Goal: Information Seeking & Learning: Learn about a topic

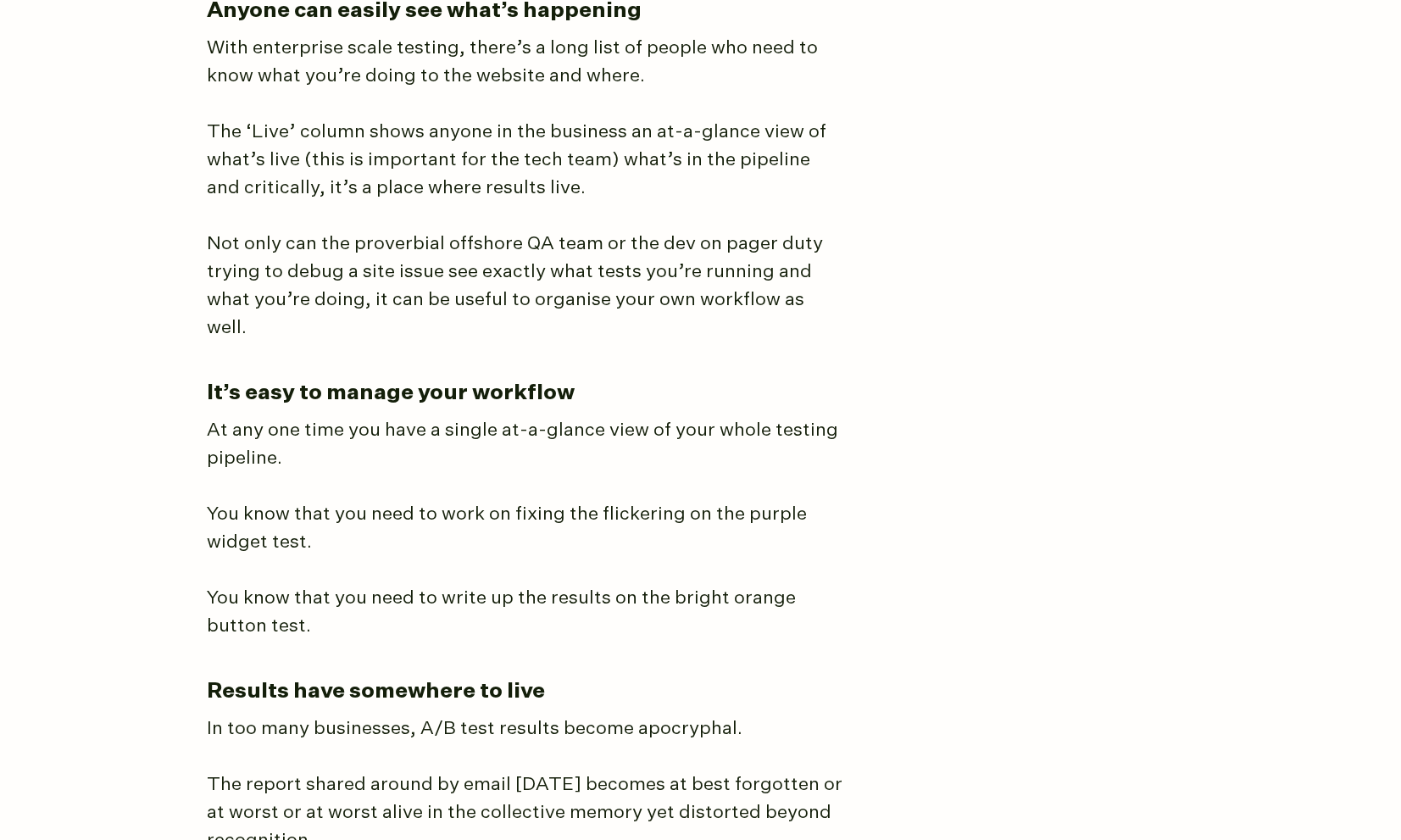
scroll to position [3465, 0]
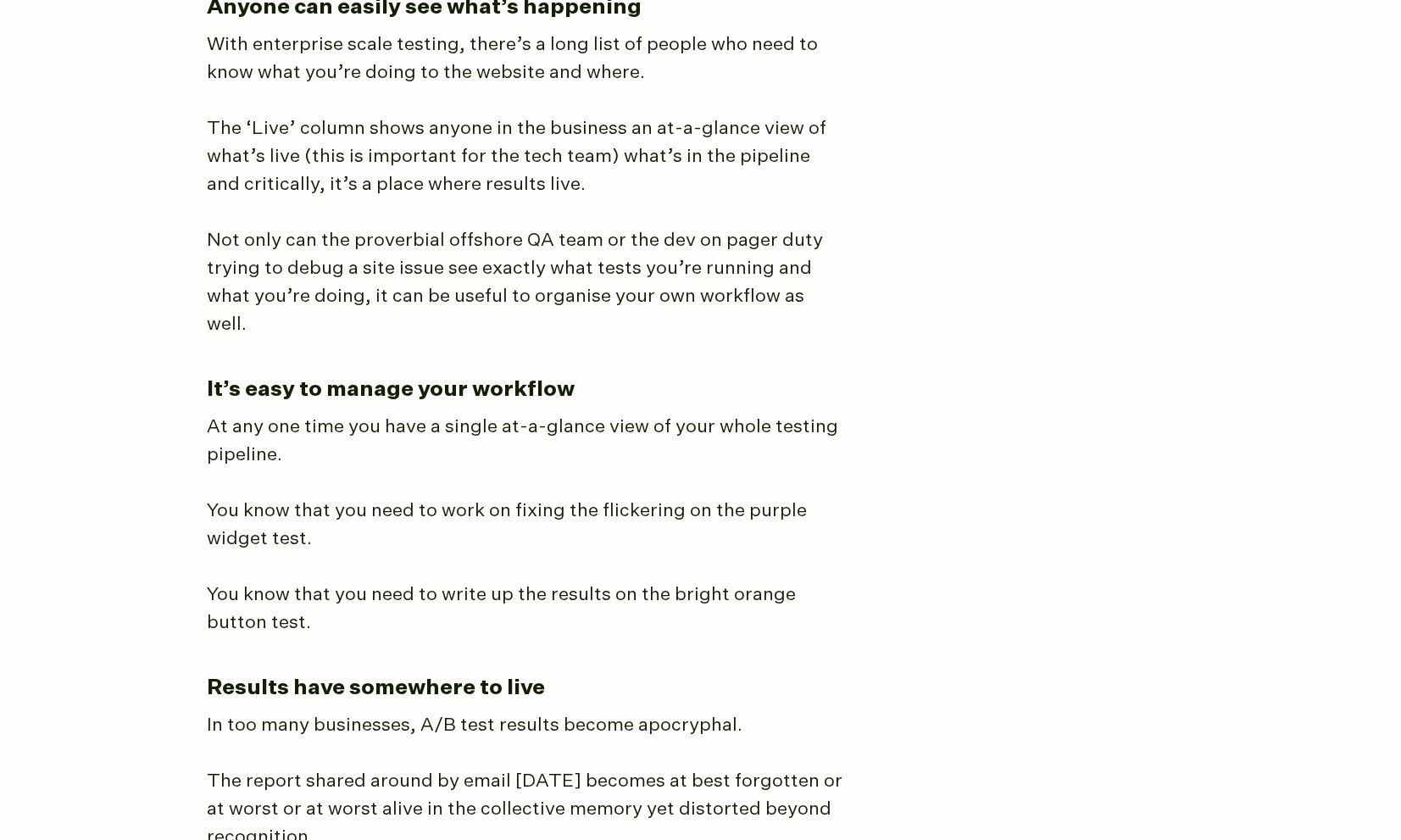
click at [998, 113] on article "The best way I’ve found to manage A/B testing programs You could use a messy sp…" at bounding box center [701, 90] width 989 height 6577
click at [1024, 117] on article "The best way I’ve found to manage A/B testing programs You could use a messy sp…" at bounding box center [701, 90] width 989 height 6577
click at [788, 169] on p "The ‘Live’ column shows anyone in the business an at-a-glance view of what’s li…" at bounding box center [524, 156] width 635 height 84
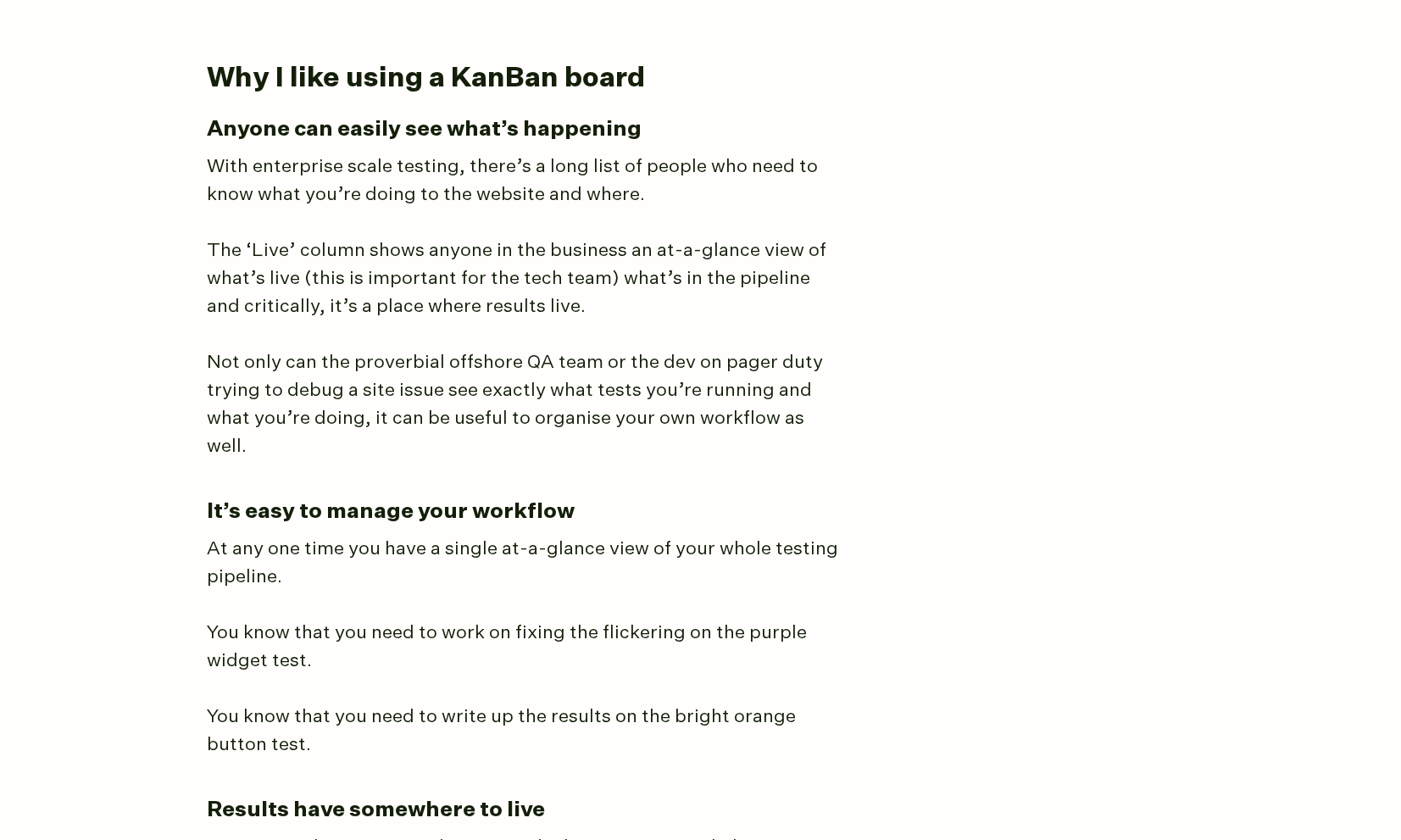
scroll to position [3343, 0]
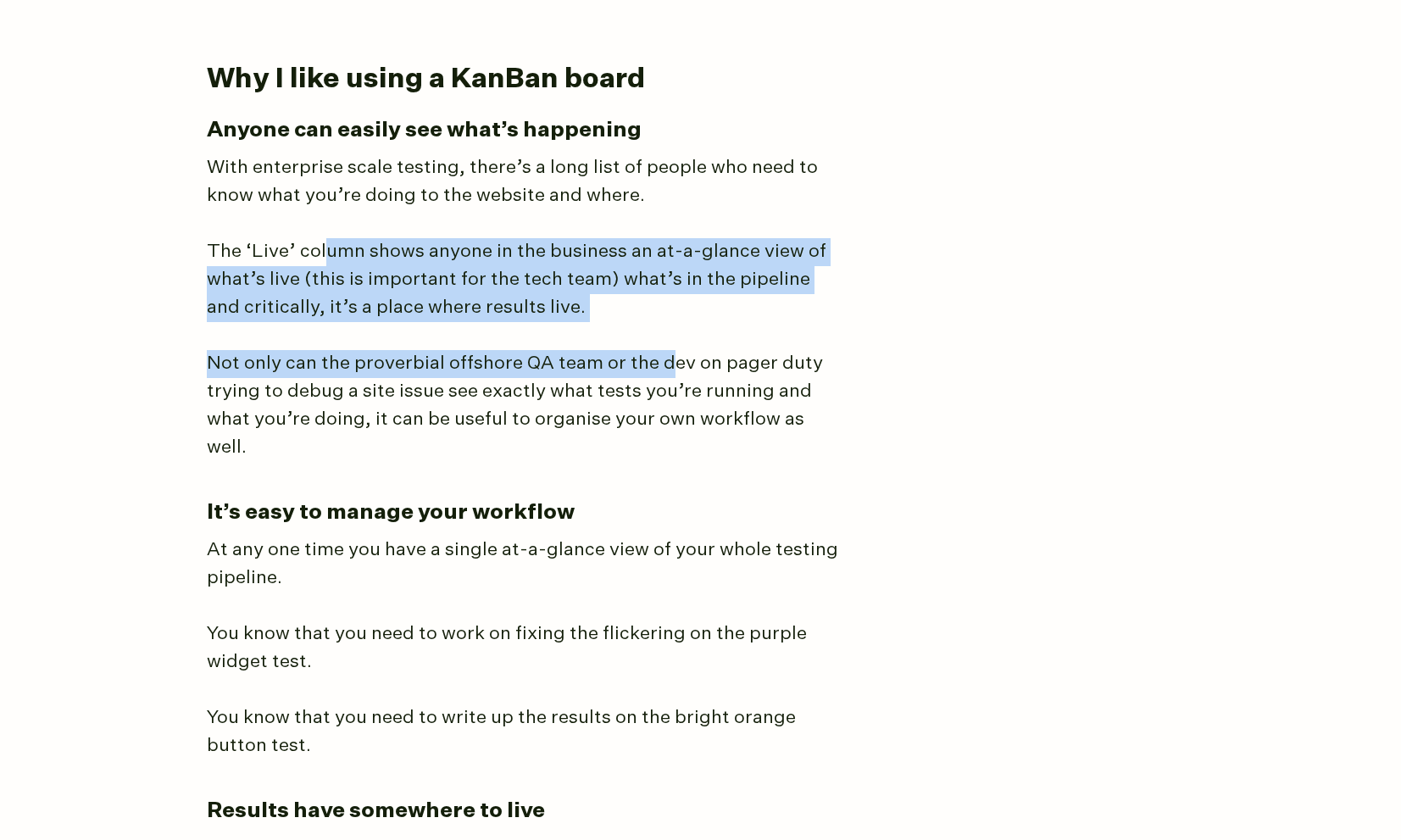
drag, startPoint x: 322, startPoint y: 242, endPoint x: 668, endPoint y: 352, distance: 363.1
click at [668, 352] on article "The best way I’ve found to manage A/B testing programs You could use a messy sp…" at bounding box center [701, 212] width 989 height 6577
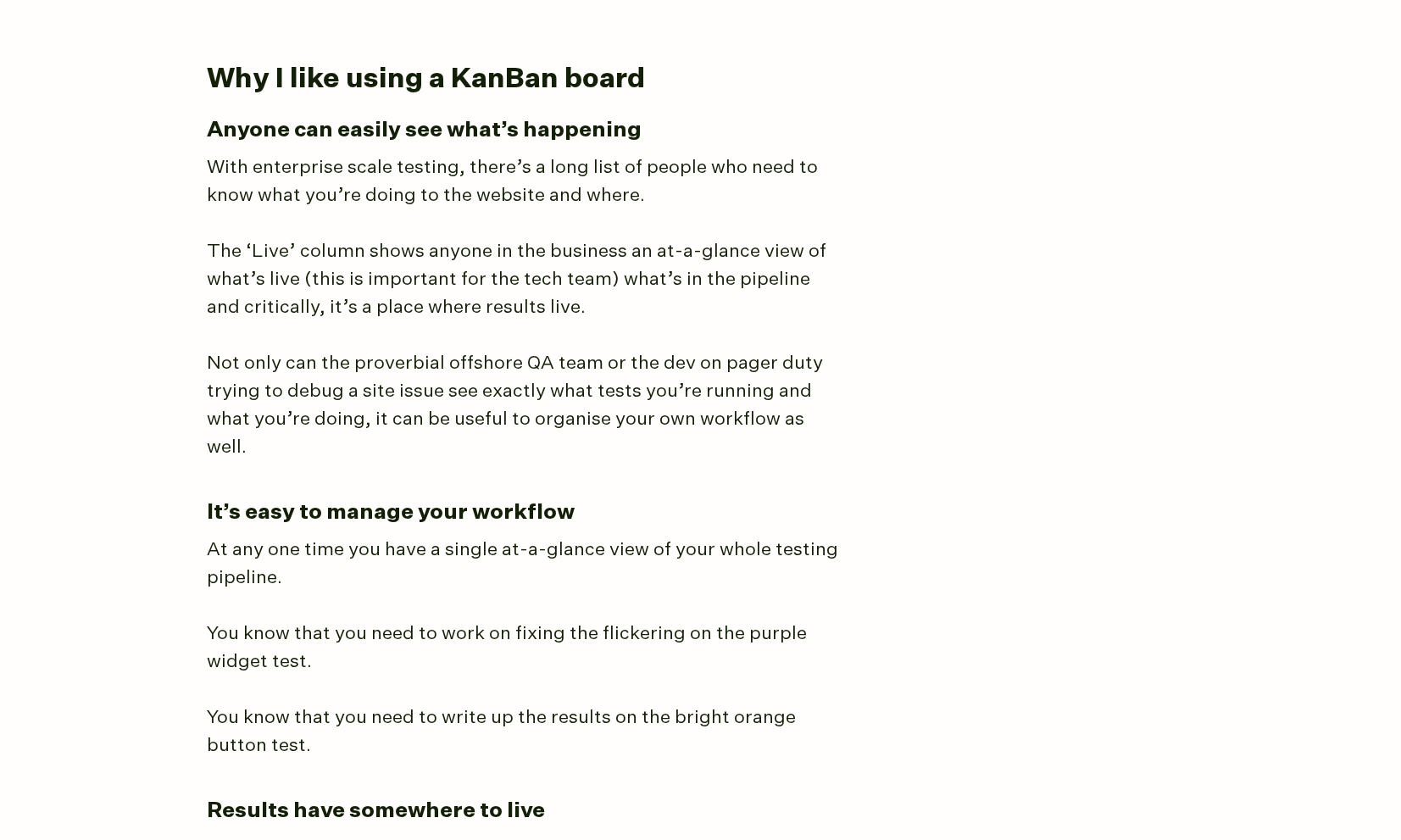
click at [668, 353] on p "Not only can the proverbial offshore QA team or the dev on pager duty trying to…" at bounding box center [524, 406] width 635 height 112
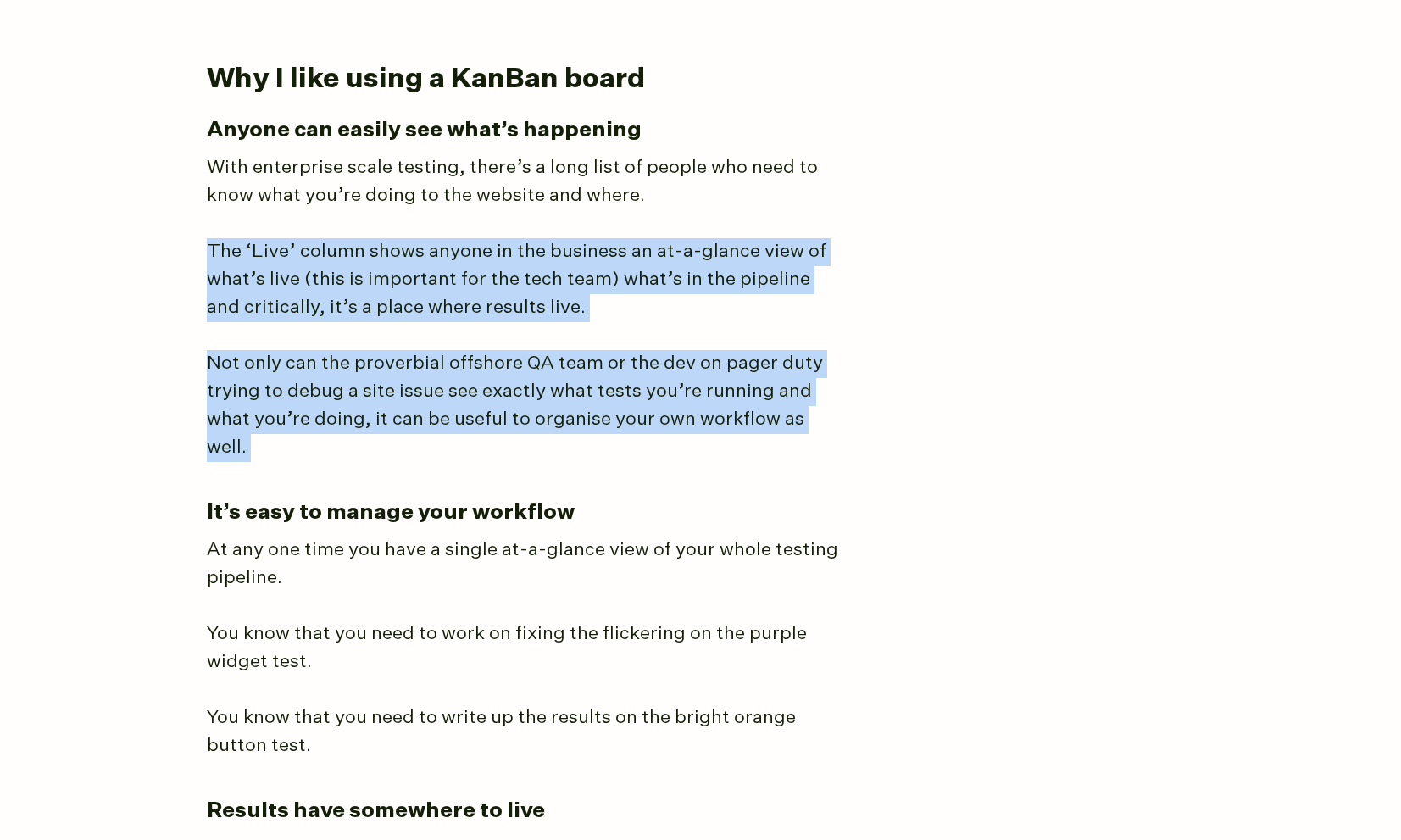
drag, startPoint x: 845, startPoint y: 435, endPoint x: 205, endPoint y: 248, distance: 666.8
click at [205, 248] on main "The best way I’ve found to manage A/B testing programs You could use a messy sp…" at bounding box center [701, 231] width 1025 height 6838
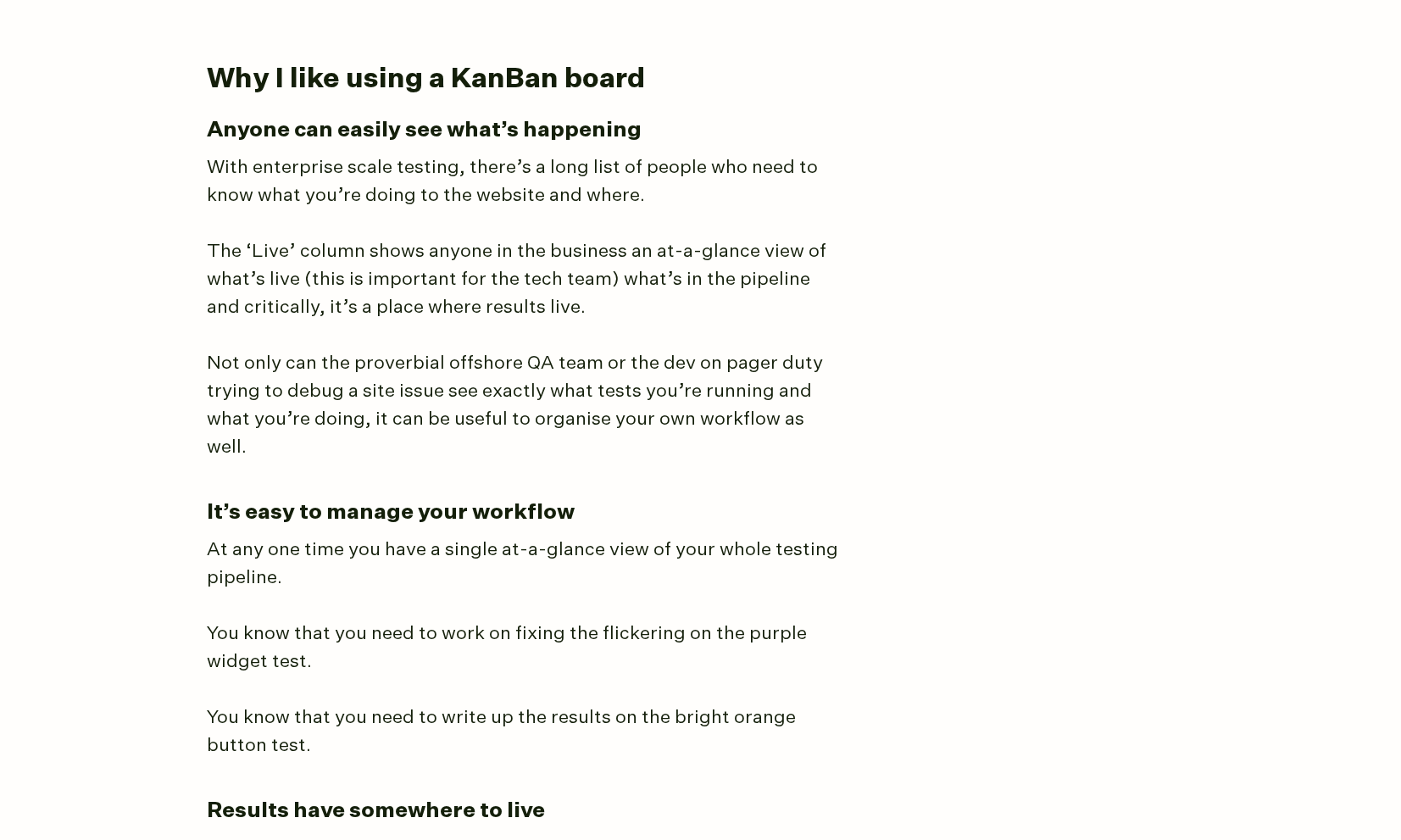
click at [205, 248] on main "The best way I’ve found to manage A/B testing programs You could use a messy sp…" at bounding box center [701, 231] width 1025 height 6838
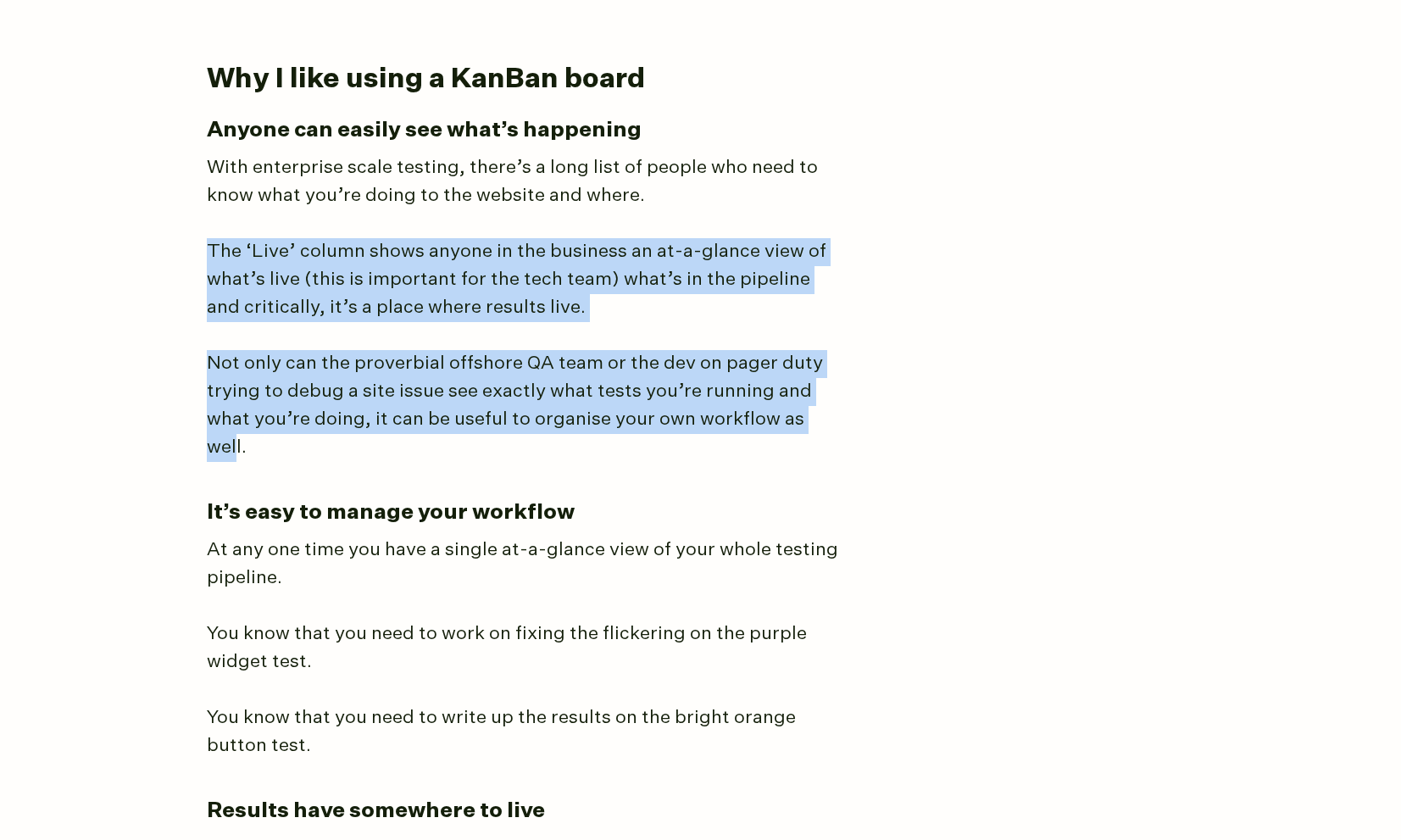
drag, startPoint x: 206, startPoint y: 238, endPoint x: 838, endPoint y: 428, distance: 659.9
click at [824, 428] on article "The best way I’ve found to manage A/B testing programs You could use a messy sp…" at bounding box center [701, 212] width 989 height 6577
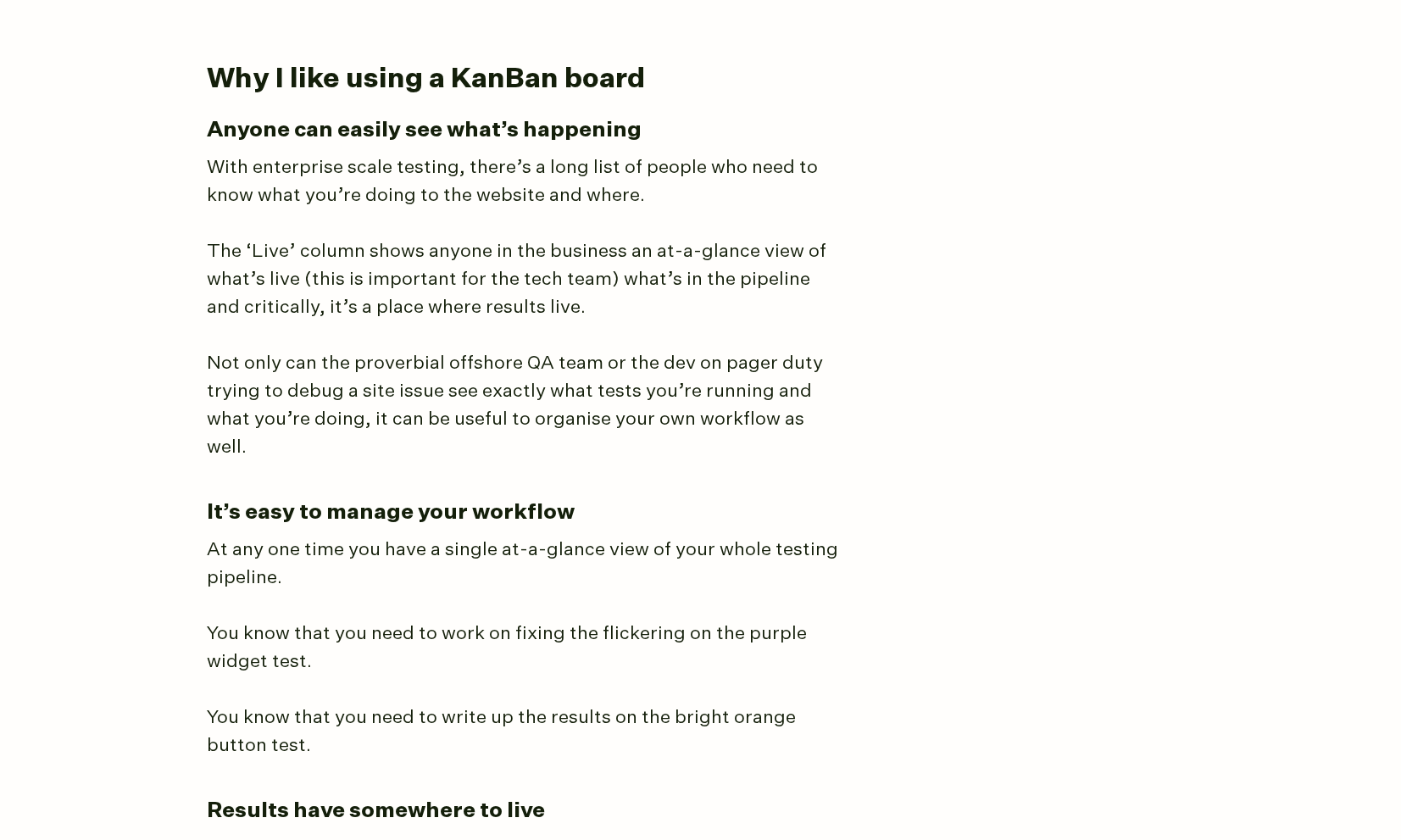
click at [839, 428] on article "The best way I’ve found to manage A/B testing programs You could use a messy sp…" at bounding box center [701, 212] width 989 height 6577
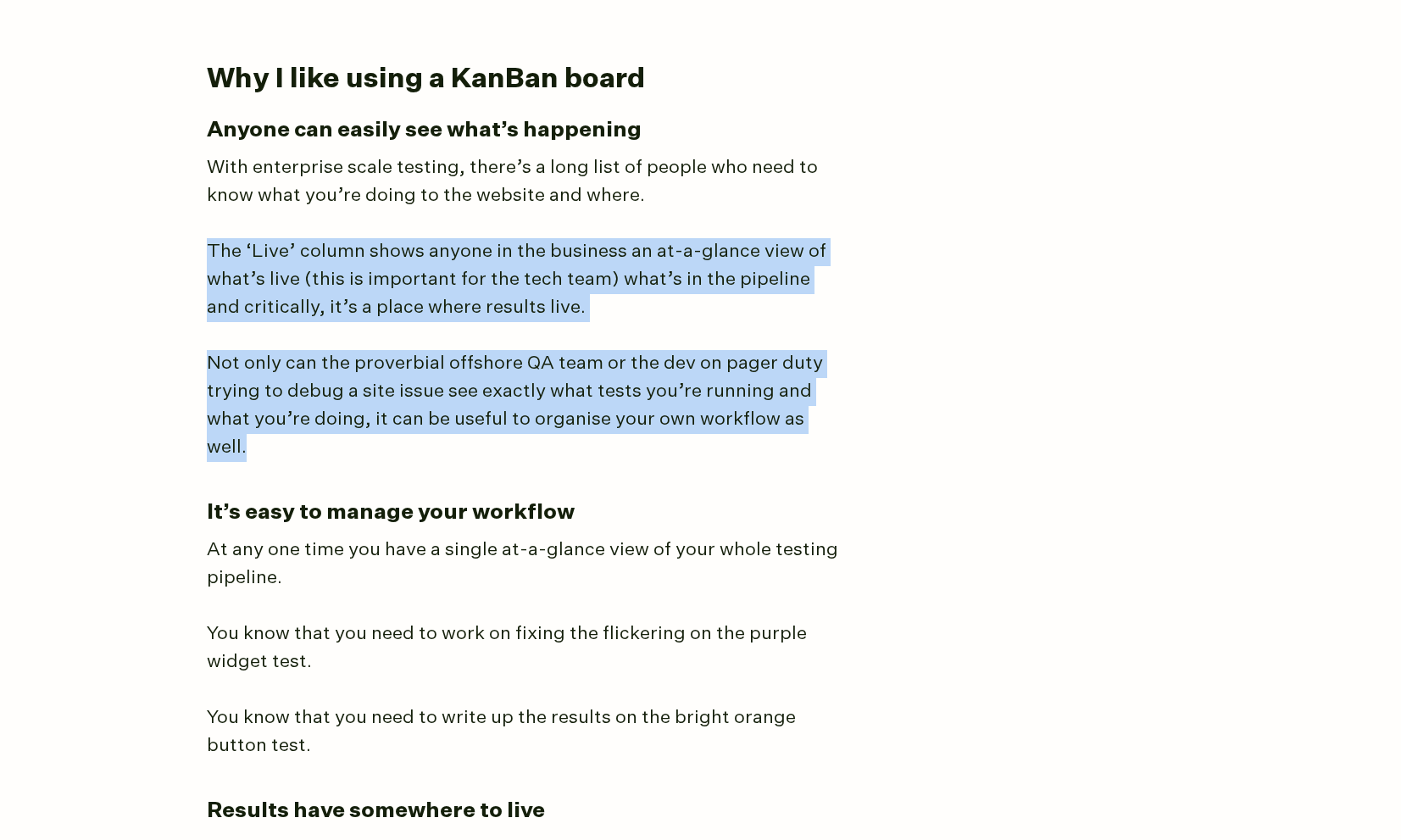
drag, startPoint x: 843, startPoint y: 420, endPoint x: 211, endPoint y: 238, distance: 657.7
click at [211, 238] on article "The best way I’ve found to manage A/B testing programs You could use a messy sp…" at bounding box center [701, 212] width 989 height 6577
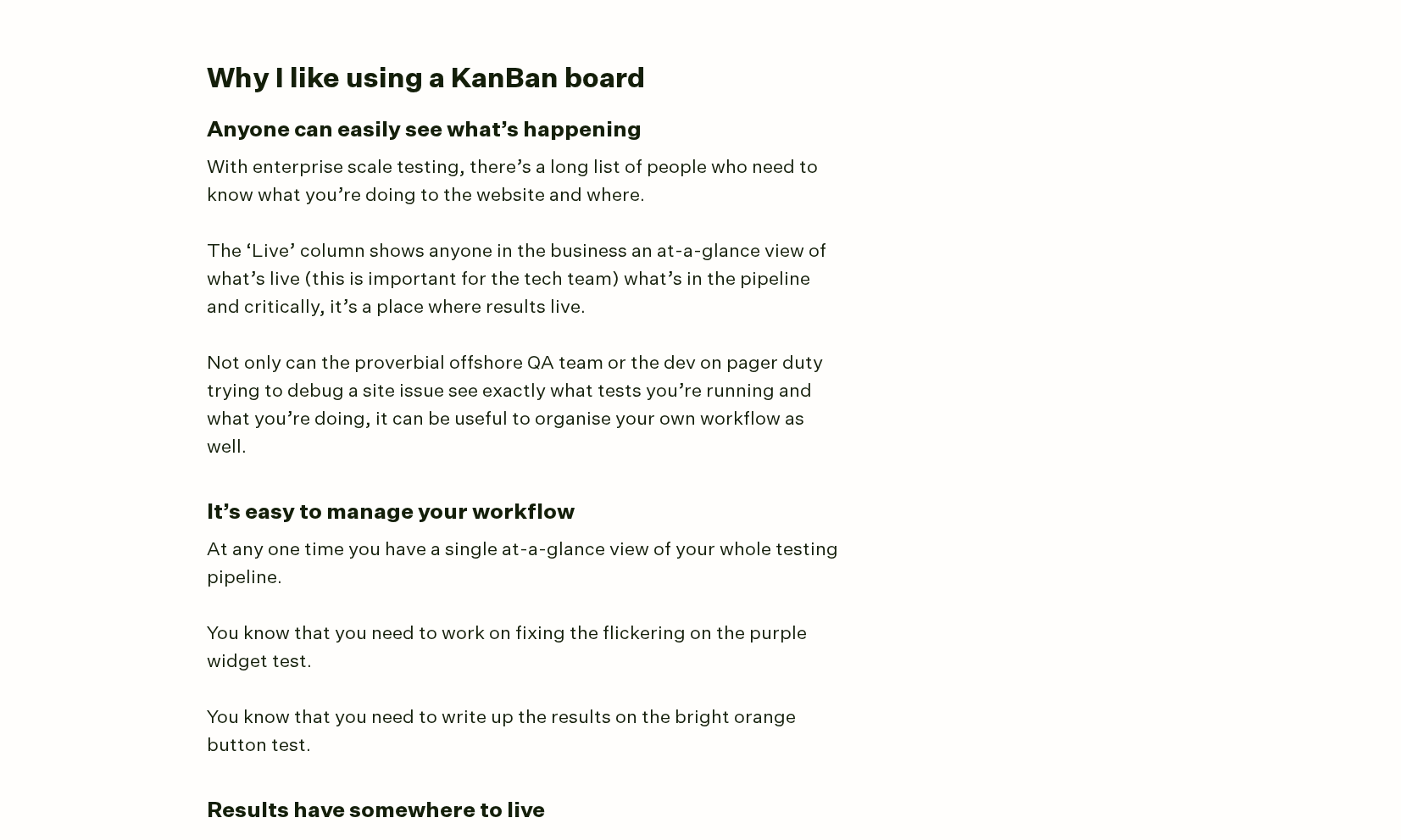
click at [203, 246] on main "The best way I’ve found to manage A/B testing programs You could use a messy sp…" at bounding box center [701, 231] width 1025 height 6838
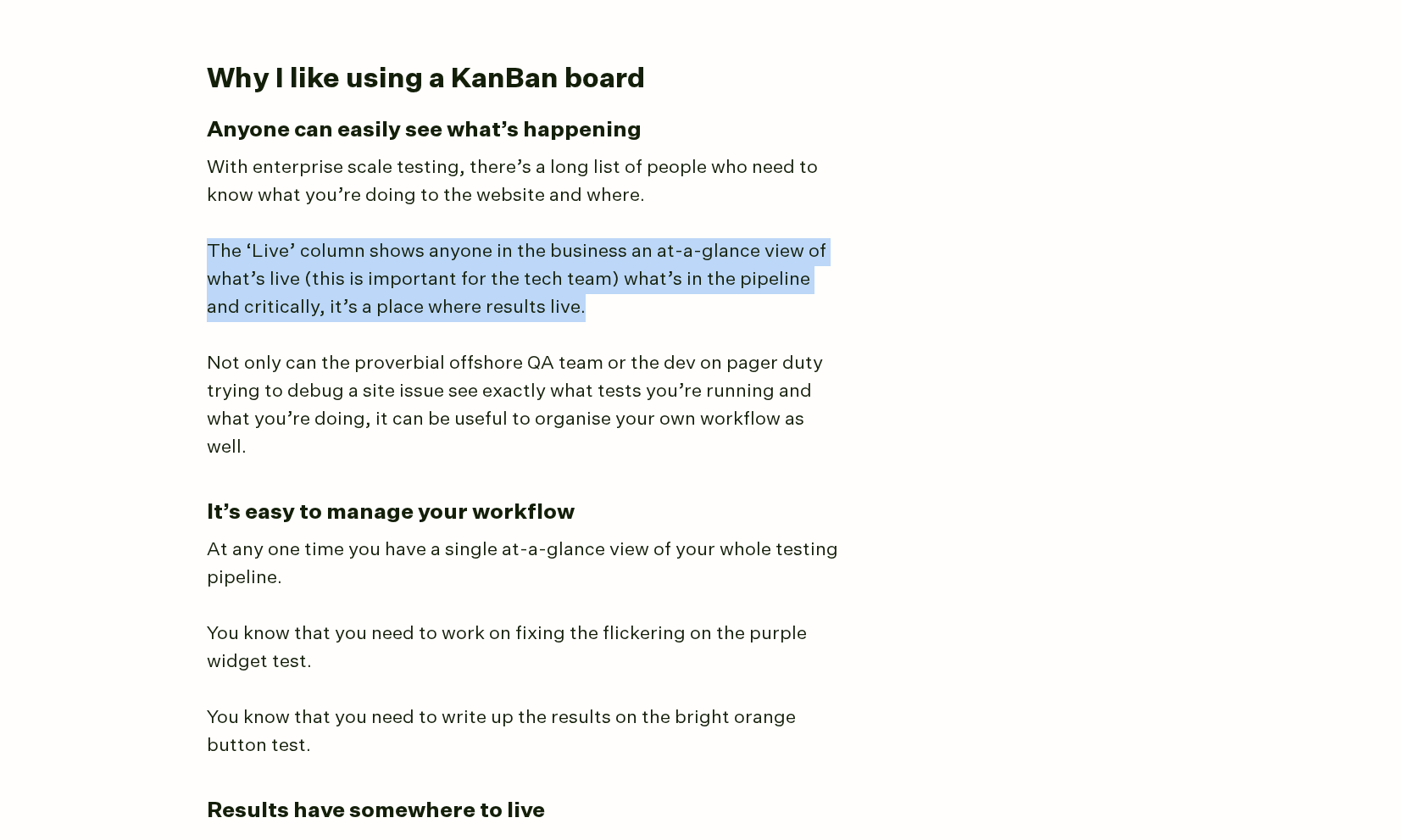
drag, startPoint x: 211, startPoint y: 216, endPoint x: 574, endPoint y: 304, distance: 373.5
click at [574, 304] on article "The best way I’ve found to manage A/B testing programs You could use a messy sp…" at bounding box center [701, 212] width 989 height 6577
click at [574, 304] on p "The ‘Live’ column shows anyone in the business an at-a-glance view of what’s li…" at bounding box center [524, 280] width 635 height 84
drag, startPoint x: 633, startPoint y: 303, endPoint x: 200, endPoint y: 242, distance: 437.3
click at [200, 242] on main "The best way I’ve found to manage A/B testing programs You could use a messy sp…" at bounding box center [701, 231] width 1025 height 6838
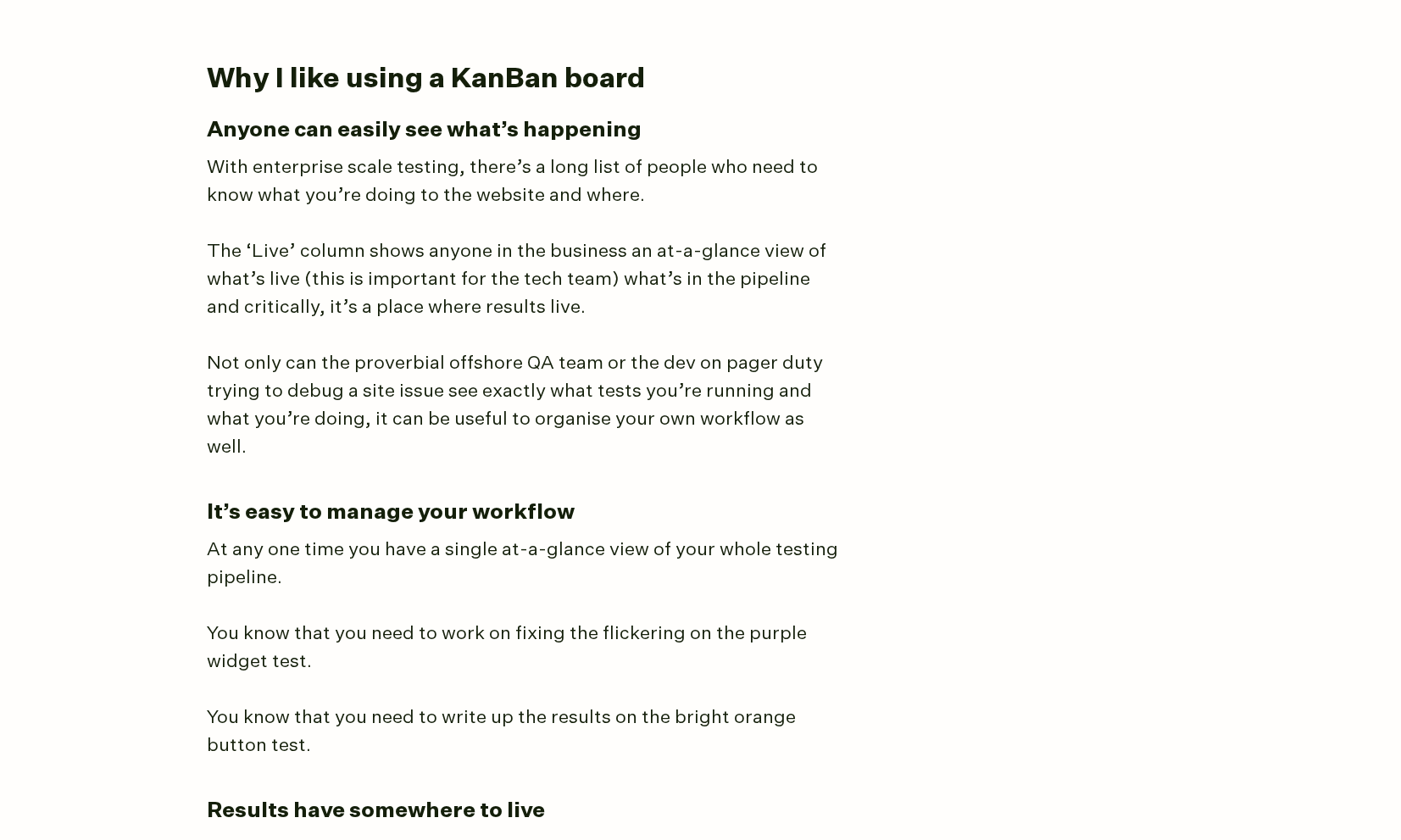
click at [297, 328] on article "The best way I’ve found to manage A/B testing programs You could use a messy sp…" at bounding box center [701, 212] width 989 height 6577
click at [1264, 202] on body "[PERSON_NAME] About Consulting Blog The best way I’ve found to manage A/B testi…" at bounding box center [700, 190] width 1401 height 7067
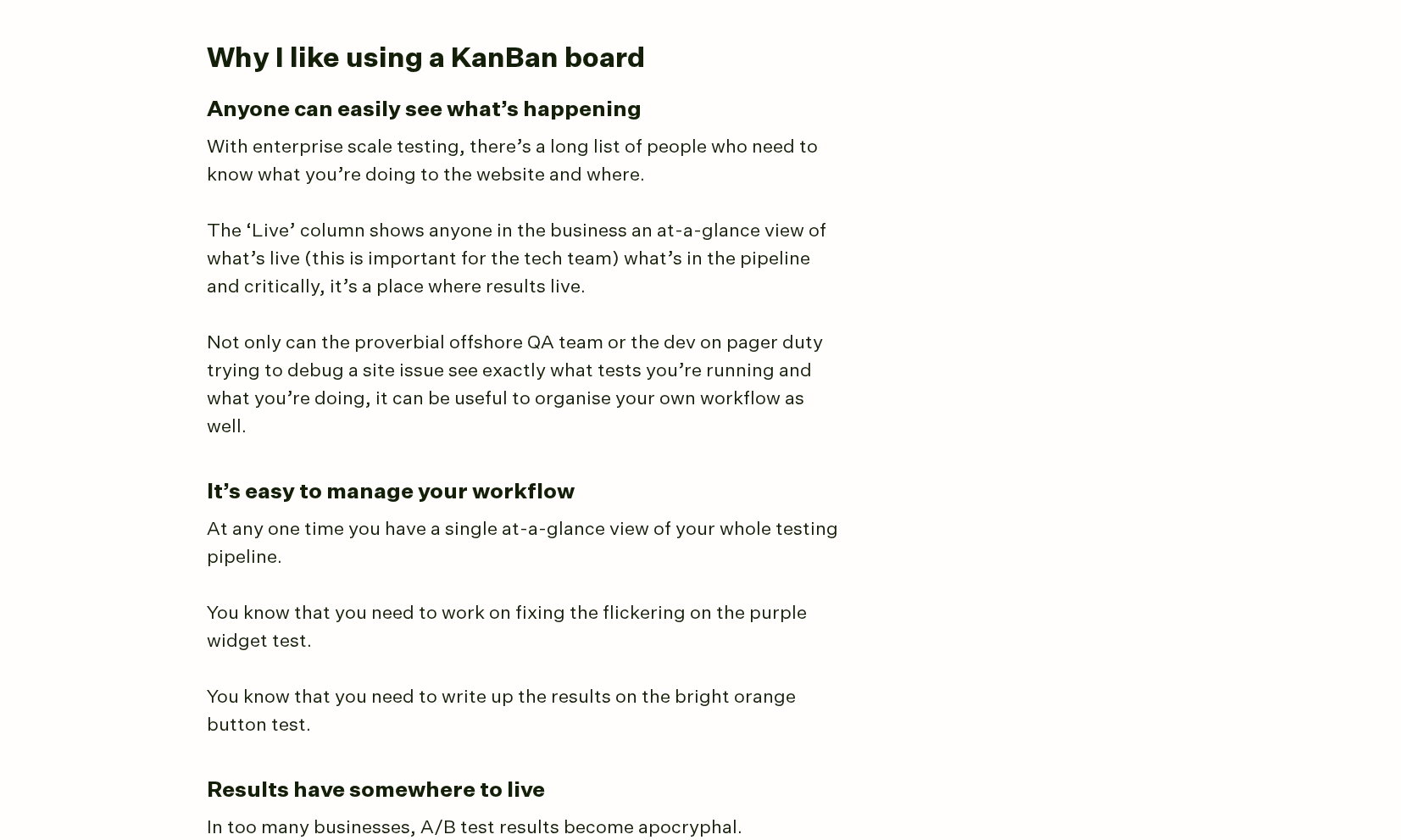
scroll to position [3368, 0]
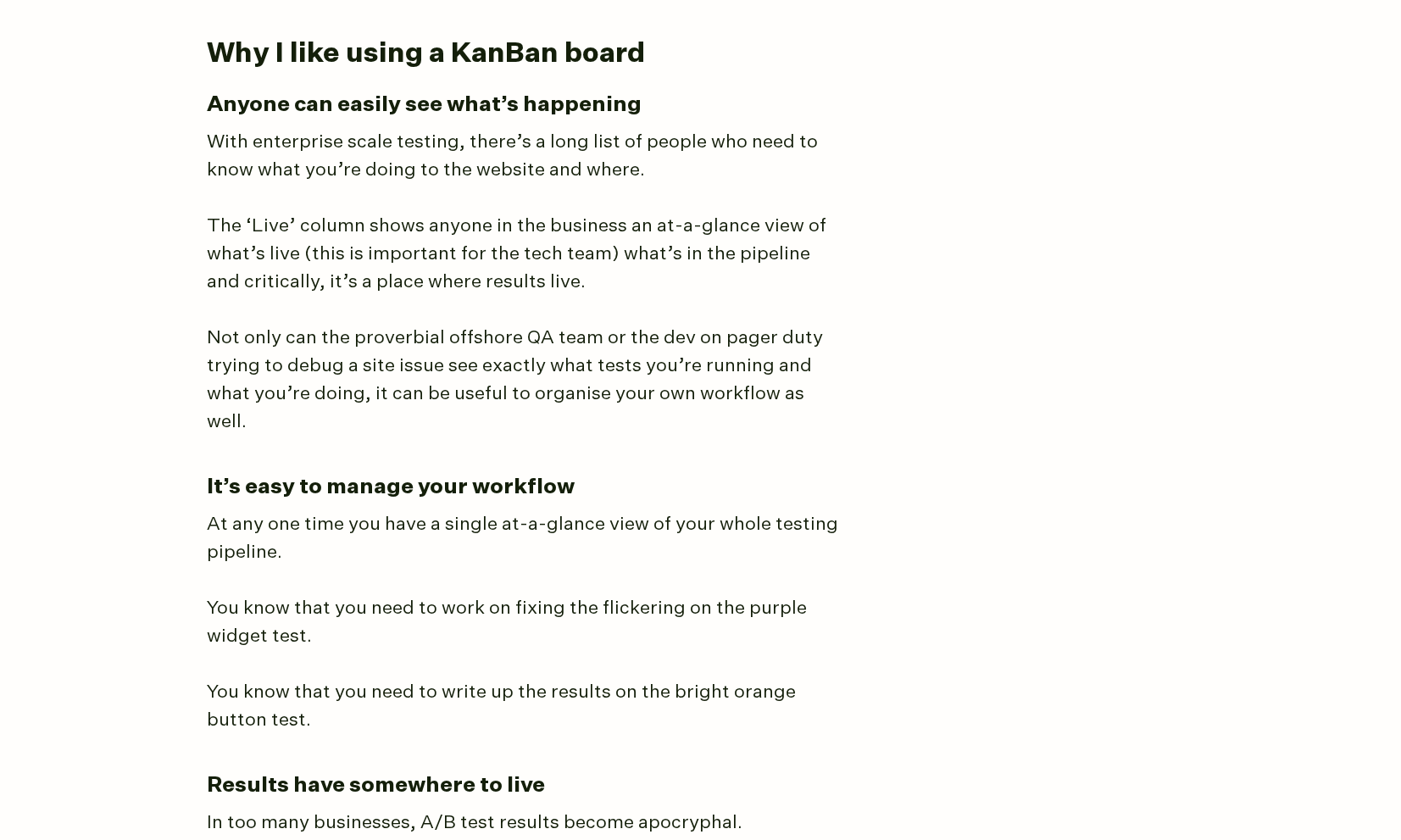
click at [1351, 70] on body "[PERSON_NAME] About Consulting Blog The best way I’ve found to manage A/B testi…" at bounding box center [700, 165] width 1401 height 7067
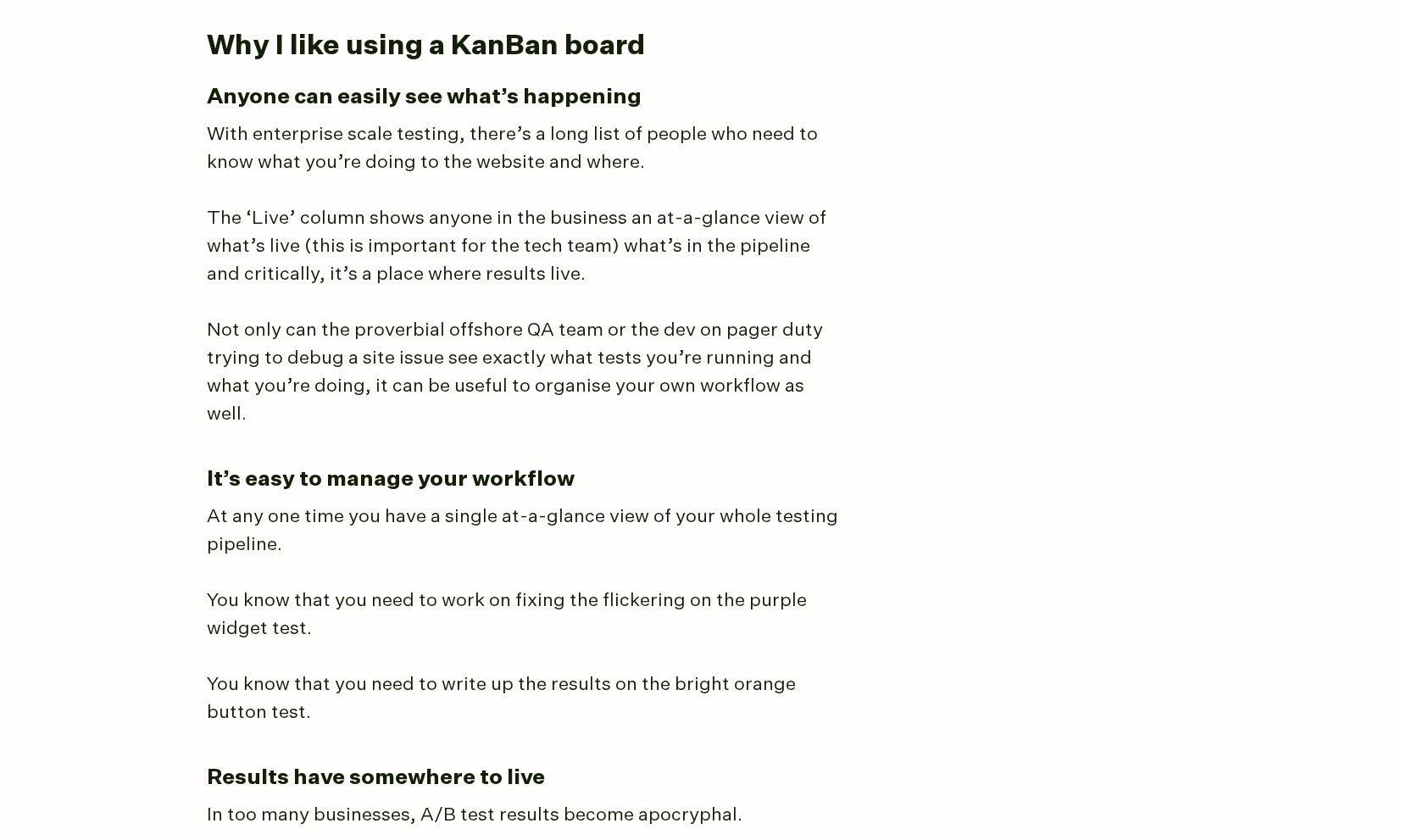
scroll to position [3379, 0]
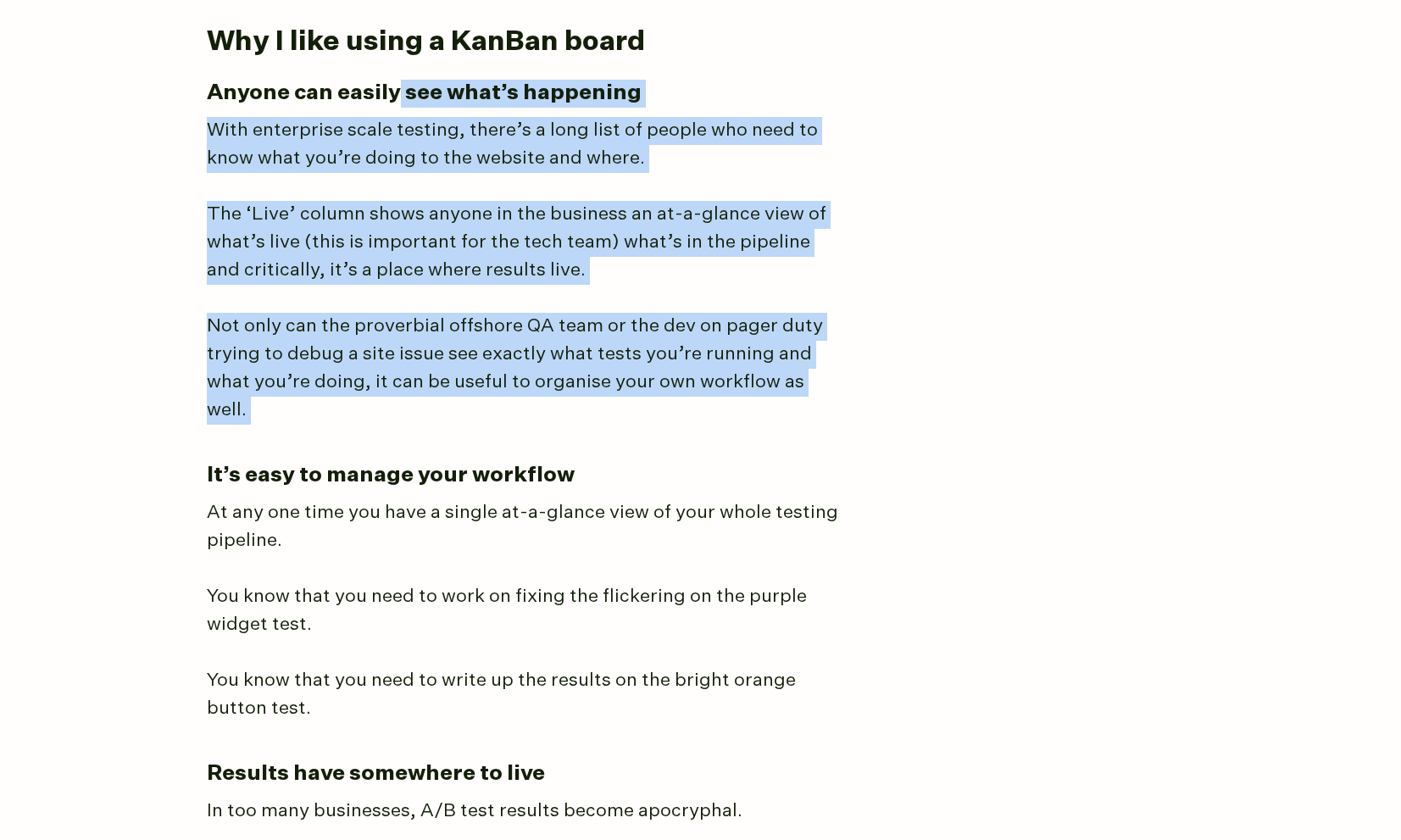
drag, startPoint x: 399, startPoint y: 96, endPoint x: 892, endPoint y: 423, distance: 591.6
click at [892, 423] on article "The best way I’ve found to manage A/B testing programs You could use a messy sp…" at bounding box center [701, 175] width 989 height 6577
click at [892, 422] on article "The best way I’ve found to manage A/B testing programs You could use a messy sp…" at bounding box center [701, 175] width 989 height 6577
drag, startPoint x: 836, startPoint y: 385, endPoint x: 243, endPoint y: 101, distance: 657.5
click at [243, 101] on article "The best way I’ve found to manage A/B testing programs You could use a messy sp…" at bounding box center [701, 175] width 989 height 6577
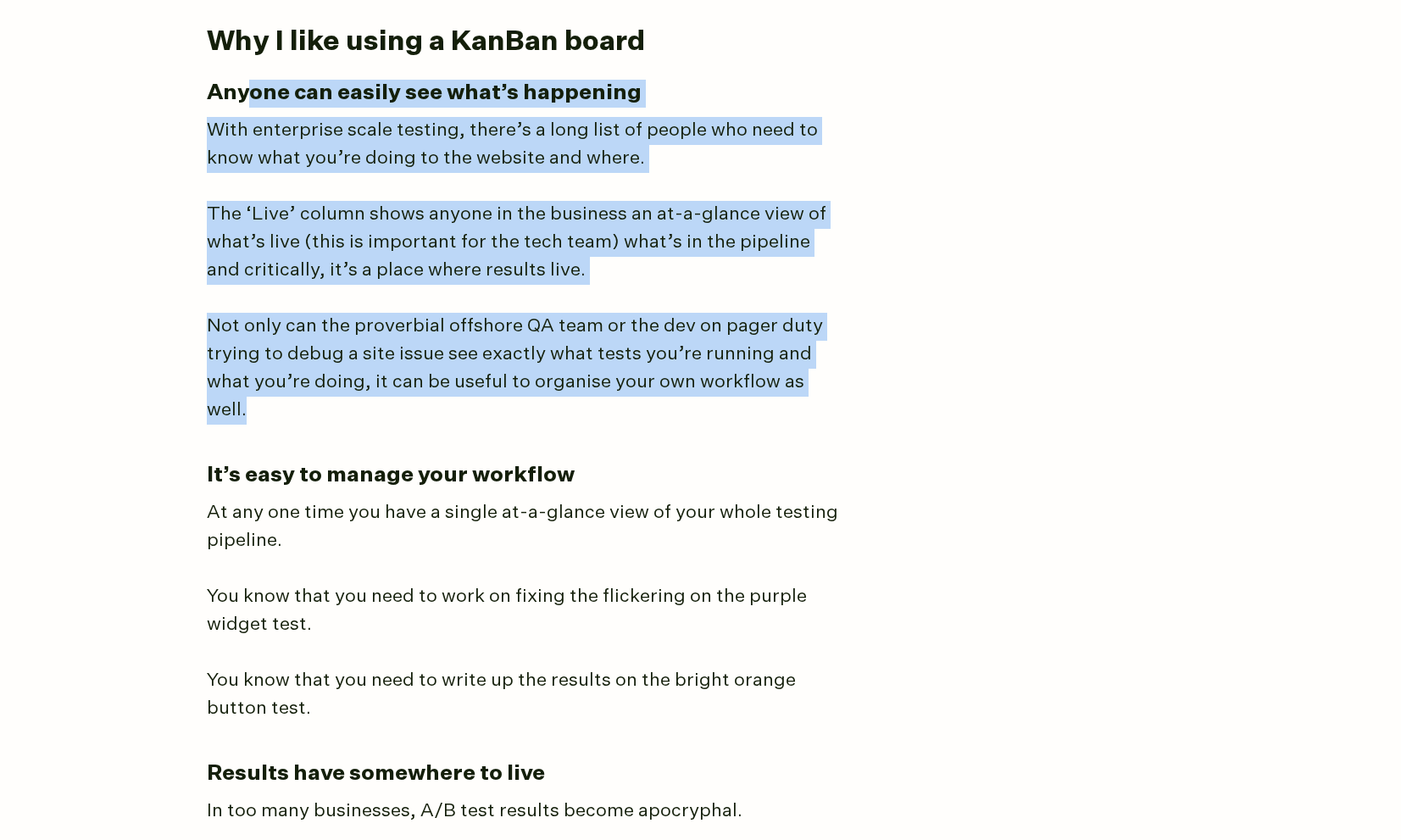
click at [224, 132] on p "With enterprise scale testing, there’s a long list of people who need to know w…" at bounding box center [524, 145] width 635 height 56
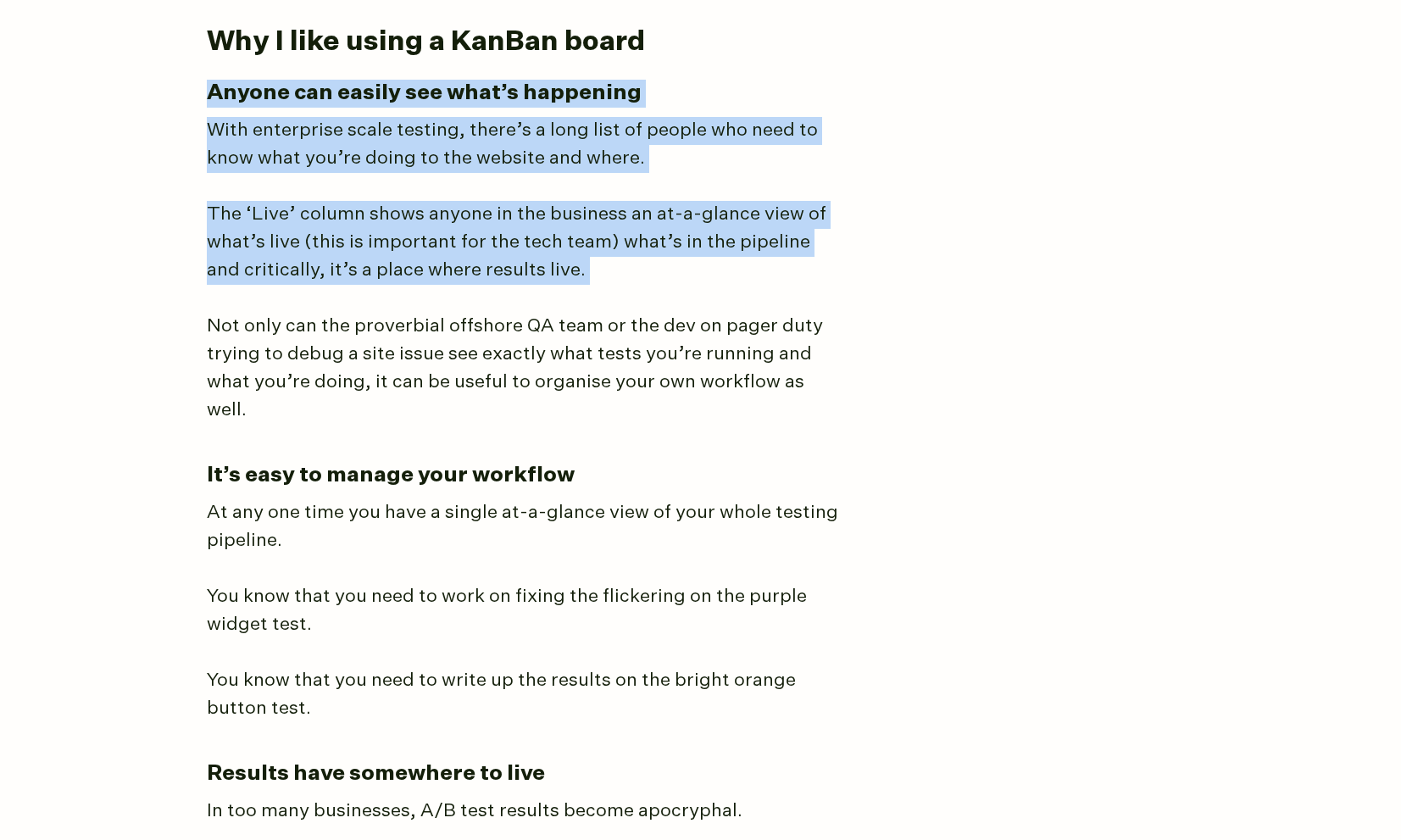
drag, startPoint x: 235, startPoint y: 90, endPoint x: 774, endPoint y: 289, distance: 574.6
click at [774, 288] on main "The best way I’ve found to manage A/B testing programs You could use a messy sp…" at bounding box center [701, 193] width 1025 height 6838
click at [774, 289] on article "The best way I’ve found to manage A/B testing programs You could use a messy sp…" at bounding box center [701, 175] width 989 height 6577
drag, startPoint x: 719, startPoint y: 252, endPoint x: 168, endPoint y: 99, distance: 571.8
click at [168, 99] on body "[PERSON_NAME] About Consulting Blog The best way I’ve found to manage A/B testi…" at bounding box center [700, 154] width 1401 height 7067
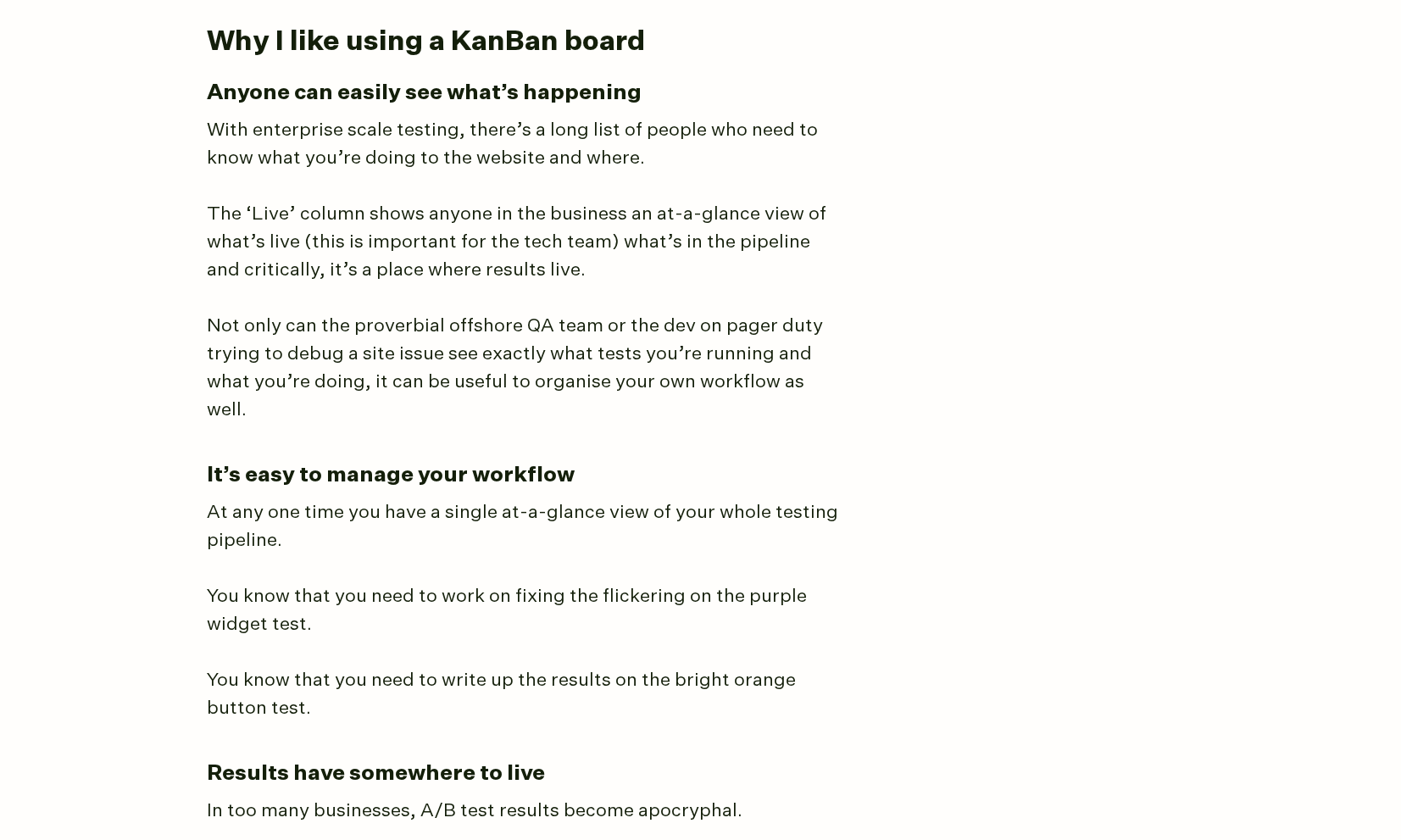
click at [406, 294] on article "The best way I’ve found to manage A/B testing programs You could use a messy sp…" at bounding box center [701, 175] width 989 height 6577
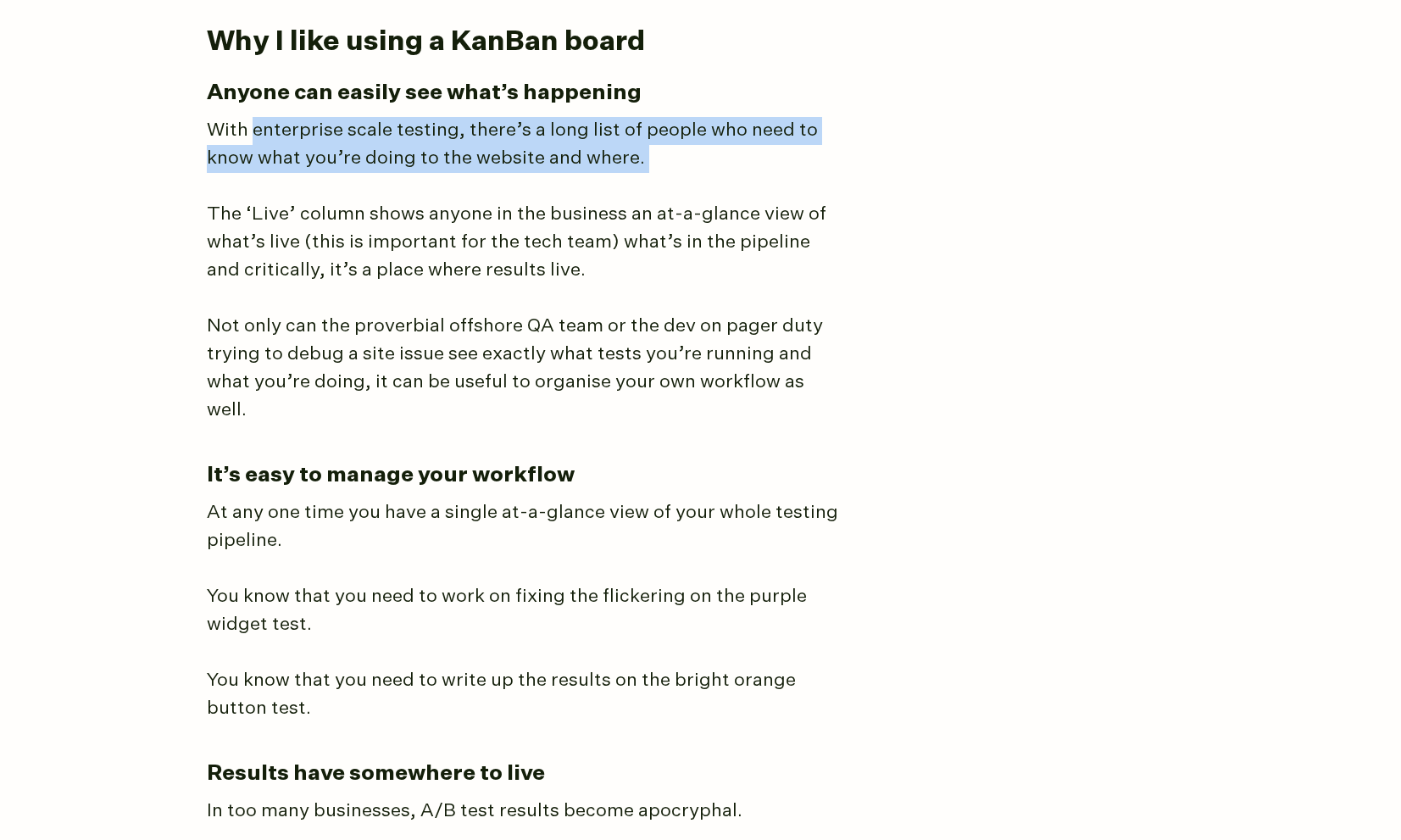
drag, startPoint x: 256, startPoint y: 121, endPoint x: 614, endPoint y: 188, distance: 364.2
click at [610, 193] on article "The best way I’ve found to manage A/B testing programs You could use a messy sp…" at bounding box center [701, 175] width 989 height 6577
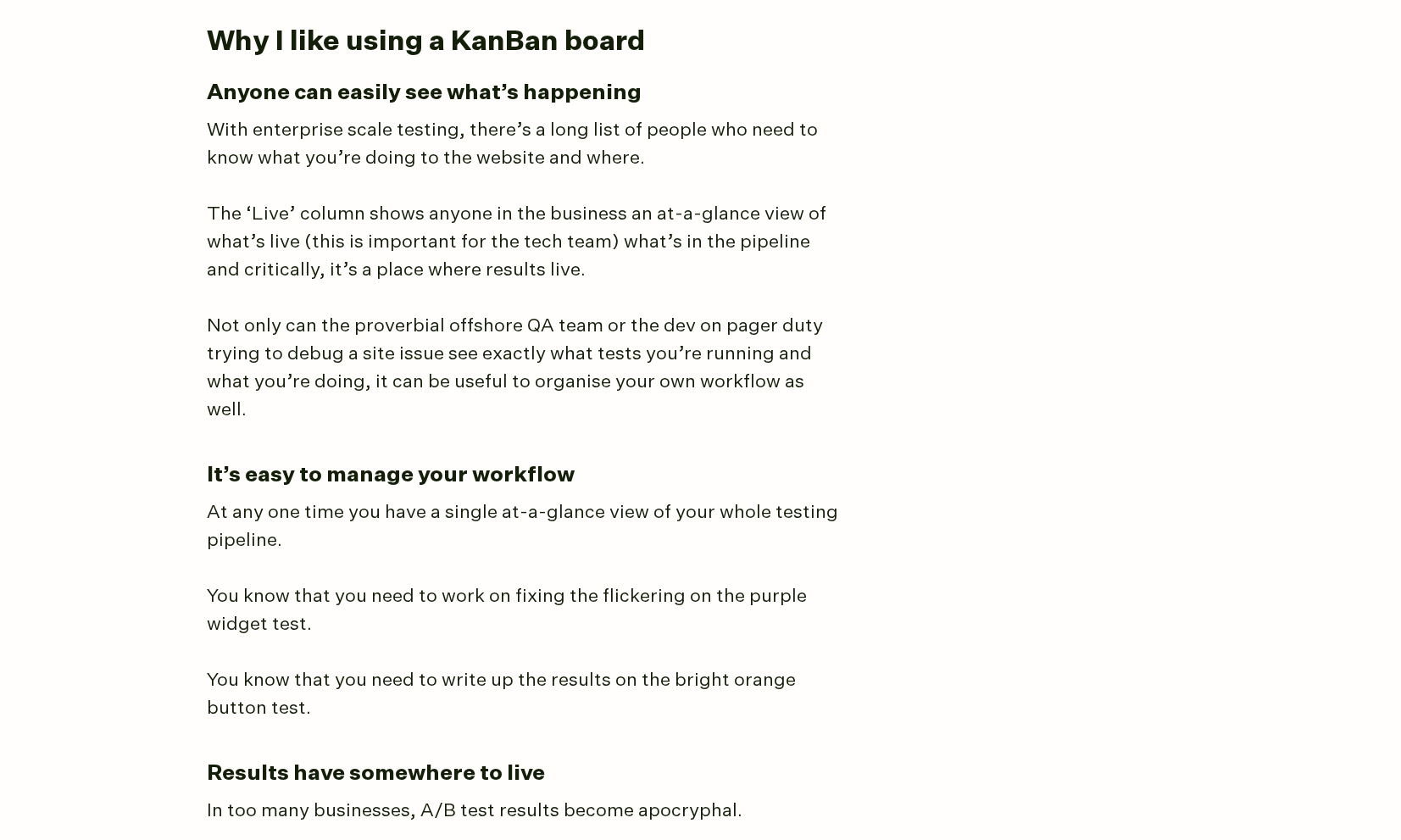
click at [635, 172] on article "The best way I’ve found to manage A/B testing programs You could use a messy sp…" at bounding box center [701, 175] width 989 height 6577
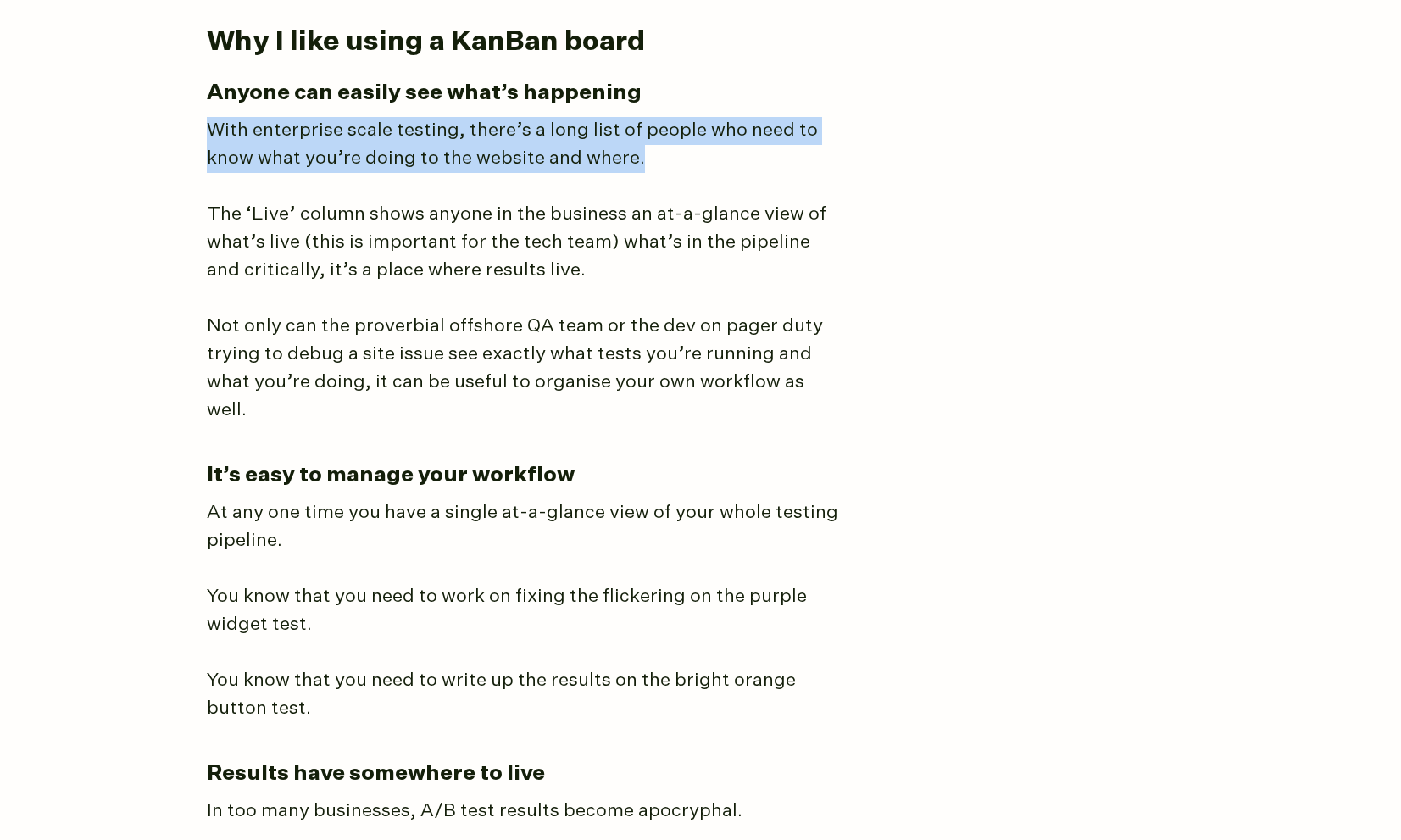
drag, startPoint x: 653, startPoint y: 155, endPoint x: 150, endPoint y: 128, distance: 503.7
click at [135, 127] on body "[PERSON_NAME] About Consulting Blog The best way I’ve found to manage A/B testi…" at bounding box center [700, 154] width 1401 height 7067
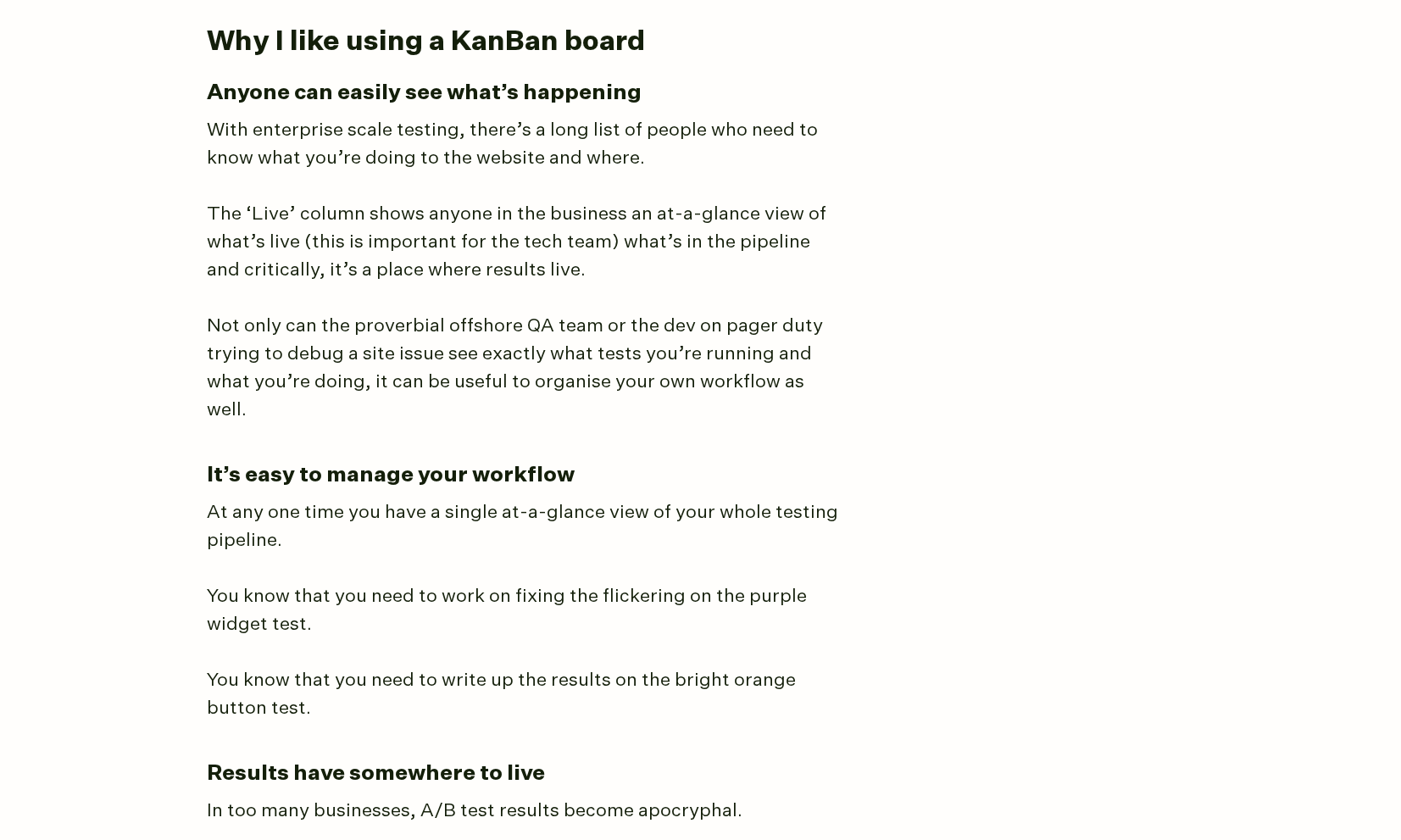
click at [205, 143] on main "The best way I’ve found to manage A/B testing programs You could use a messy sp…" at bounding box center [701, 193] width 1025 height 6838
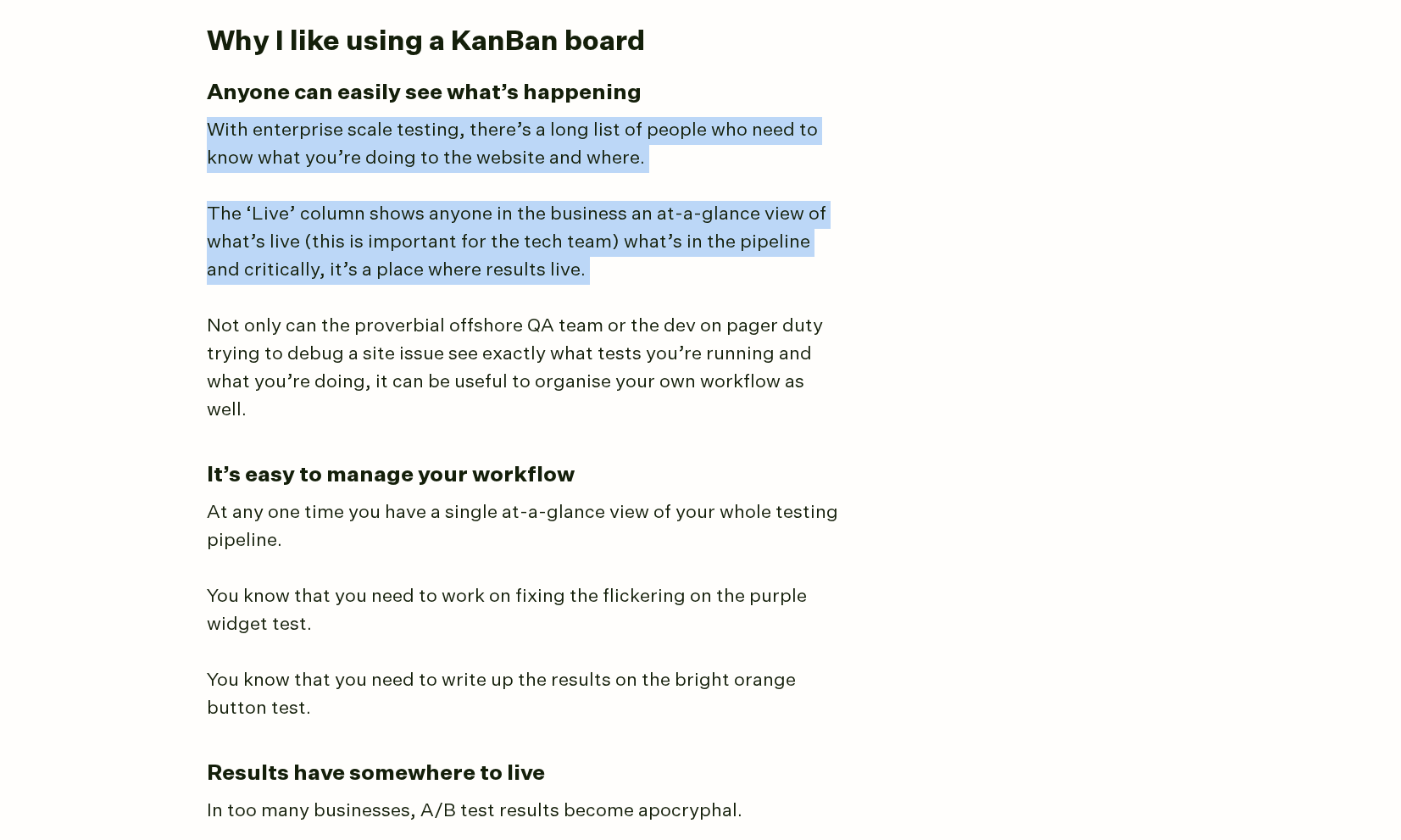
drag, startPoint x: 180, startPoint y: 108, endPoint x: 715, endPoint y: 290, distance: 565.1
click at [715, 292] on body "[PERSON_NAME] About Consulting Blog The best way I’ve found to manage A/B testi…" at bounding box center [700, 154] width 1401 height 7067
click at [715, 290] on article "The best way I’ve found to manage A/B testing programs You could use a messy sp…" at bounding box center [701, 175] width 989 height 6577
drag, startPoint x: 640, startPoint y: 273, endPoint x: 210, endPoint y: 131, distance: 452.8
click at [210, 131] on article "The best way I’ve found to manage A/B testing programs You could use a messy sp…" at bounding box center [701, 175] width 989 height 6577
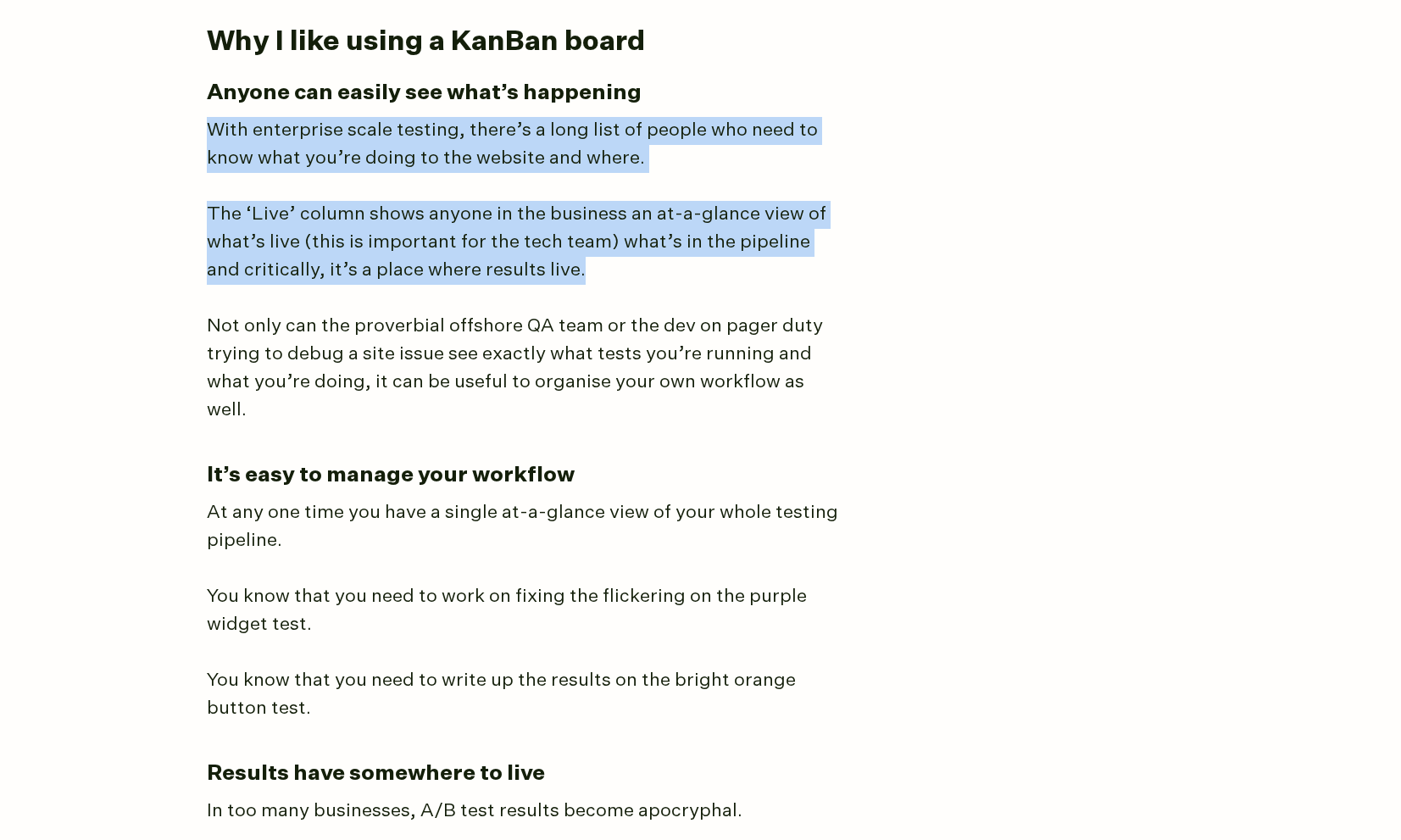
click at [210, 131] on p "With enterprise scale testing, there’s a long list of people who need to know w…" at bounding box center [524, 145] width 635 height 56
drag, startPoint x: 205, startPoint y: 124, endPoint x: 658, endPoint y: 286, distance: 481.1
click at [658, 286] on main "The best way I’ve found to manage A/B testing programs You could use a messy sp…" at bounding box center [701, 193] width 1025 height 6838
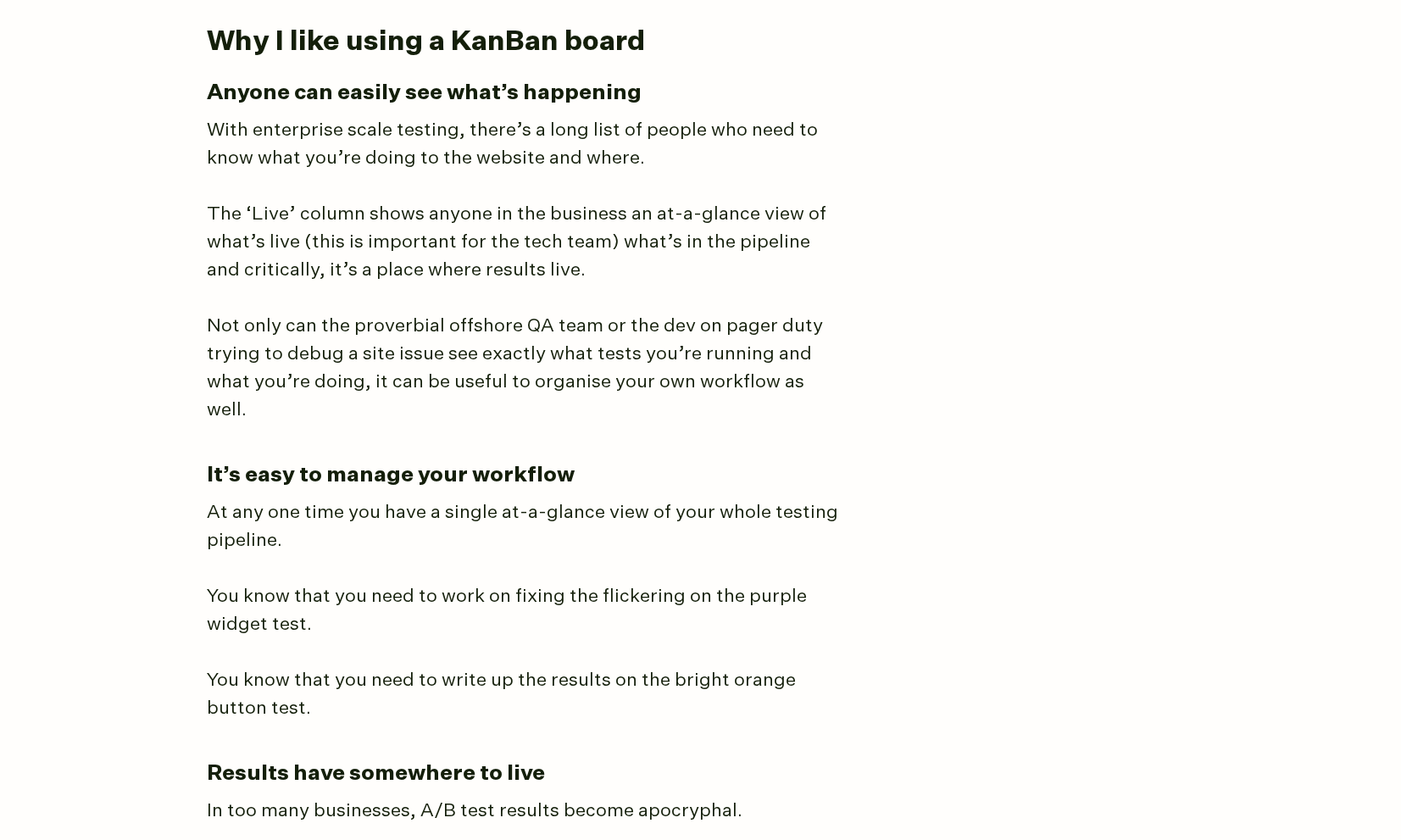
click at [658, 285] on article "The best way I’ve found to manage A/B testing programs You could use a messy sp…" at bounding box center [701, 175] width 989 height 6577
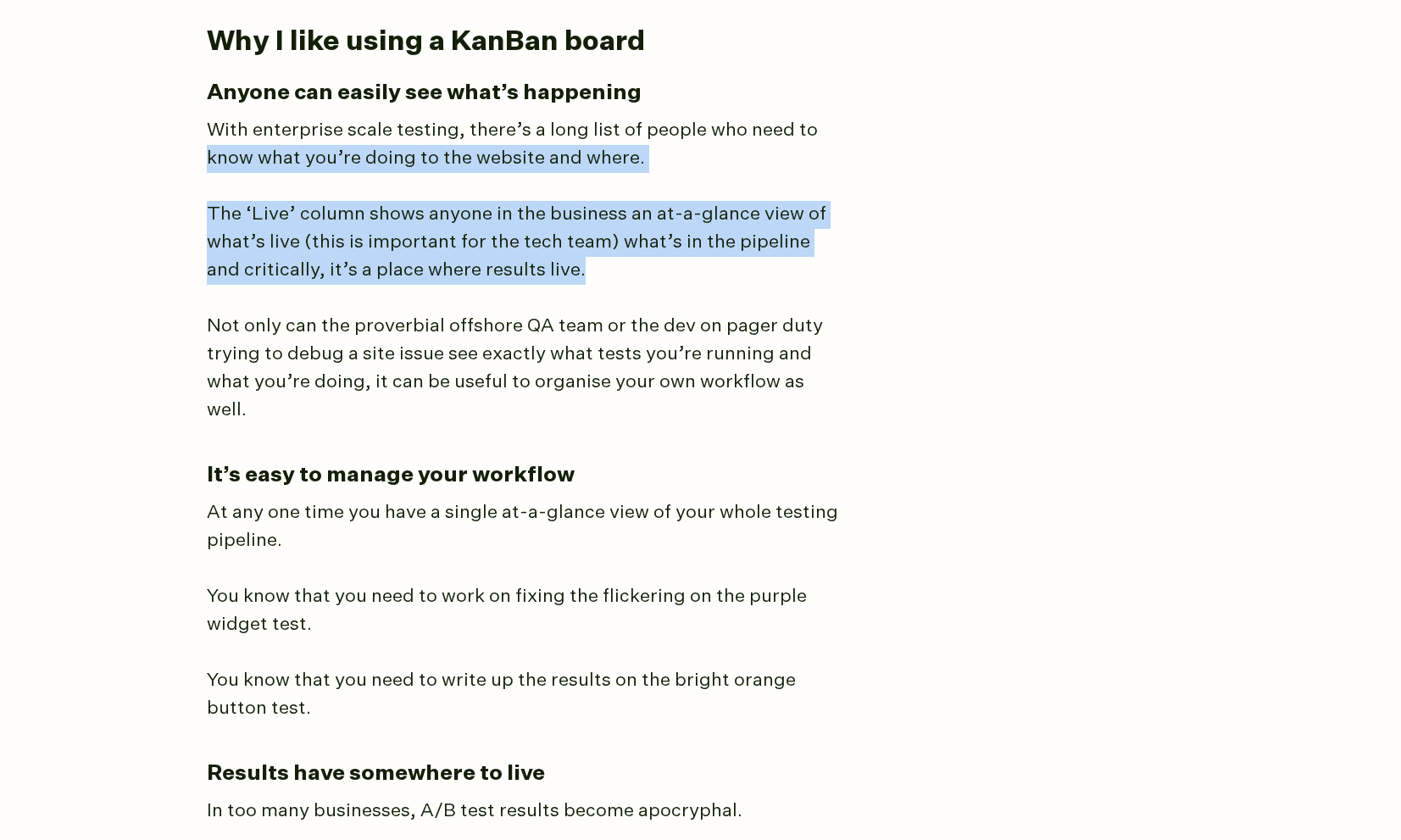
drag, startPoint x: 670, startPoint y: 278, endPoint x: 199, endPoint y: 163, distance: 484.8
click at [199, 163] on main "The best way I’ve found to manage A/B testing programs You could use a messy sp…" at bounding box center [701, 193] width 1025 height 6838
click at [210, 172] on article "The best way I’ve found to manage A/B testing programs You could use a messy sp…" at bounding box center [701, 175] width 989 height 6577
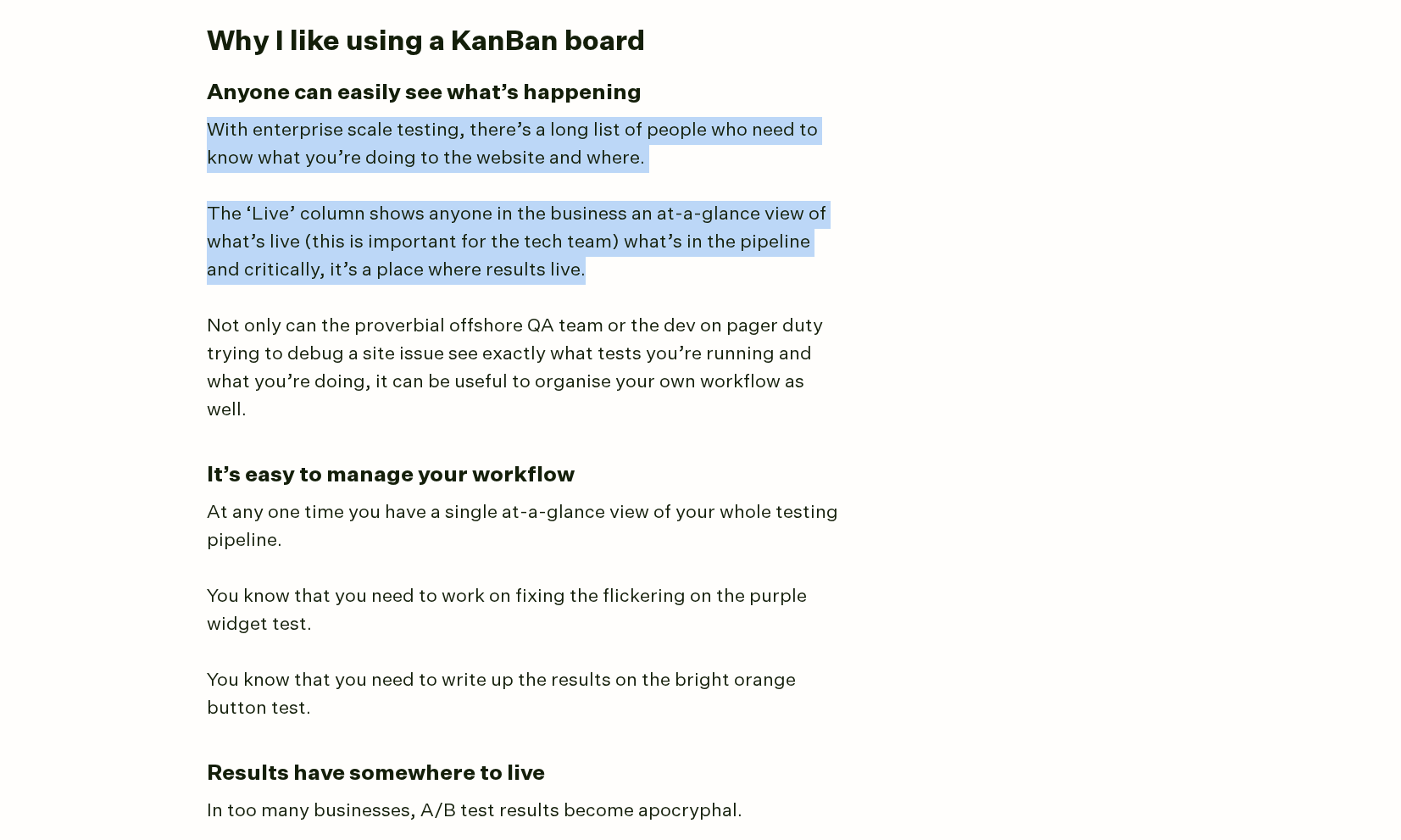
drag, startPoint x: 563, startPoint y: 266, endPoint x: 206, endPoint y: 118, distance: 386.5
click at [207, 118] on article "The best way I’ve found to manage A/B testing programs You could use a messy sp…" at bounding box center [701, 175] width 989 height 6577
click at [207, 118] on p "With enterprise scale testing, there’s a long list of people who need to know w…" at bounding box center [524, 145] width 635 height 56
drag, startPoint x: 193, startPoint y: 121, endPoint x: 597, endPoint y: 261, distance: 427.6
click at [597, 261] on main "The best way I’ve found to manage A/B testing programs You could use a messy sp…" at bounding box center [701, 193] width 1025 height 6838
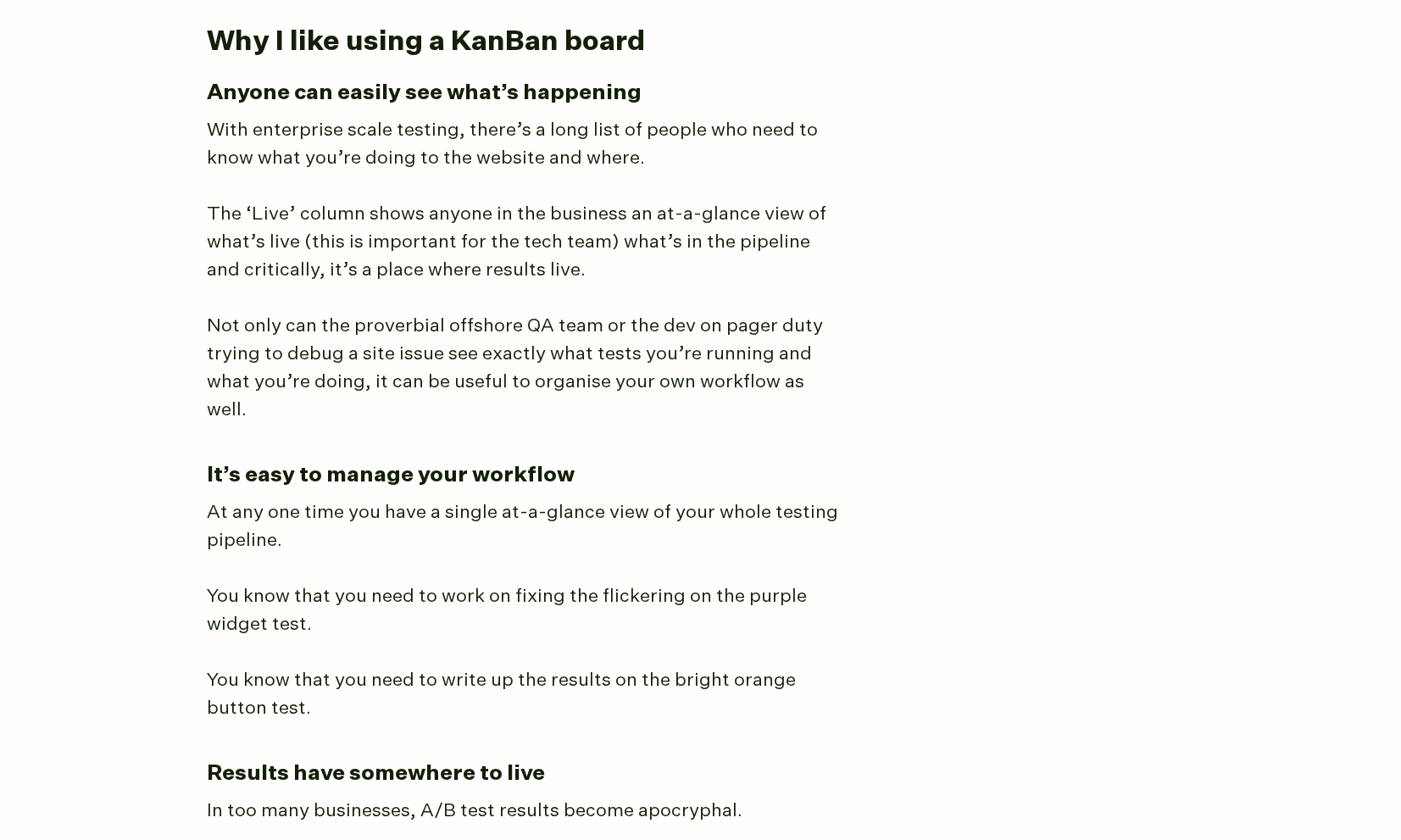
click at [597, 261] on p "The ‘Live’ column shows anyone in the business an at-a-glance view of what’s li…" at bounding box center [524, 242] width 635 height 84
drag, startPoint x: 580, startPoint y: 270, endPoint x: 652, endPoint y: 294, distance: 75.9
click at [589, 296] on article "The best way I’ve found to manage A/B testing programs You could use a messy sp…" at bounding box center [701, 175] width 989 height 6577
drag, startPoint x: 799, startPoint y: 413, endPoint x: 822, endPoint y: 406, distance: 24.0
click at [799, 413] on article "The best way I’ve found to manage A/B testing programs You could use a messy sp…" at bounding box center [701, 175] width 989 height 6577
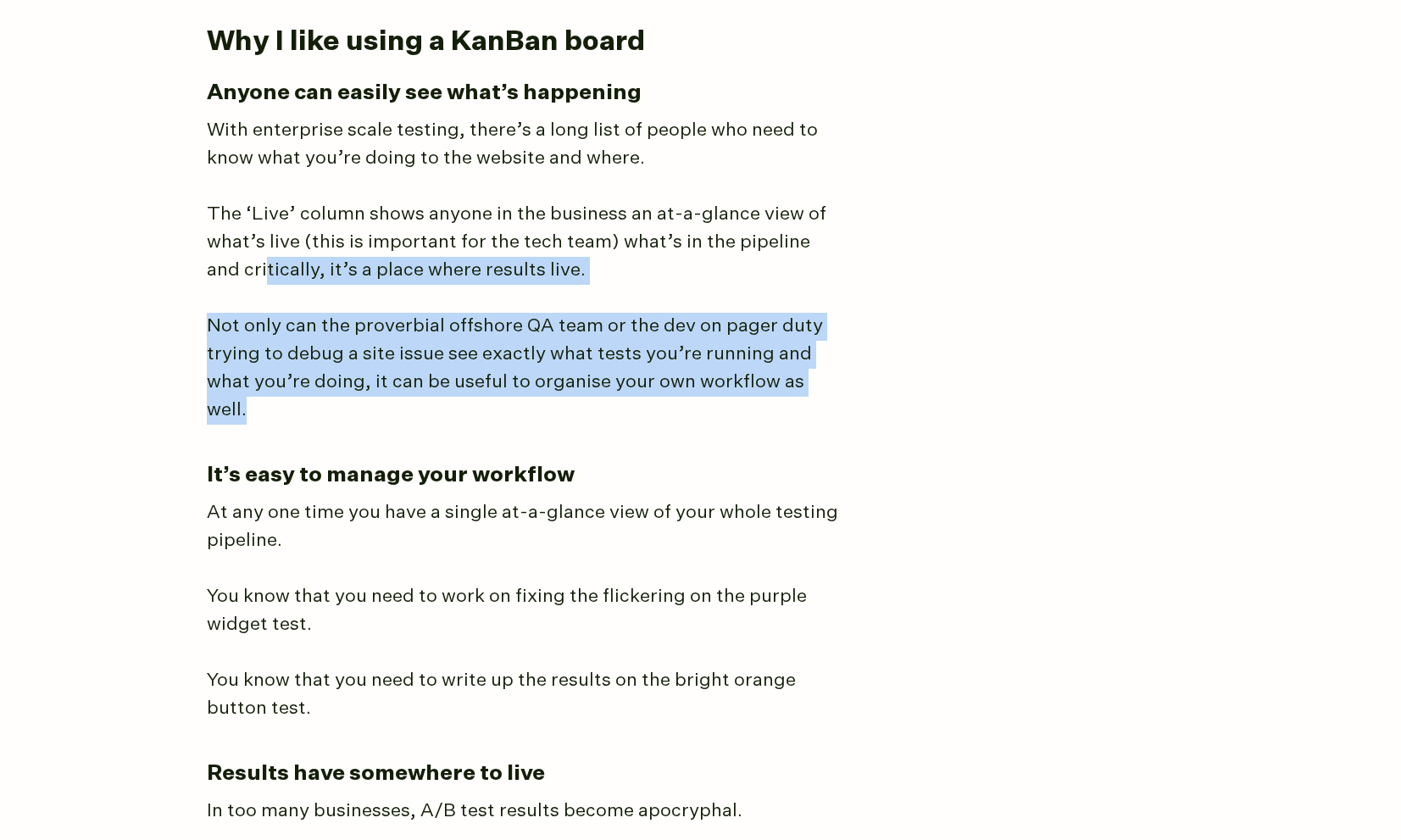
drag, startPoint x: 869, startPoint y: 379, endPoint x: 227, endPoint y: 259, distance: 653.1
click at [227, 259] on article "The best way I’ve found to manage A/B testing programs You could use a messy sp…" at bounding box center [701, 175] width 989 height 6577
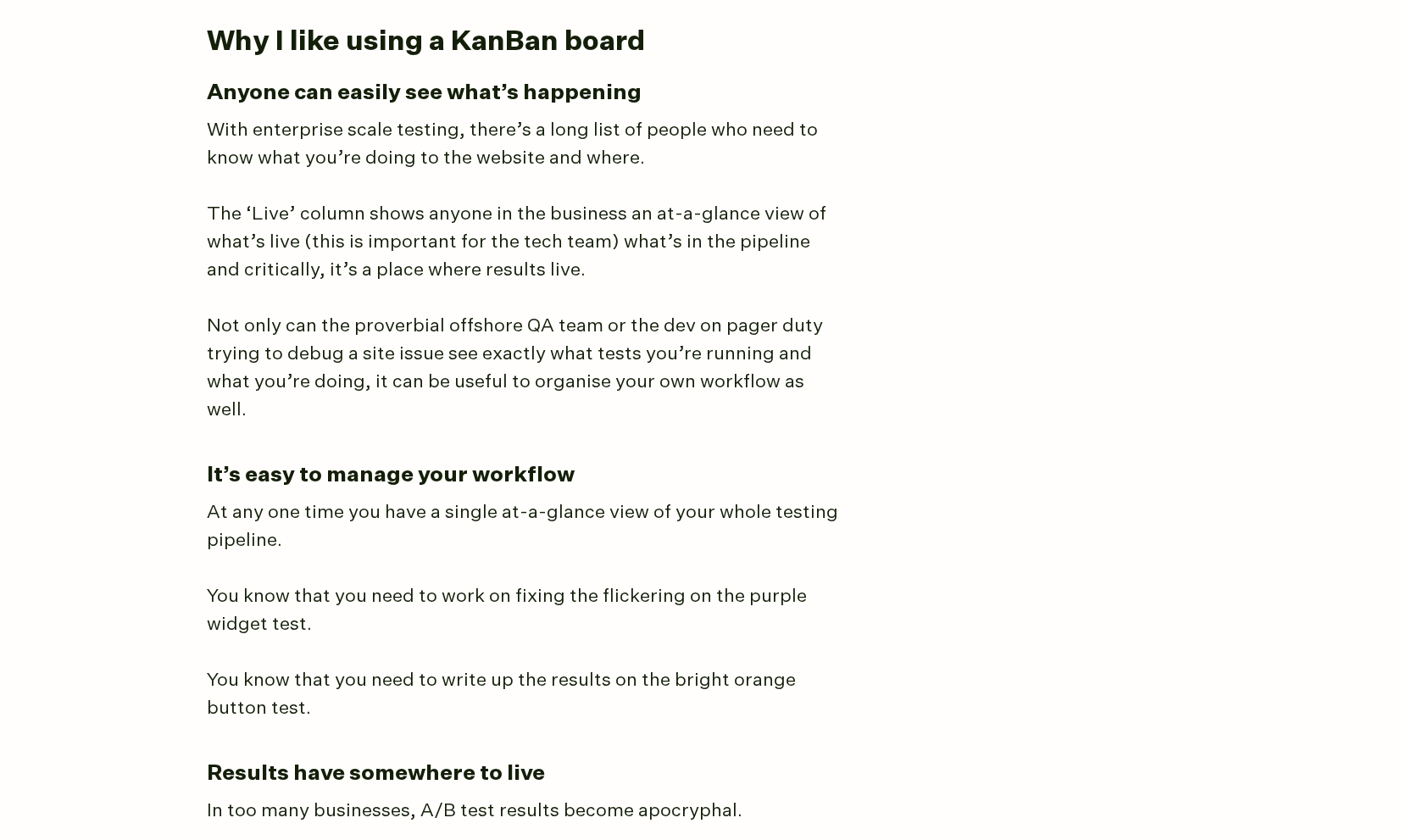
click at [221, 264] on p "The ‘Live’ column shows anyone in the business an at-a-glance view of what’s li…" at bounding box center [524, 242] width 635 height 84
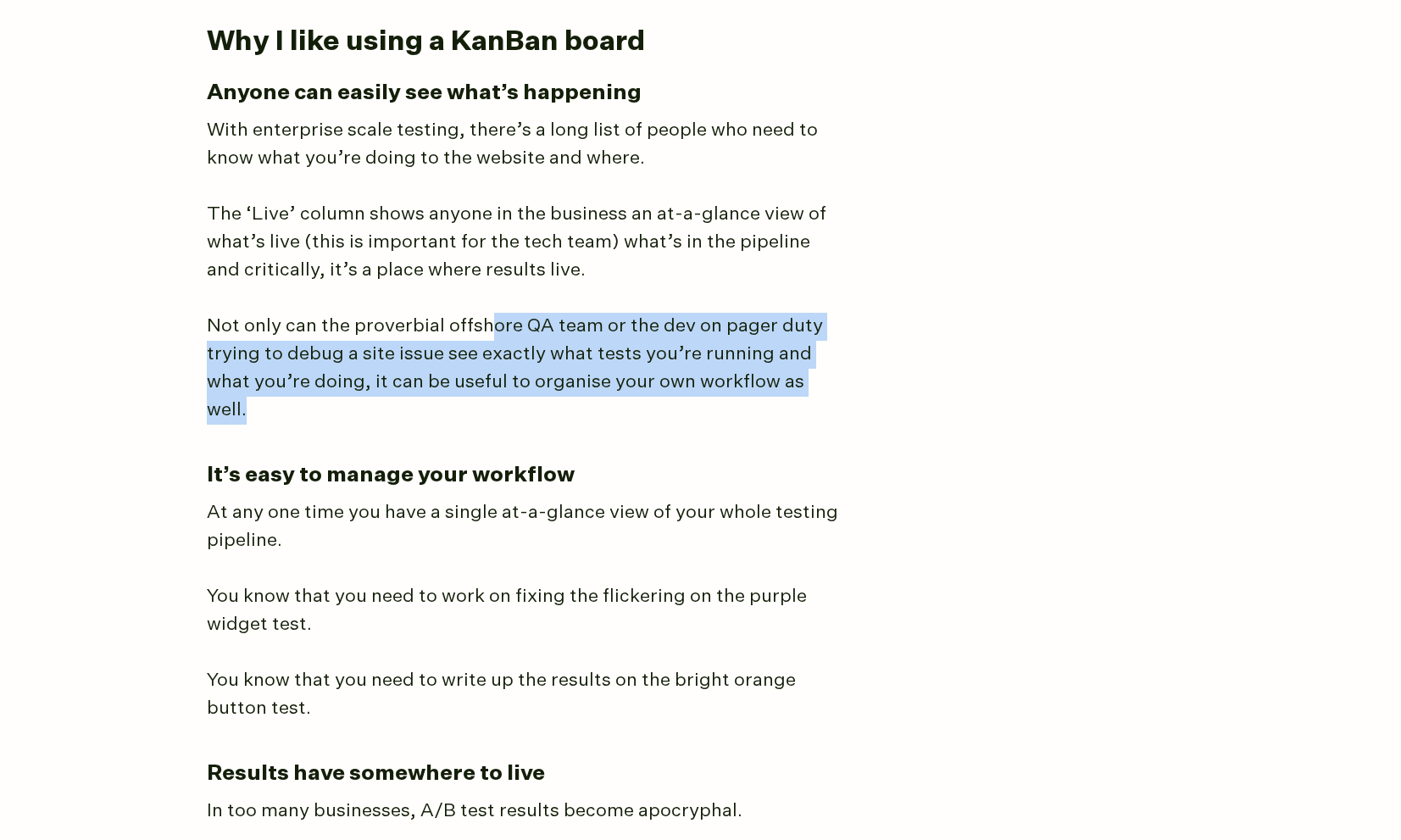
drag, startPoint x: 487, startPoint y: 316, endPoint x: 867, endPoint y: 378, distance: 385.0
click at [867, 378] on article "The best way I’ve found to manage A/B testing programs You could use a messy sp…" at bounding box center [701, 175] width 989 height 6577
click at [867, 378] on article "The best way I’ve found to manage A/B testing programs You could use a messy sp…" at bounding box center [701, 175] width 989 height 6577
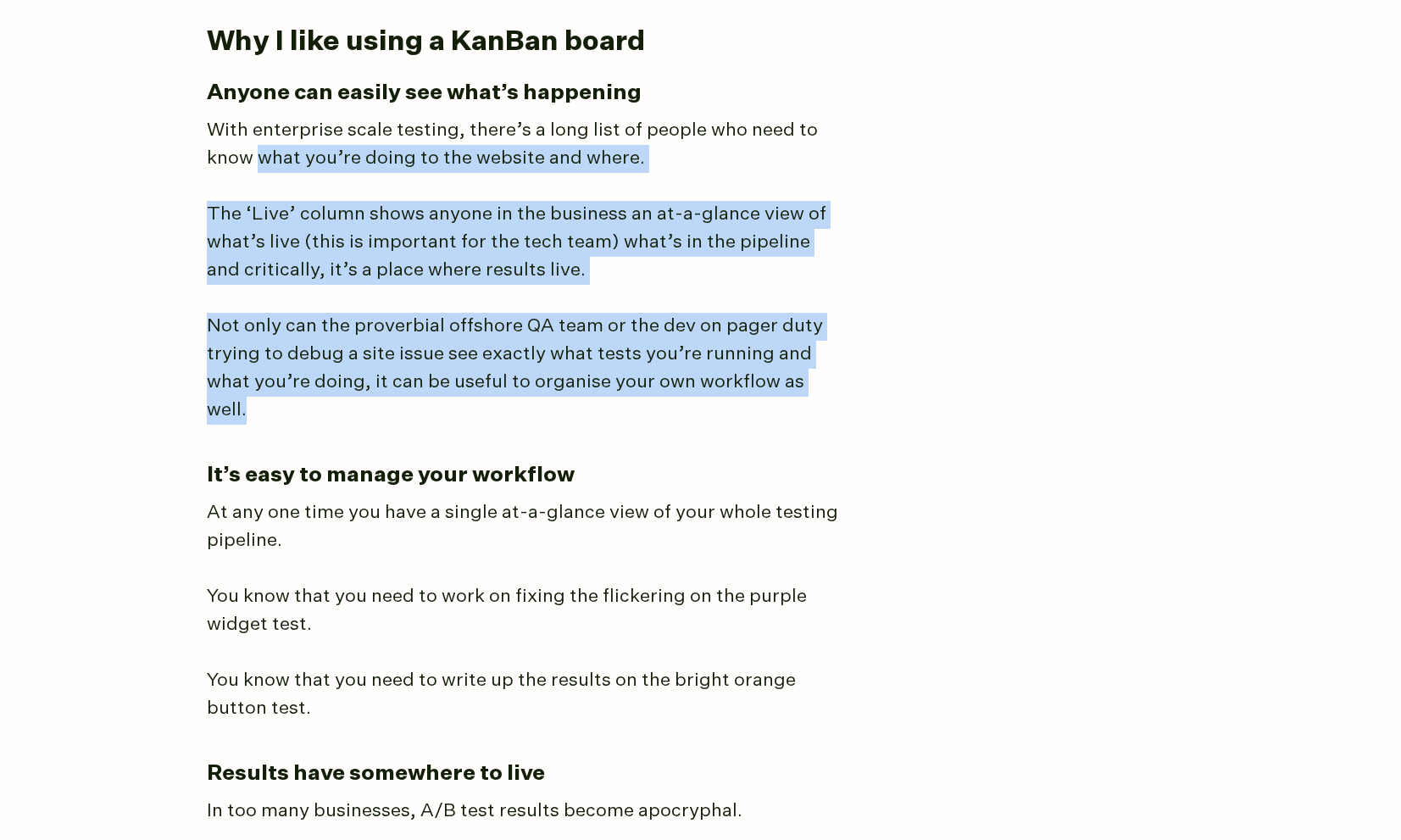
drag, startPoint x: 870, startPoint y: 376, endPoint x: 258, endPoint y: 164, distance: 647.7
click at [258, 164] on article "The best way I’ve found to manage A/B testing programs You could use a messy sp…" at bounding box center [701, 175] width 989 height 6577
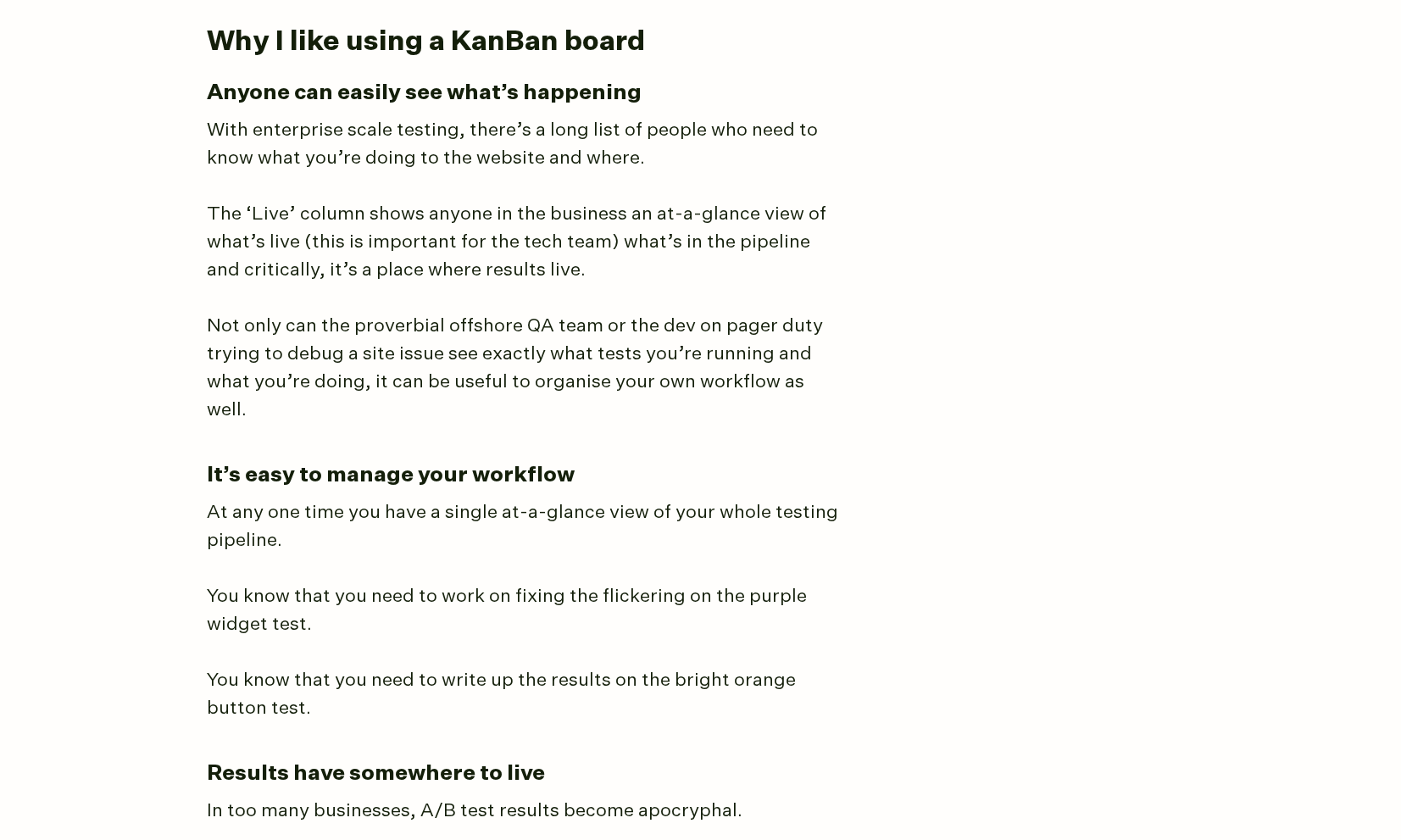
click at [333, 276] on p "The ‘Live’ column shows anyone in the business an at-a-glance view of what’s li…" at bounding box center [524, 242] width 635 height 84
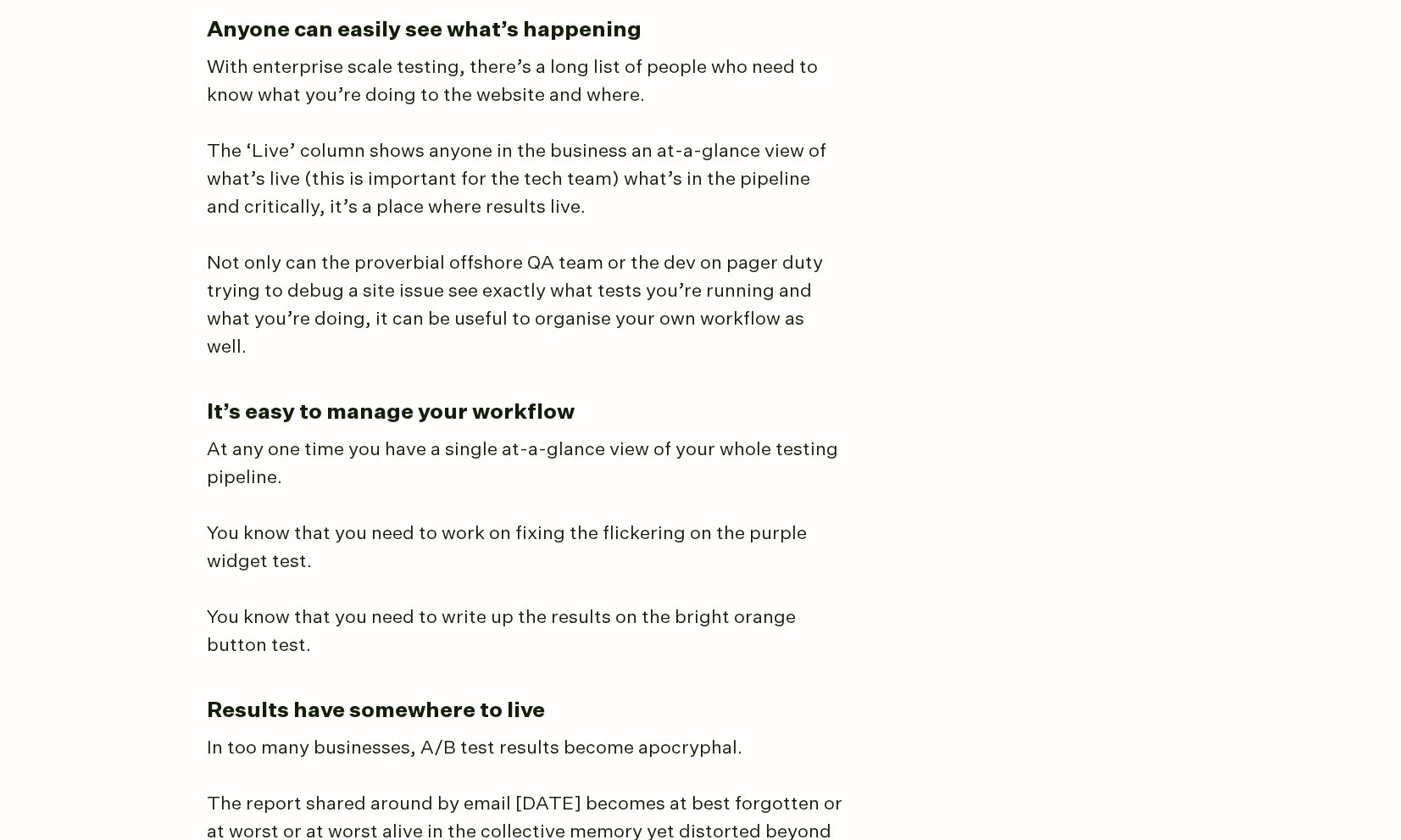
scroll to position [3697, 0]
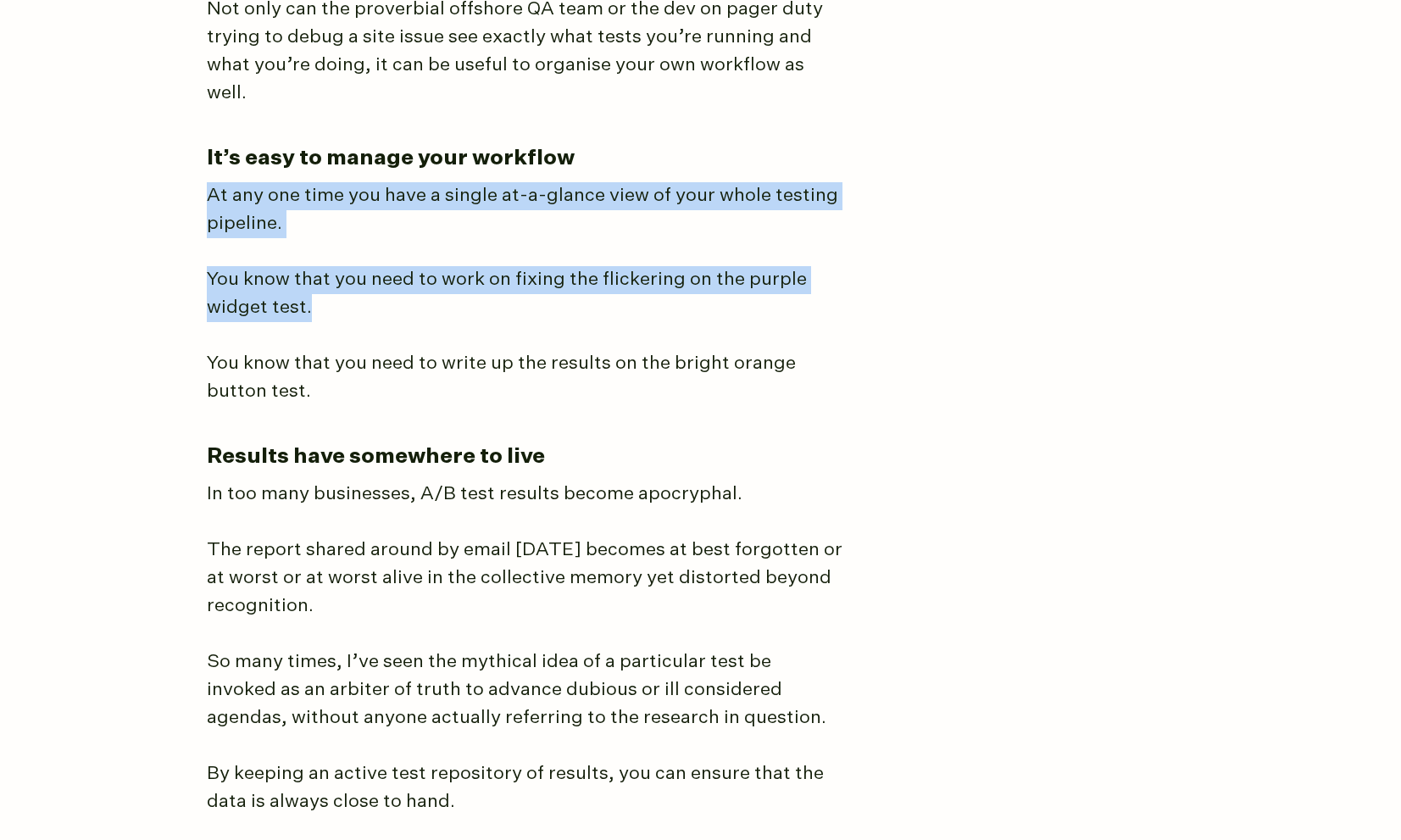
drag, startPoint x: 205, startPoint y: 142, endPoint x: 734, endPoint y: 276, distance: 545.7
click at [734, 276] on p "You know that you need to work on fixing the flickering on the purple widget te…" at bounding box center [524, 294] width 635 height 56
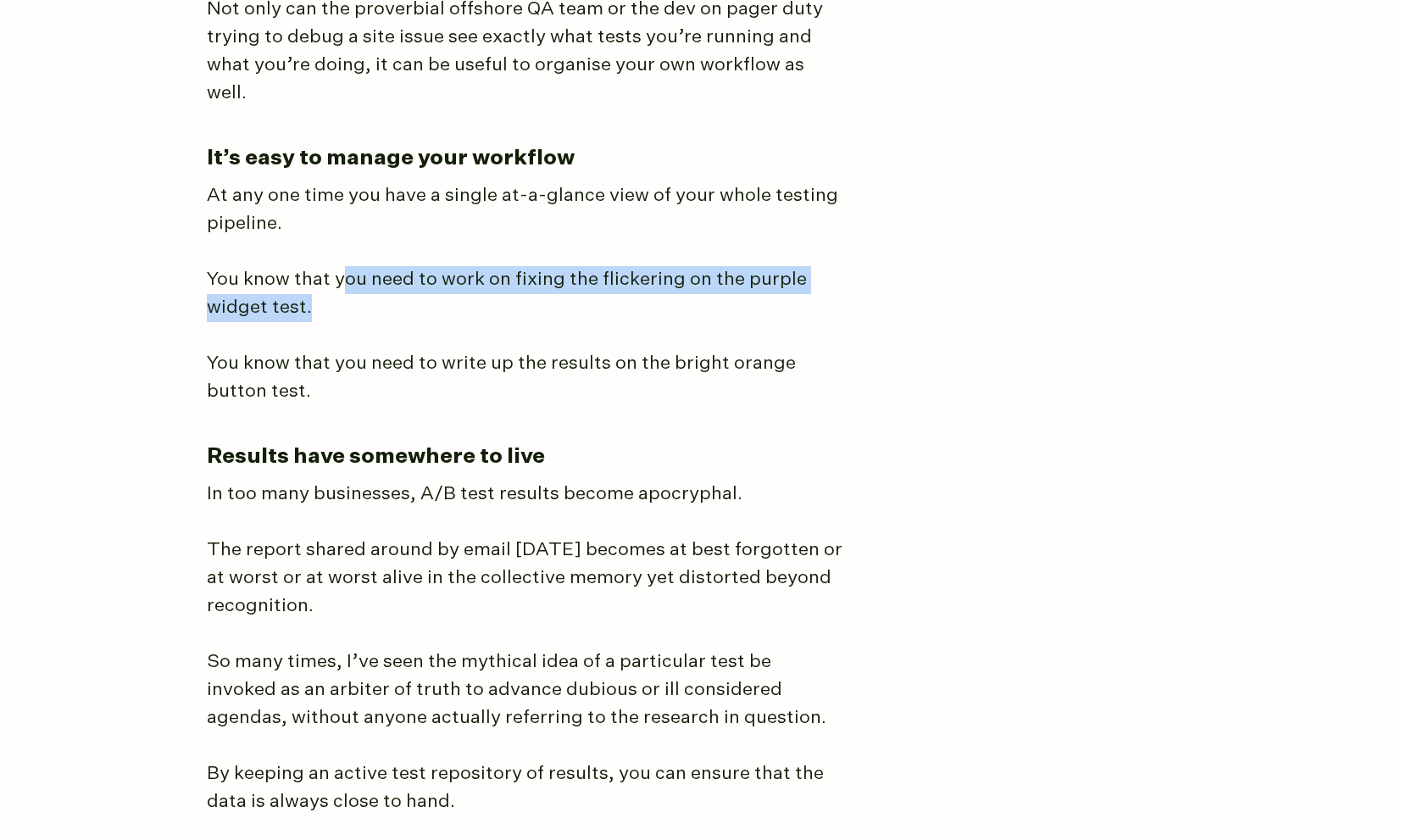
drag, startPoint x: 594, startPoint y: 277, endPoint x: 343, endPoint y: 239, distance: 253.9
click at [343, 266] on p "You know that you need to work on fixing the flickering on the purple widget te…" at bounding box center [524, 294] width 635 height 56
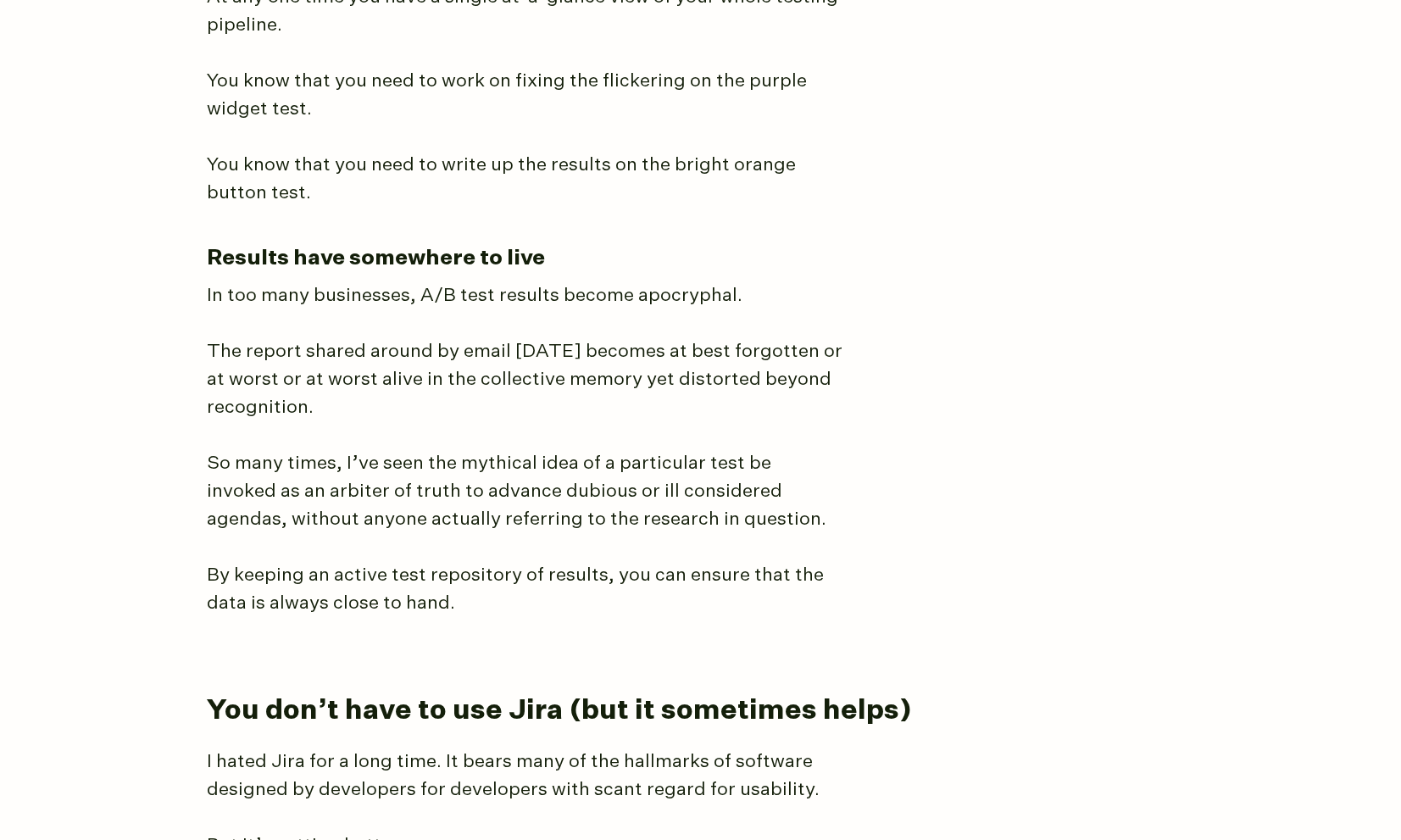
scroll to position [3990, 0]
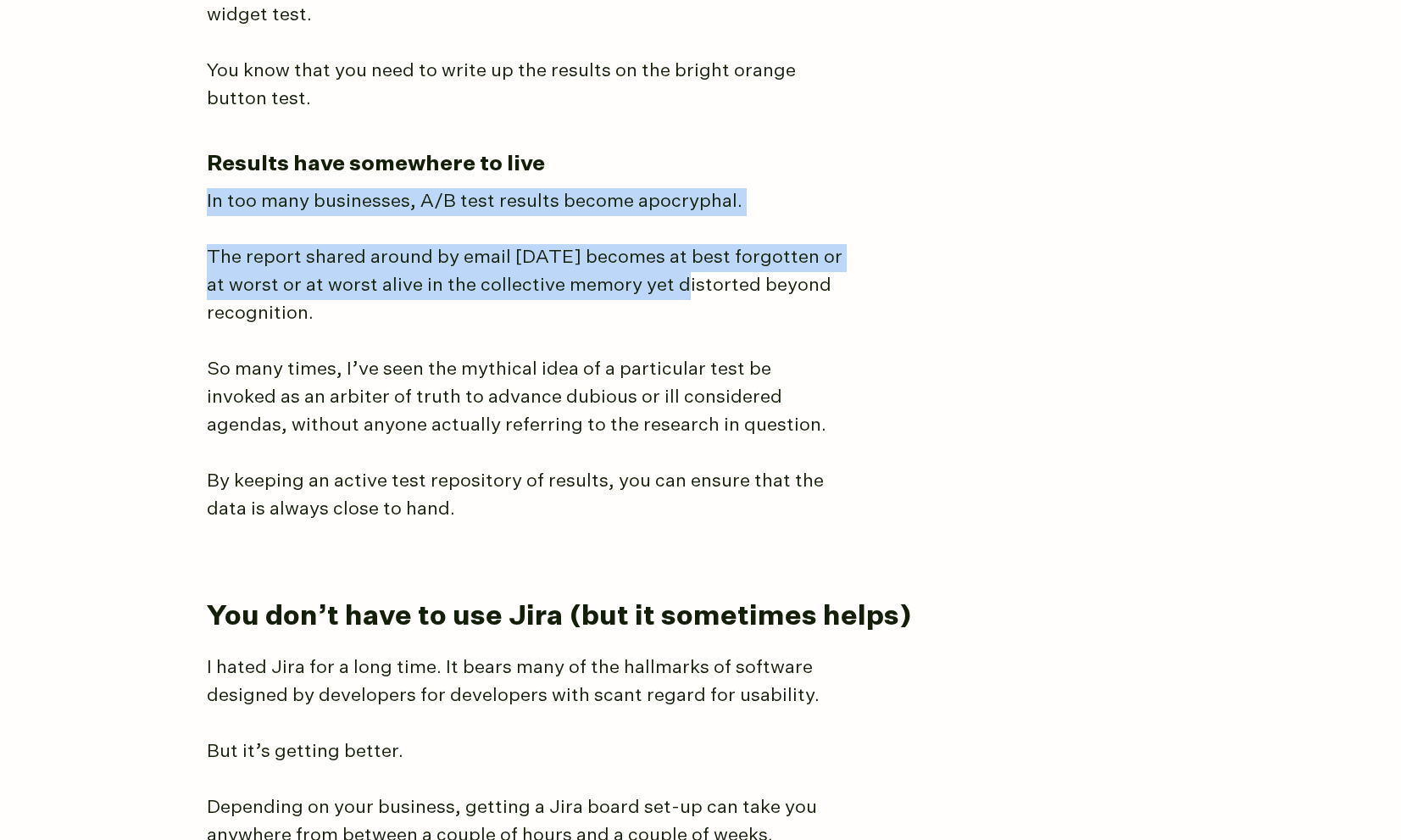
drag, startPoint x: 207, startPoint y: 151, endPoint x: 745, endPoint y: 260, distance: 548.9
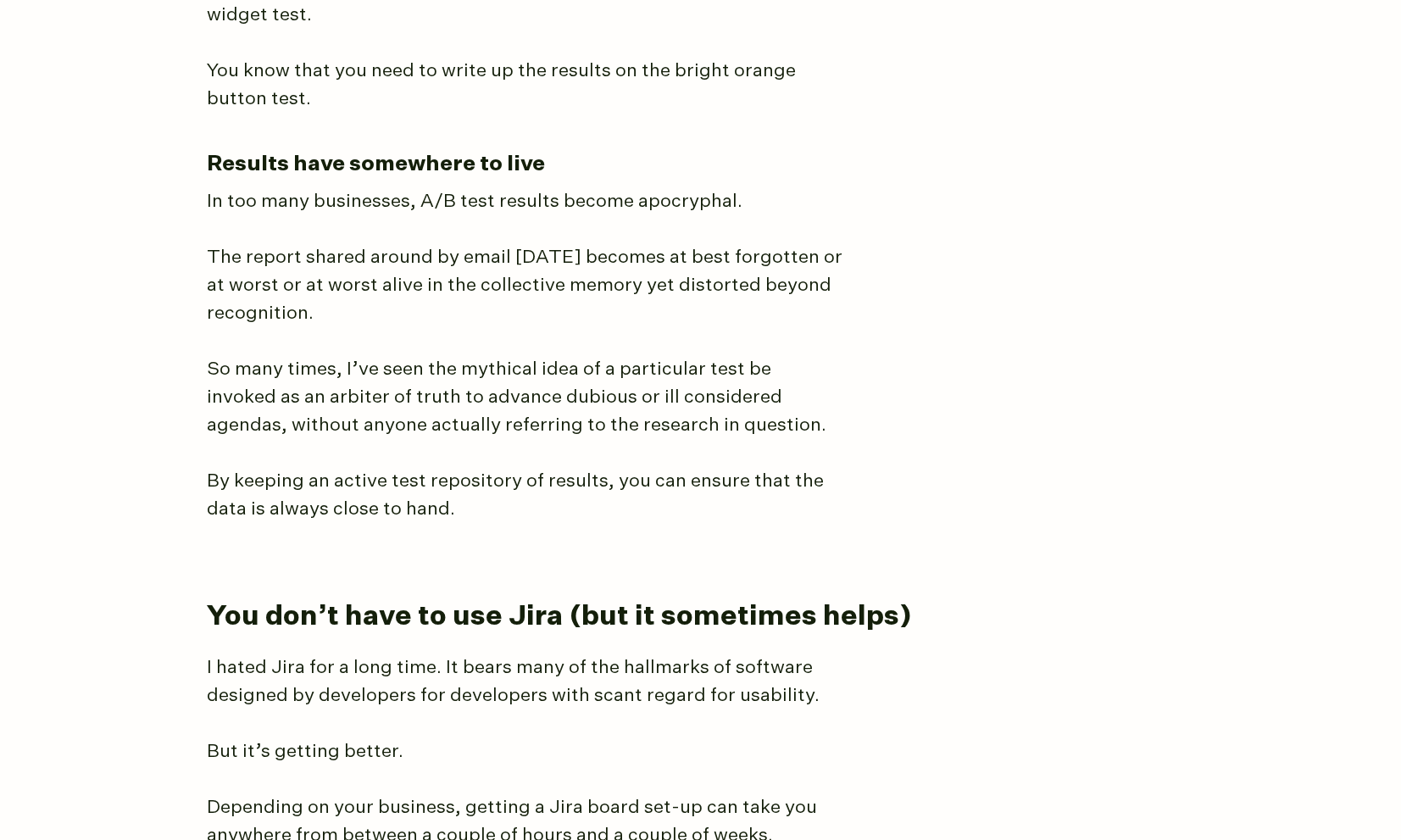
click at [758, 257] on p "The report shared around by email [DATE] becomes at best forgotten or at worst …" at bounding box center [524, 286] width 635 height 84
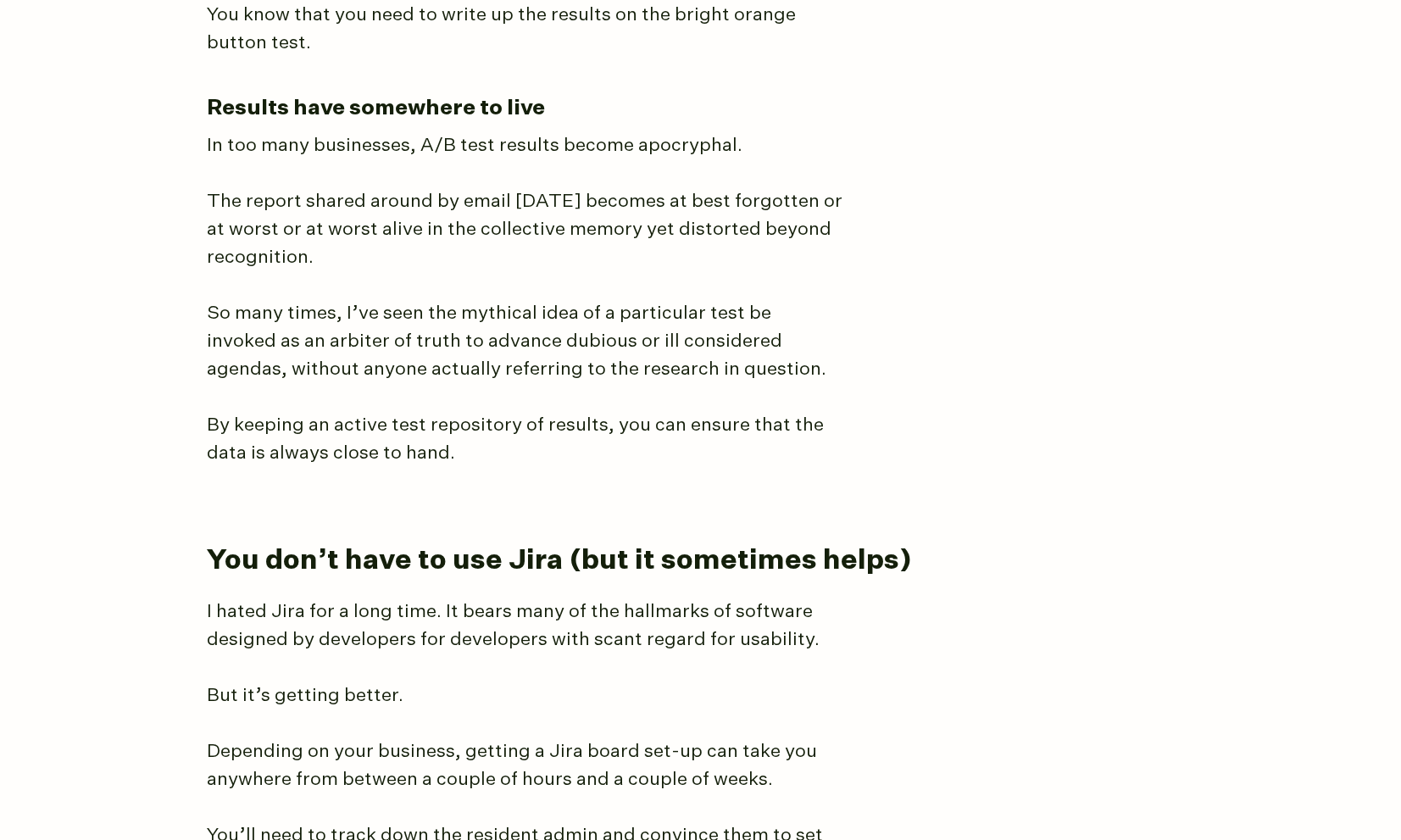
scroll to position [4048, 0]
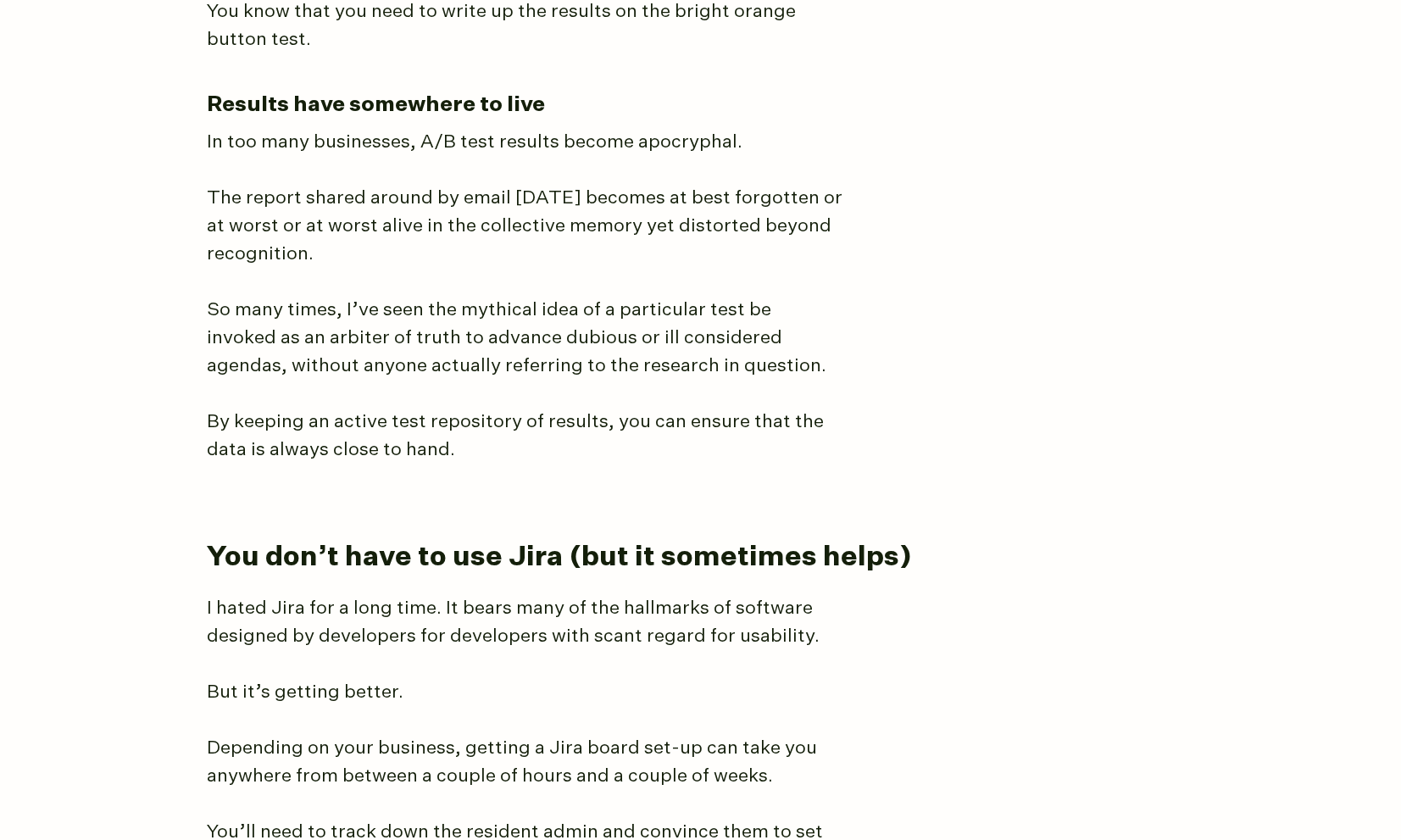
drag, startPoint x: 191, startPoint y: 155, endPoint x: 623, endPoint y: 219, distance: 436.7
click at [623, 219] on p "The report shared around by email [DATE] becomes at best forgotten or at worst …" at bounding box center [524, 226] width 635 height 84
drag, startPoint x: 603, startPoint y: 220, endPoint x: 342, endPoint y: 166, distance: 266.5
click at [342, 184] on p "The report shared around by email [DATE] becomes at best forgotten or at worst …" at bounding box center [524, 226] width 635 height 84
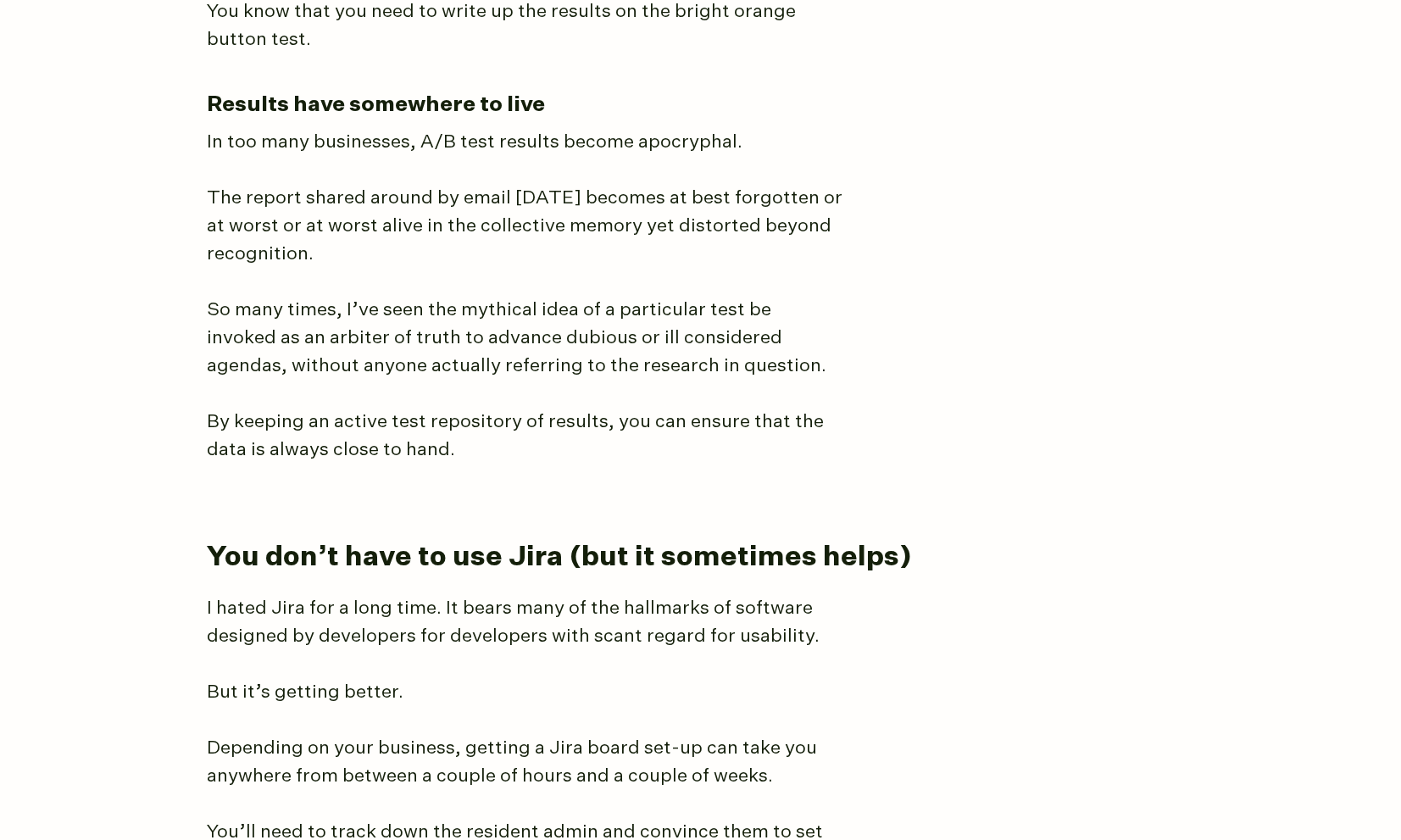
click at [469, 209] on p "The report shared around by email [DATE] becomes at best forgotten or at worst …" at bounding box center [524, 226] width 635 height 84
drag, startPoint x: 496, startPoint y: 211, endPoint x: 318, endPoint y: 149, distance: 188.5
click at [413, 196] on p "The report shared around by email [DATE] becomes at best forgotten or at worst …" at bounding box center [524, 226] width 635 height 84
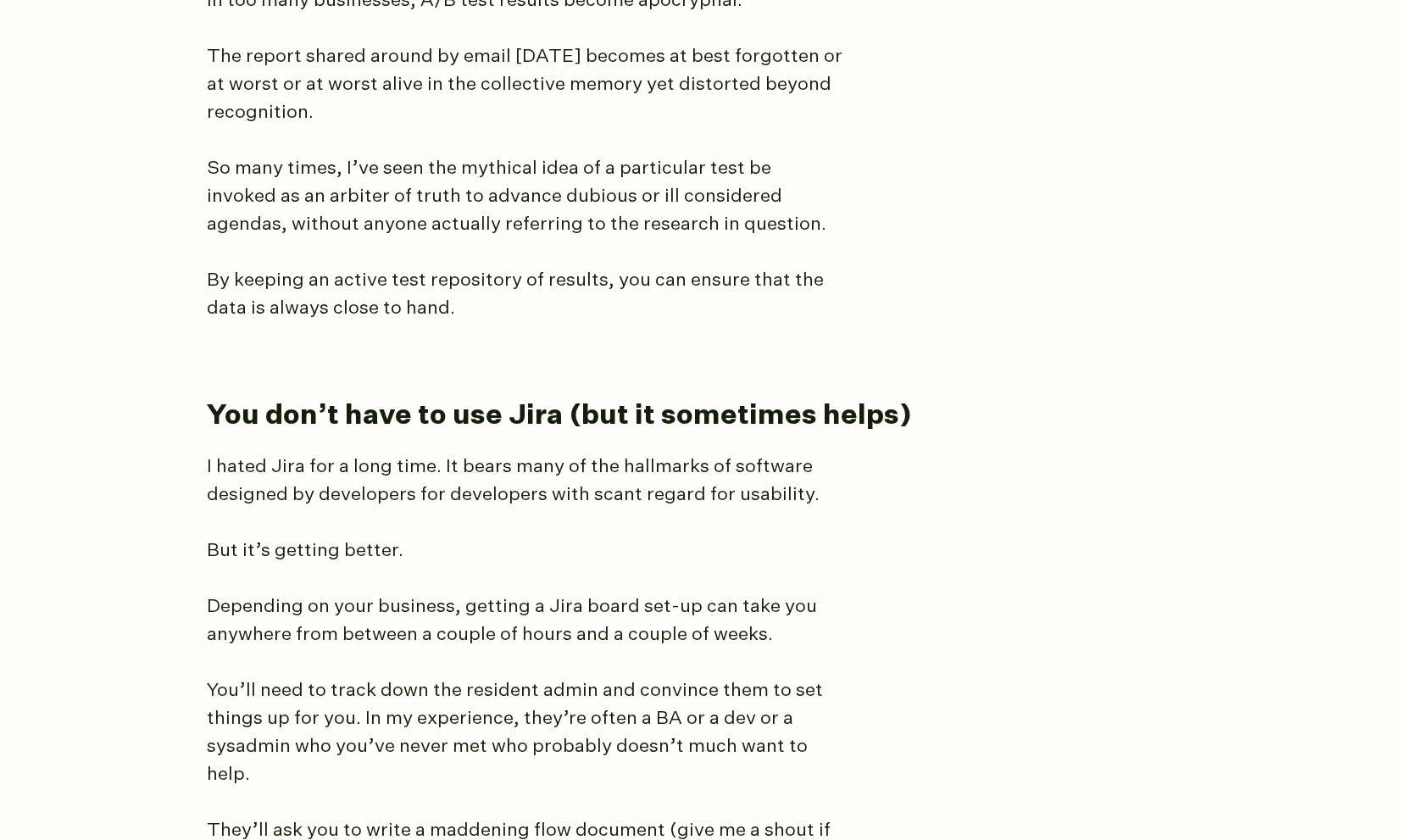
scroll to position [4198, 0]
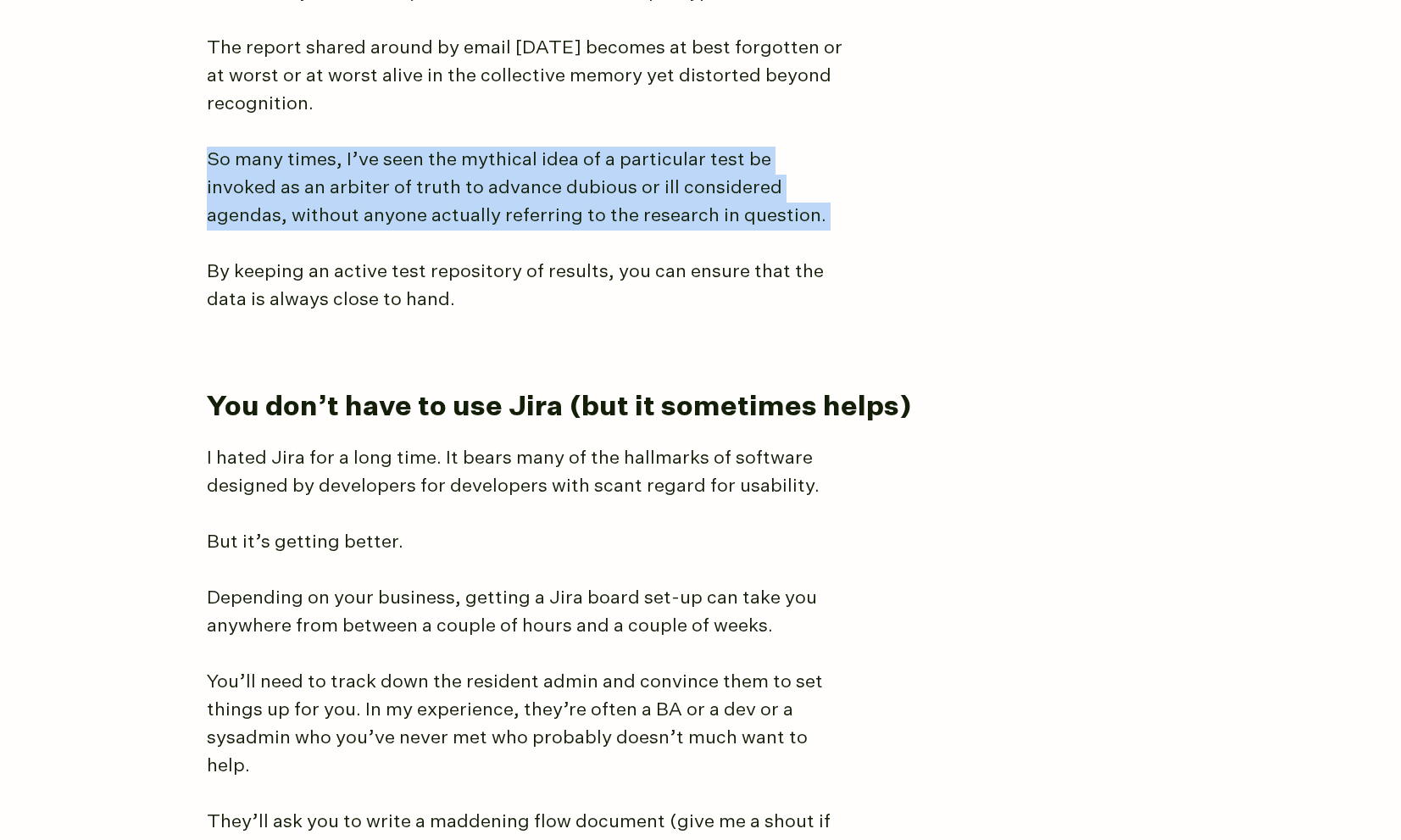
drag, startPoint x: 350, startPoint y: 125, endPoint x: 638, endPoint y: 211, distance: 300.6
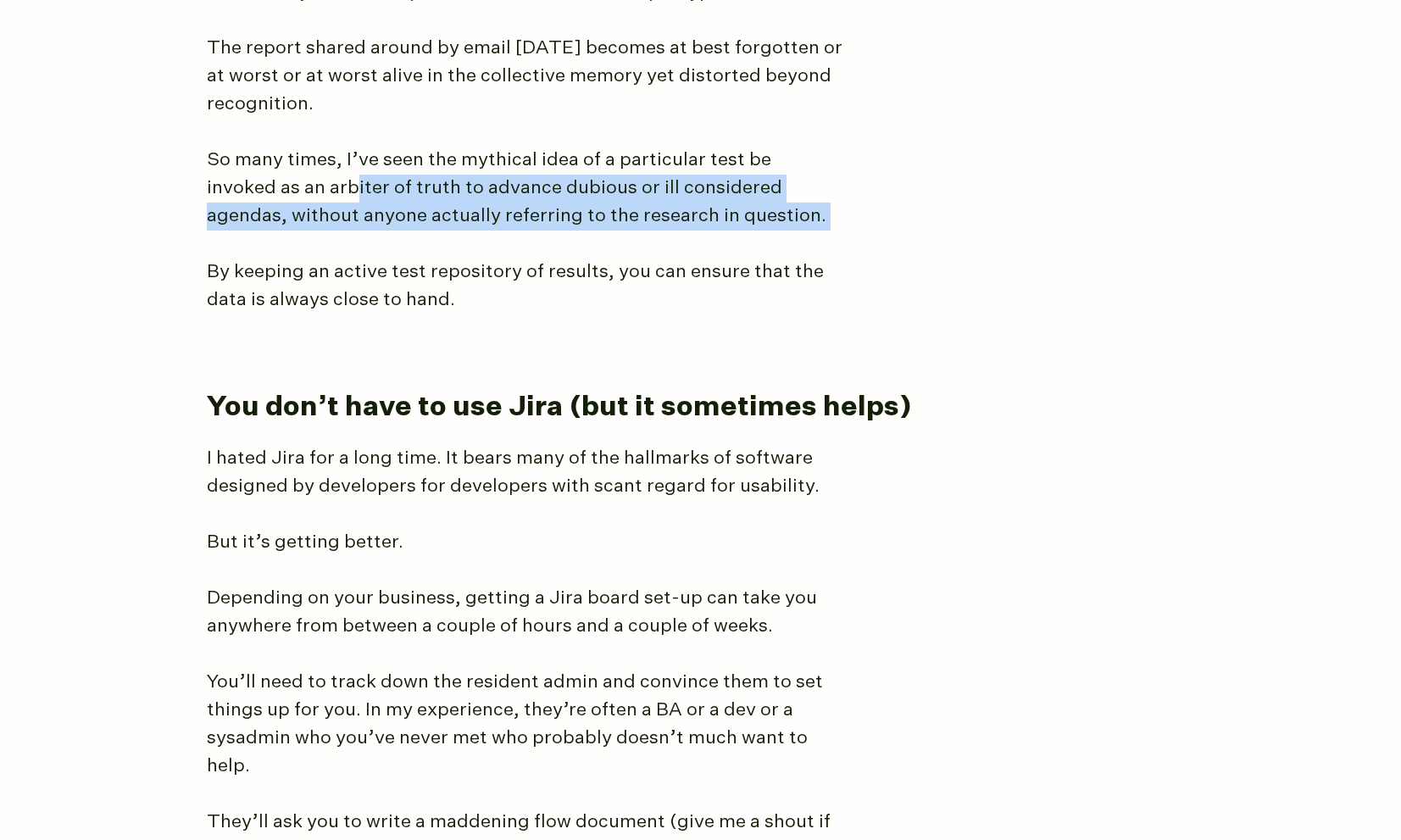
drag, startPoint x: 282, startPoint y: 150, endPoint x: 683, endPoint y: 207, distance: 405.0
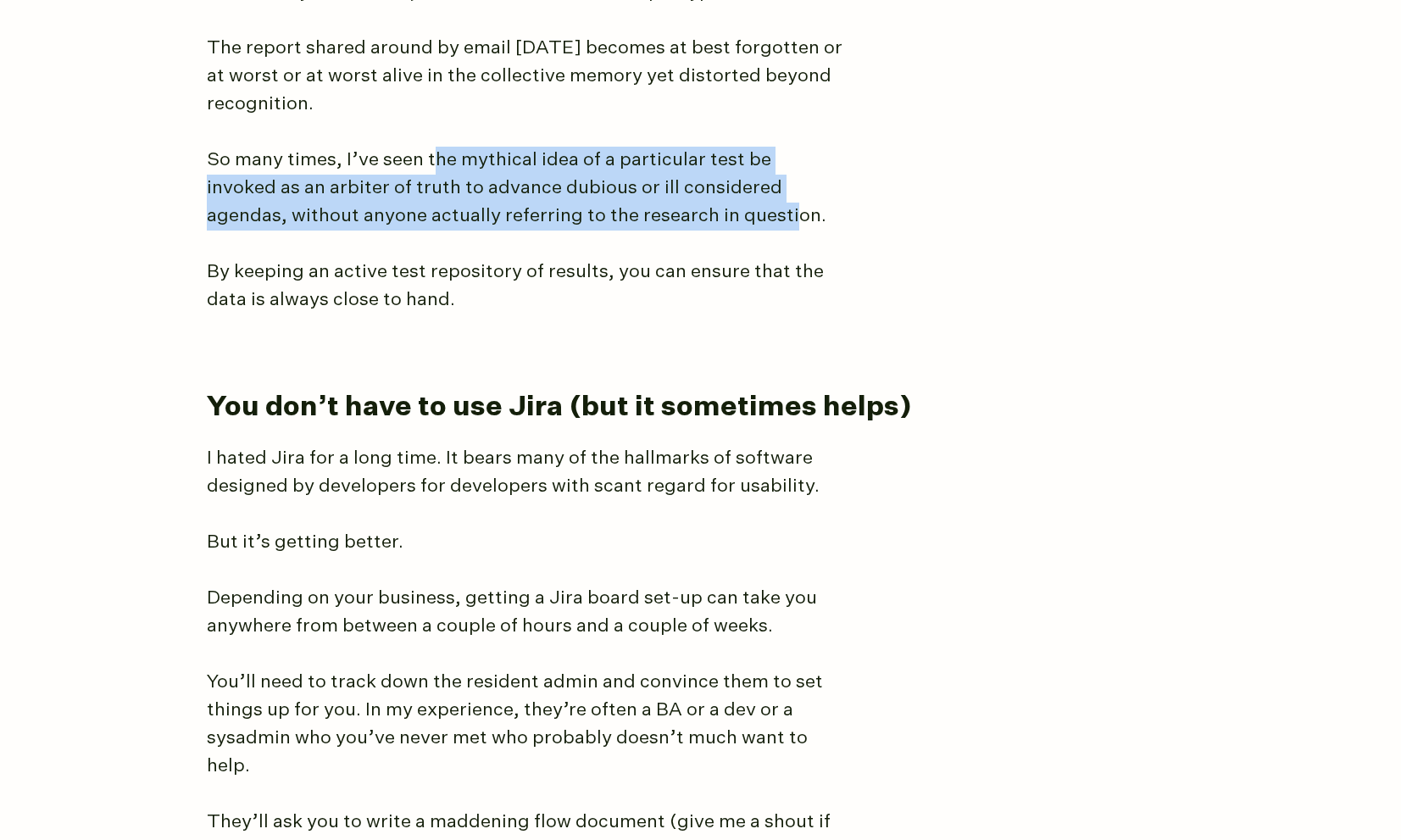
drag, startPoint x: 703, startPoint y: 182, endPoint x: 430, endPoint y: 128, distance: 278.3
click at [430, 147] on p "So many times, I’ve seen the mythical idea of a particular test be invoked as a…" at bounding box center [524, 188] width 635 height 84
click at [505, 186] on p "So many times, I’ve seen the mythical idea of a particular test be invoked as a…" at bounding box center [524, 188] width 635 height 84
drag, startPoint x: 387, startPoint y: 123, endPoint x: 602, endPoint y: 207, distance: 230.8
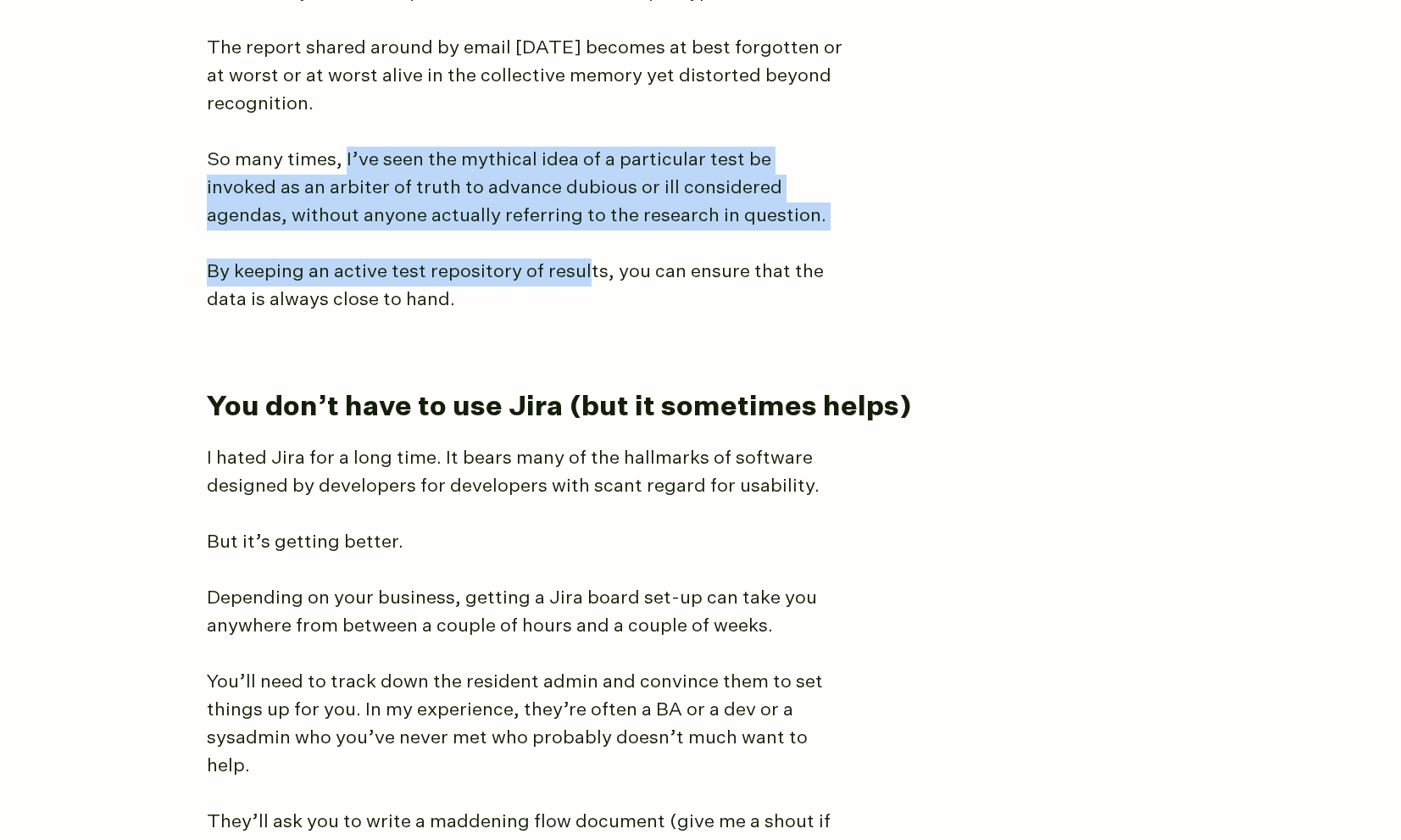
drag, startPoint x: 581, startPoint y: 246, endPoint x: 344, endPoint y: 128, distance: 264.8
click at [336, 161] on p "So many times, I’ve seen the mythical idea of a particular test be invoked as a…" at bounding box center [524, 188] width 635 height 84
drag, startPoint x: 290, startPoint y: 123, endPoint x: 632, endPoint y: 267, distance: 371.1
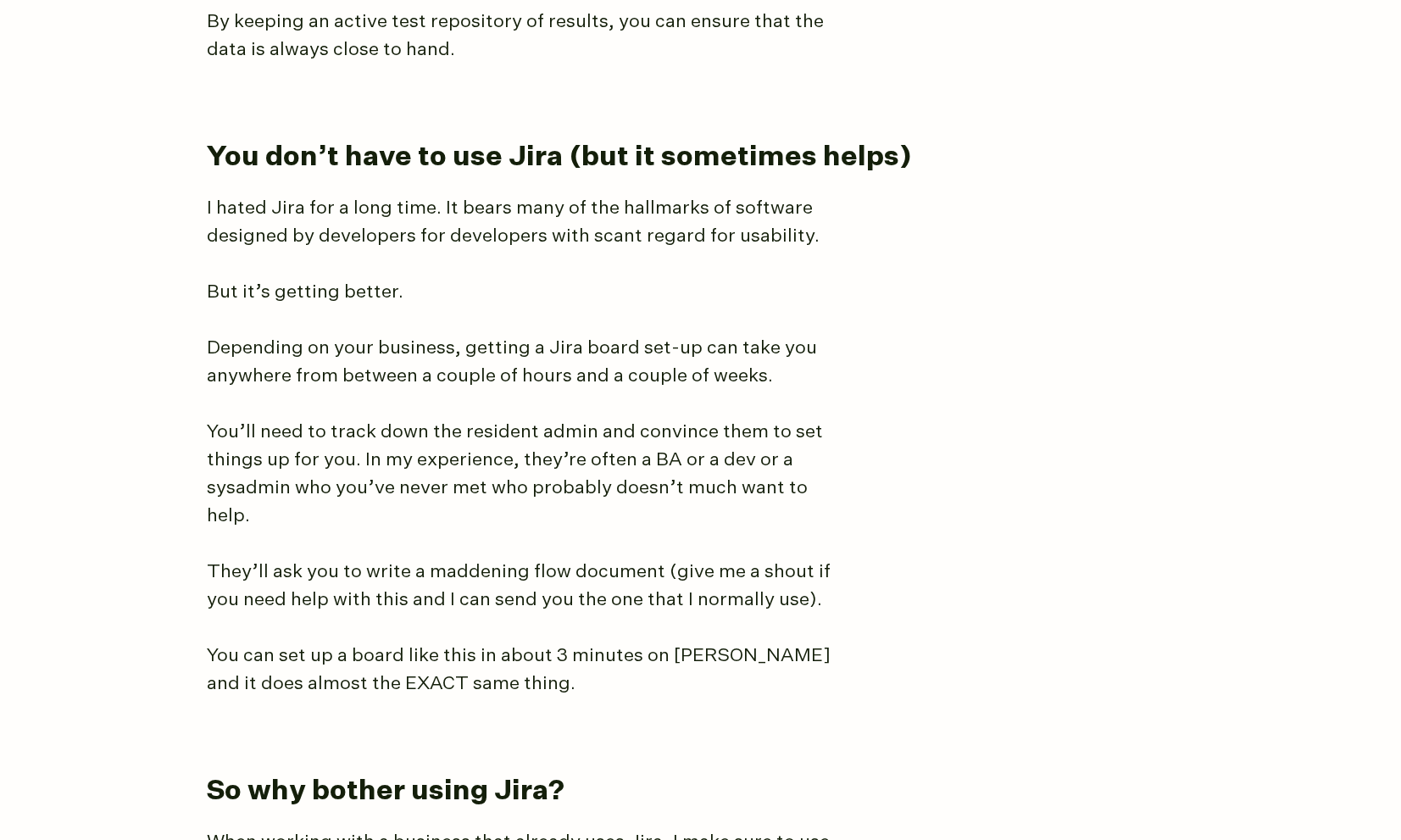
scroll to position [4449, 0]
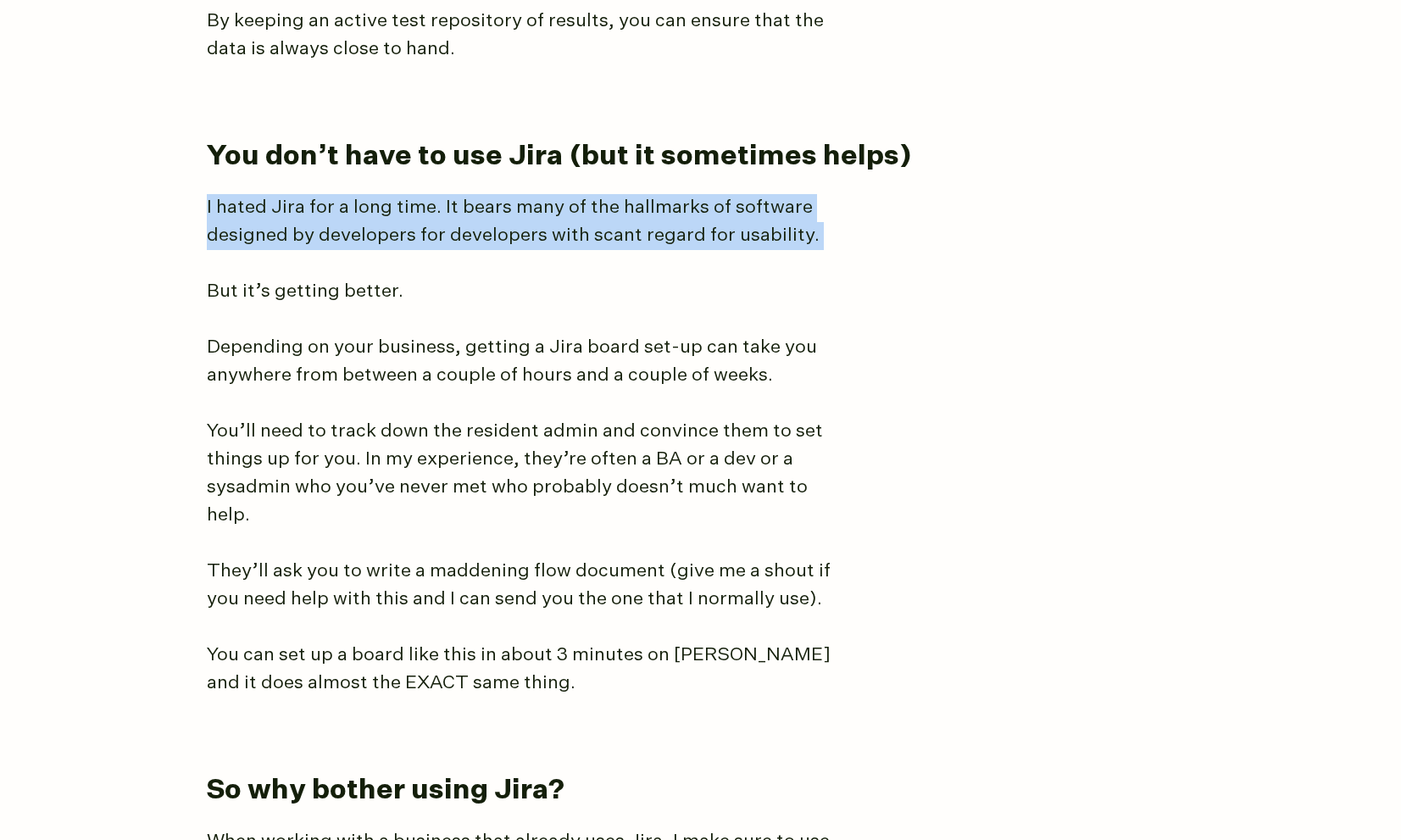
drag, startPoint x: 190, startPoint y: 186, endPoint x: 651, endPoint y: 226, distance: 462.7
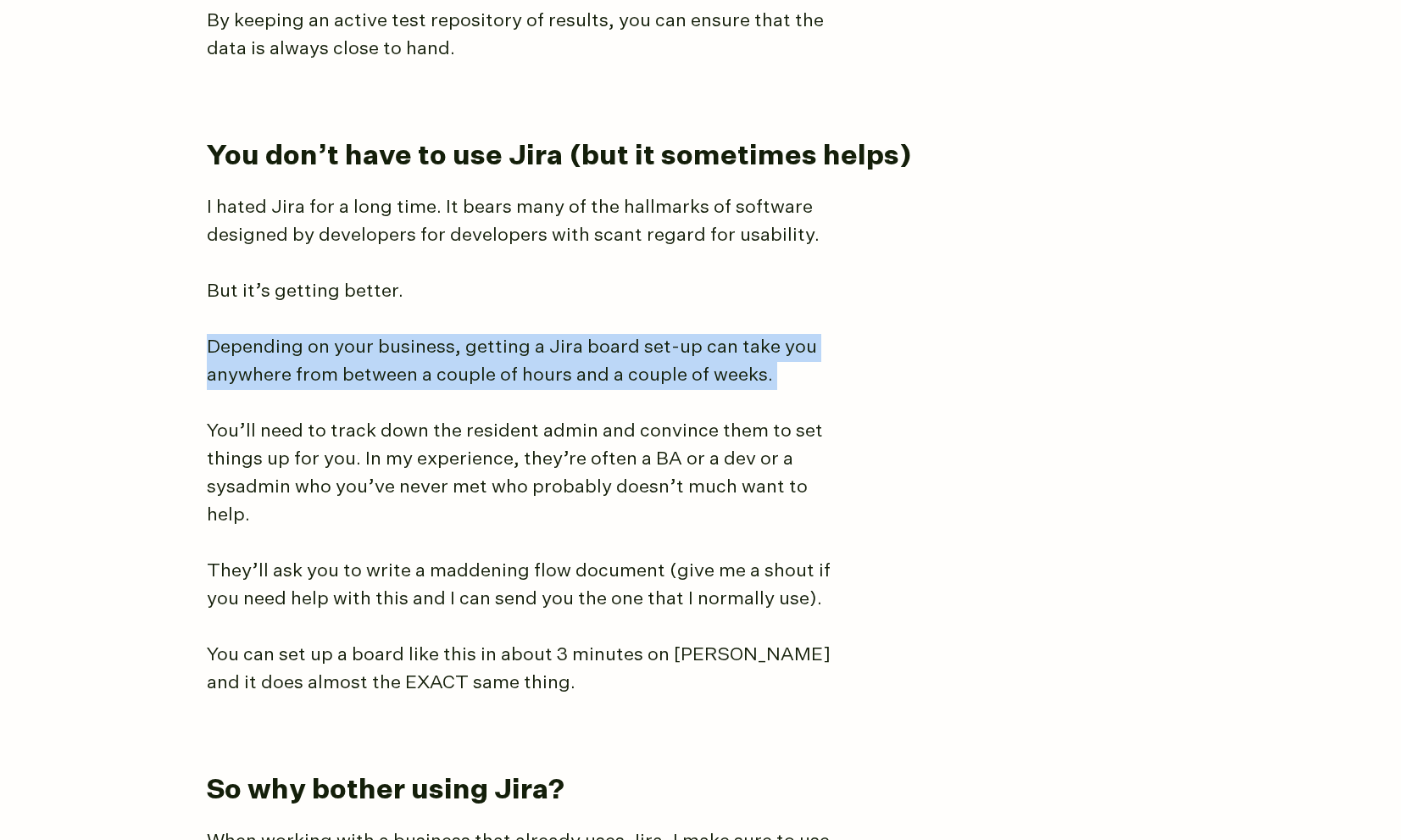
drag, startPoint x: 239, startPoint y: 295, endPoint x: 658, endPoint y: 373, distance: 426.2
drag, startPoint x: 603, startPoint y: 336, endPoint x: 210, endPoint y: 283, distance: 396.6
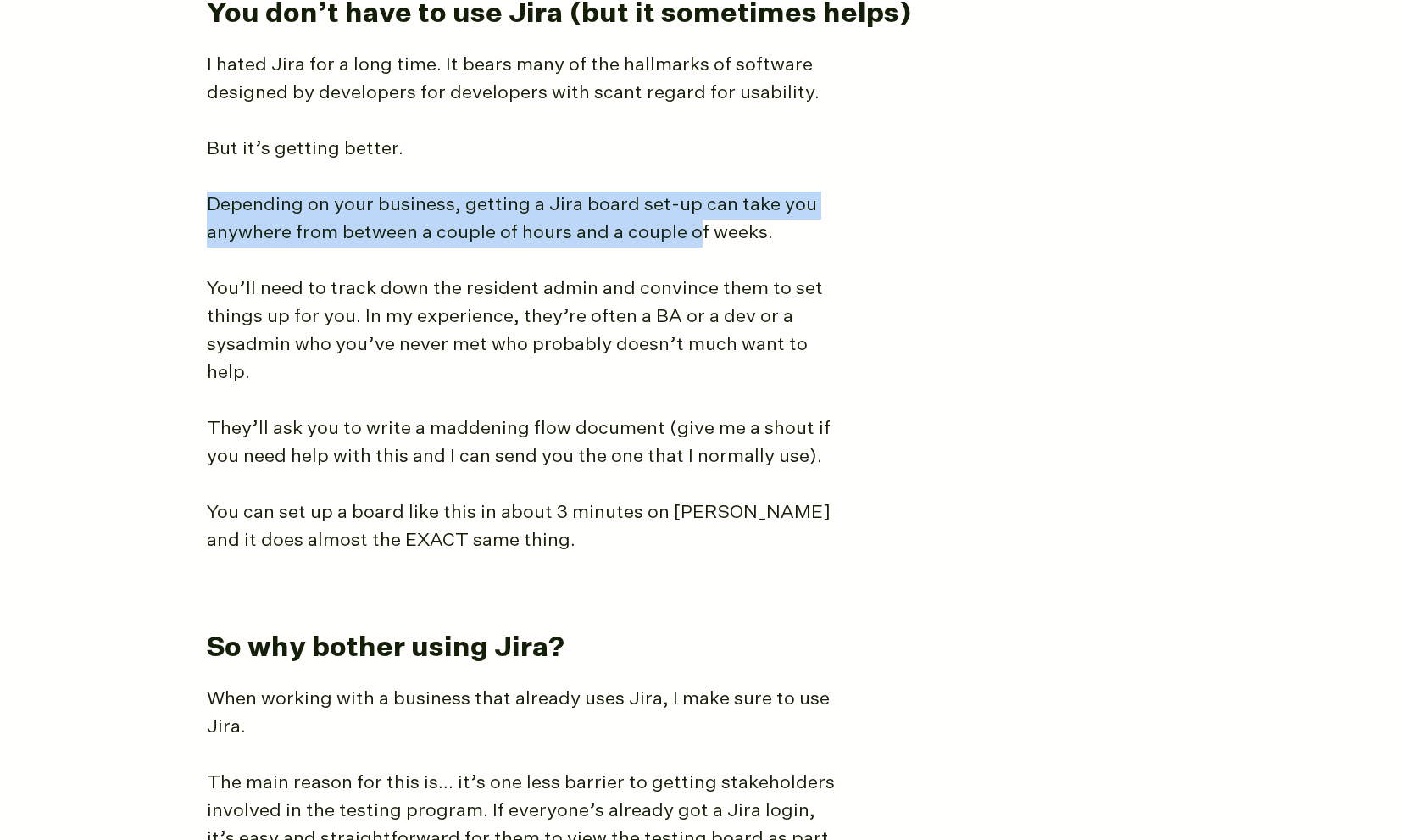
scroll to position [4674, 0]
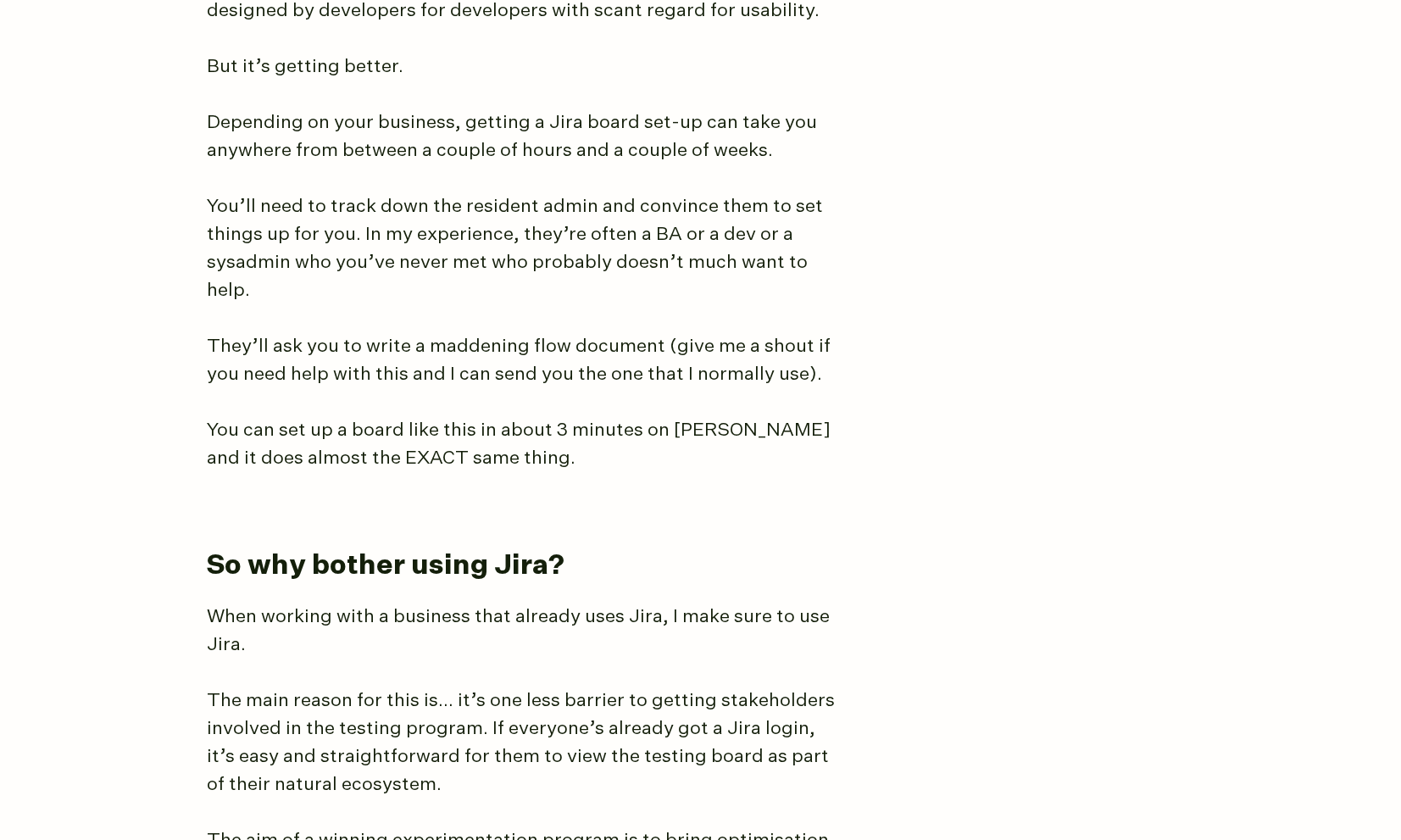
click at [208, 127] on p "Depending on your business, getting a Jira board set-up can take you anywhere f…" at bounding box center [524, 137] width 635 height 56
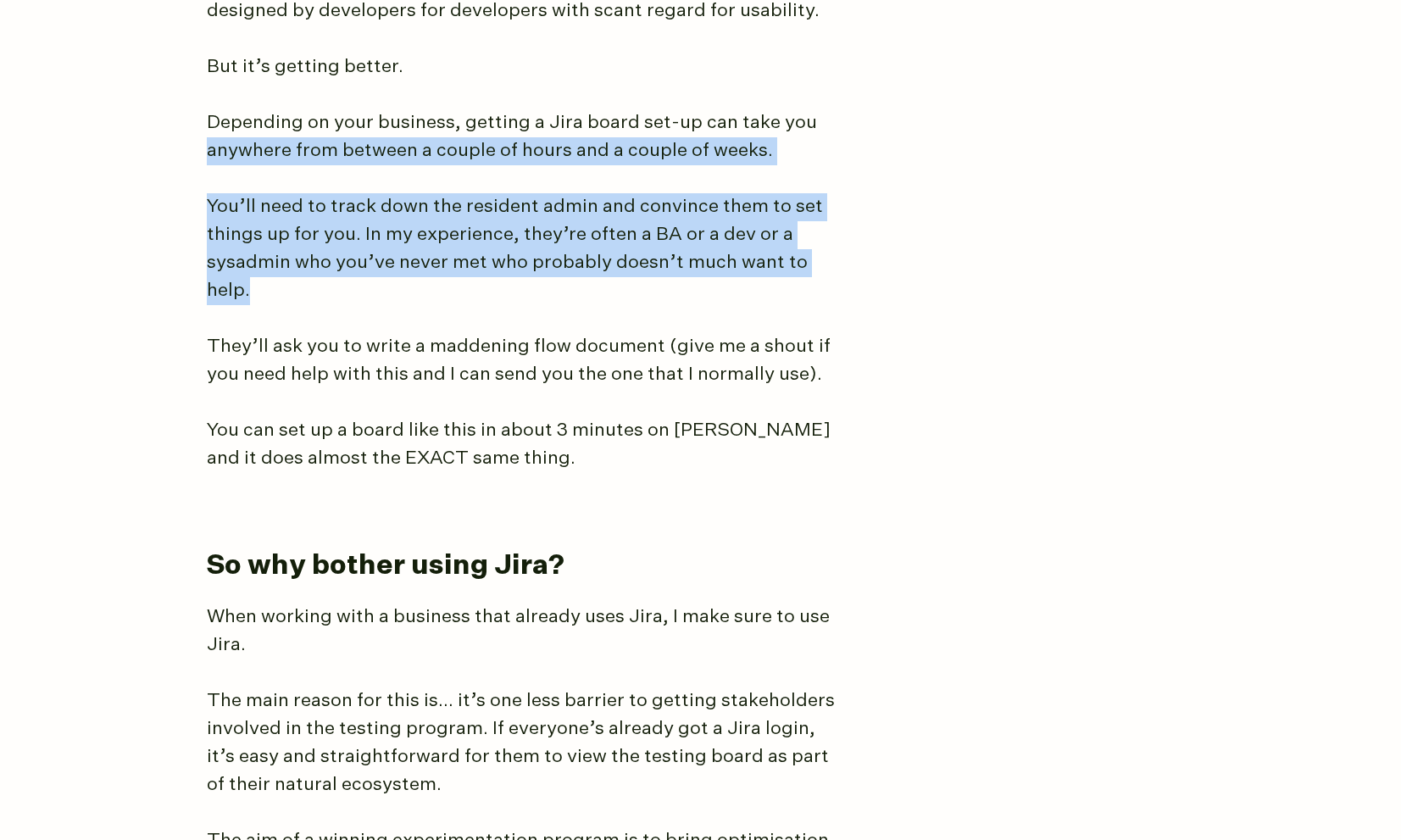
drag, startPoint x: 211, startPoint y: 110, endPoint x: 615, endPoint y: 254, distance: 428.9
click at [615, 254] on p "You’ll need to track down the resident admin and convince them to set things up…" at bounding box center [524, 249] width 635 height 112
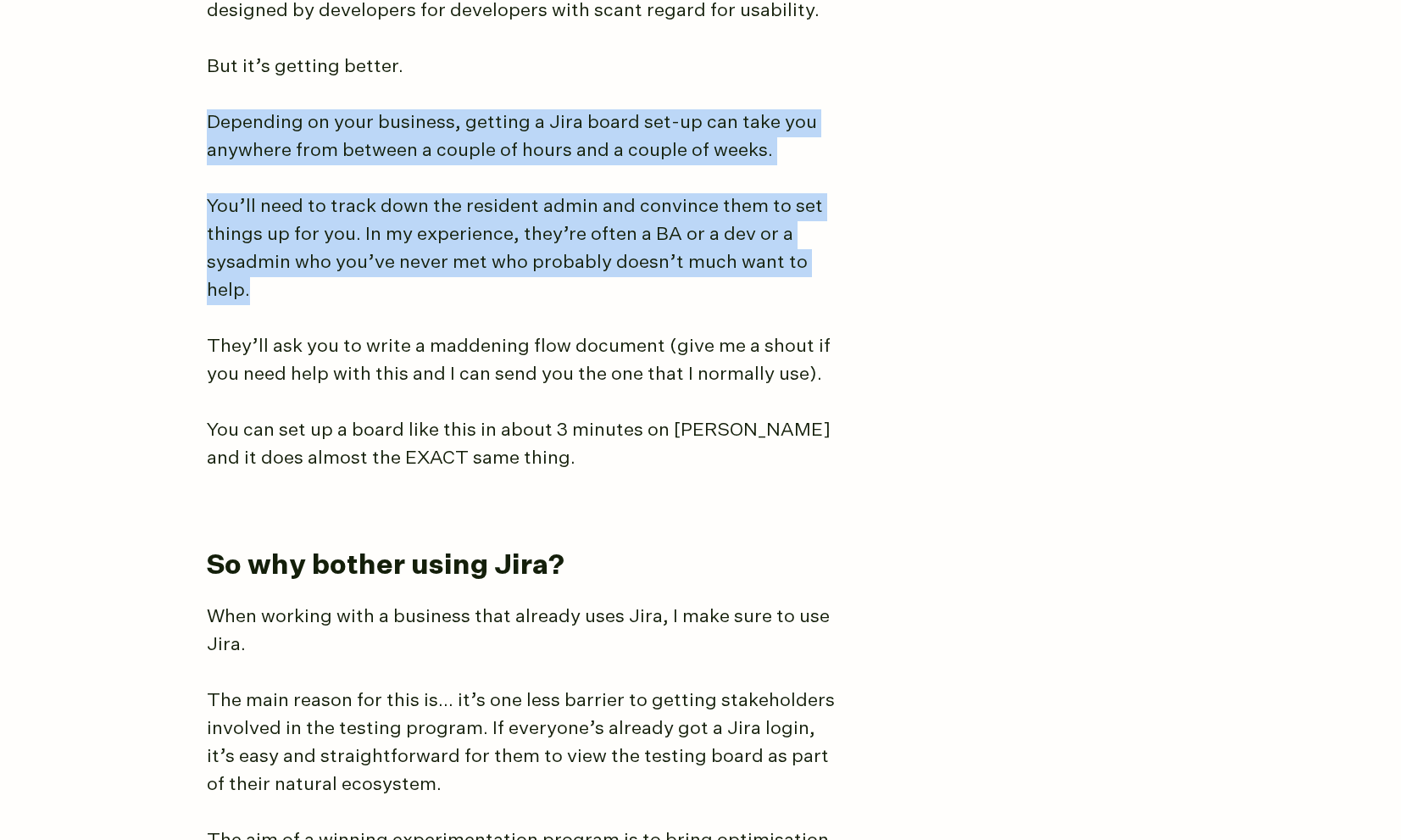
drag, startPoint x: 622, startPoint y: 253, endPoint x: 183, endPoint y: 99, distance: 465.2
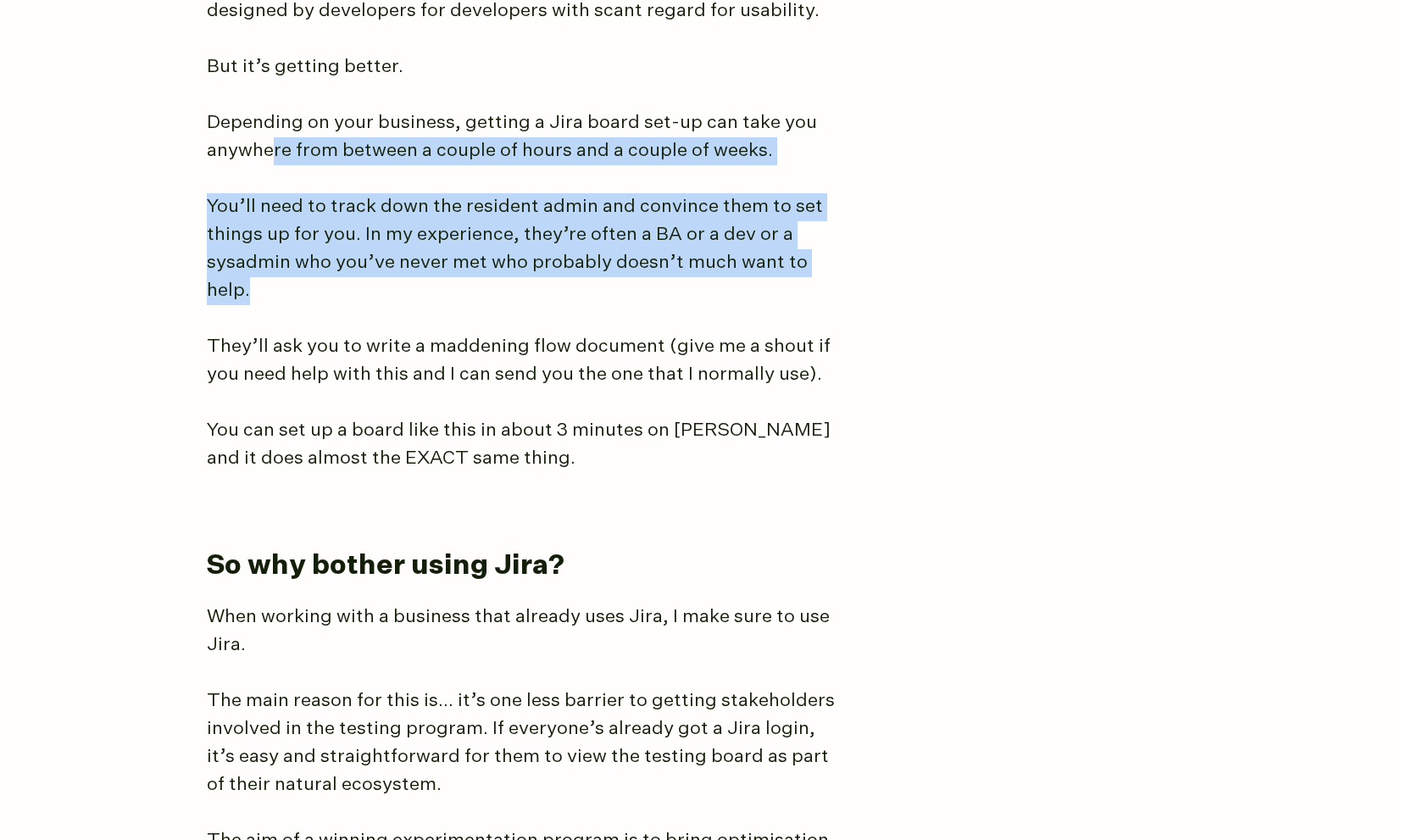
drag, startPoint x: 273, startPoint y: 107, endPoint x: 691, endPoint y: 252, distance: 442.4
click at [691, 252] on p "You’ll need to track down the resident admin and convince them to set things up…" at bounding box center [524, 249] width 635 height 112
drag, startPoint x: 611, startPoint y: 240, endPoint x: 174, endPoint y: 122, distance: 452.7
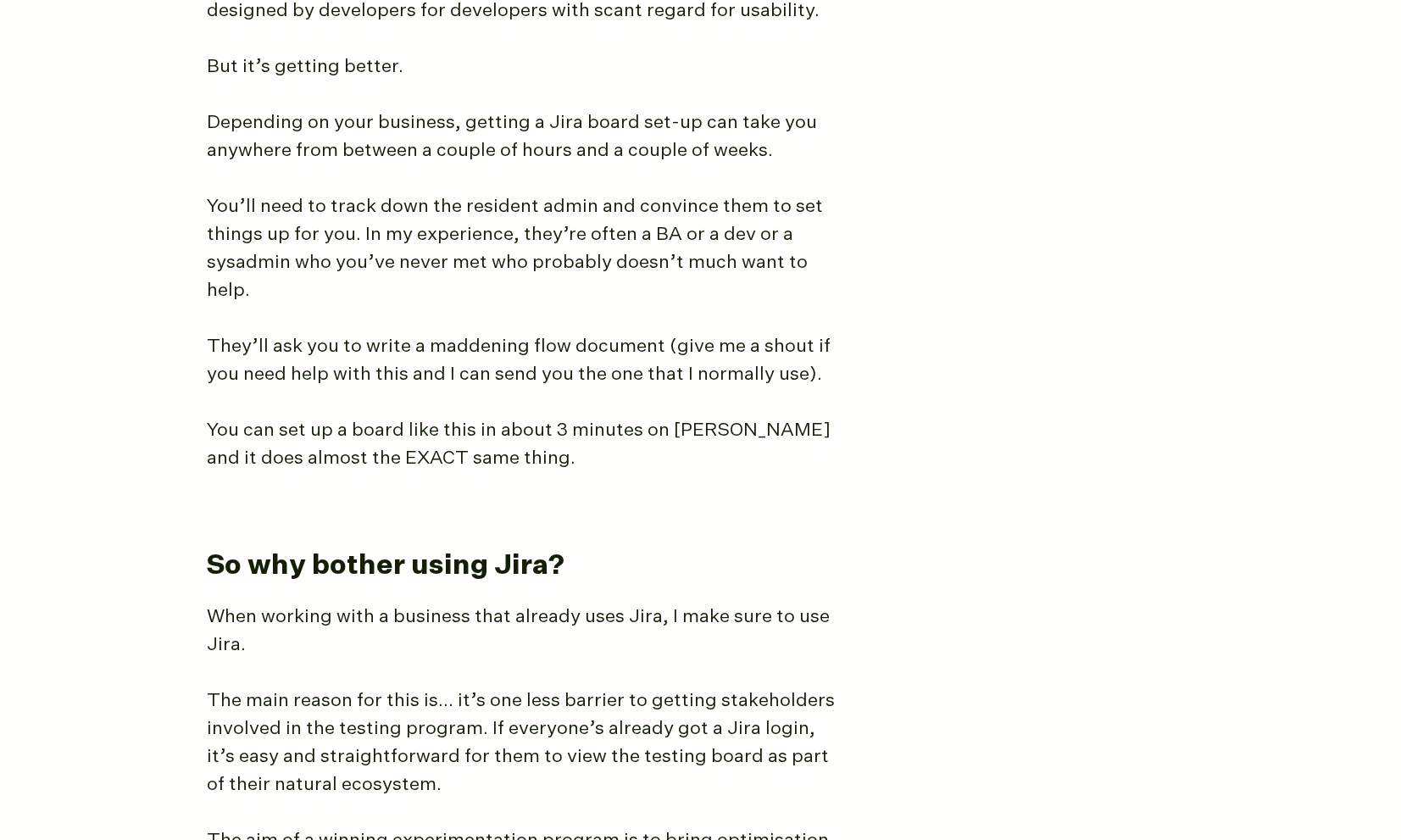
click at [383, 239] on p "You’ll need to track down the resident admin and convince them to set things up…" at bounding box center [524, 249] width 635 height 112
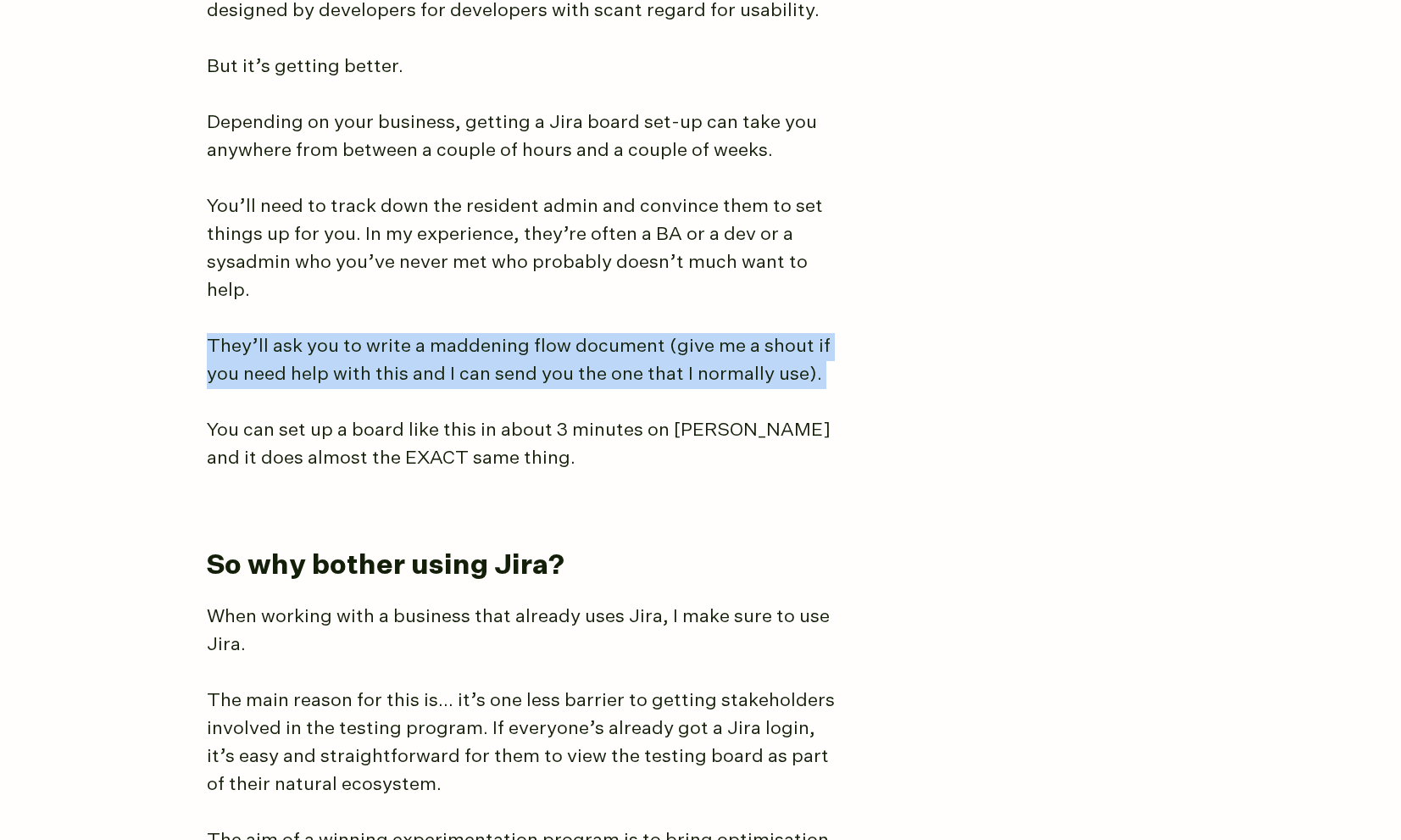
drag, startPoint x: 408, startPoint y: 337, endPoint x: 776, endPoint y: 364, distance: 369.0
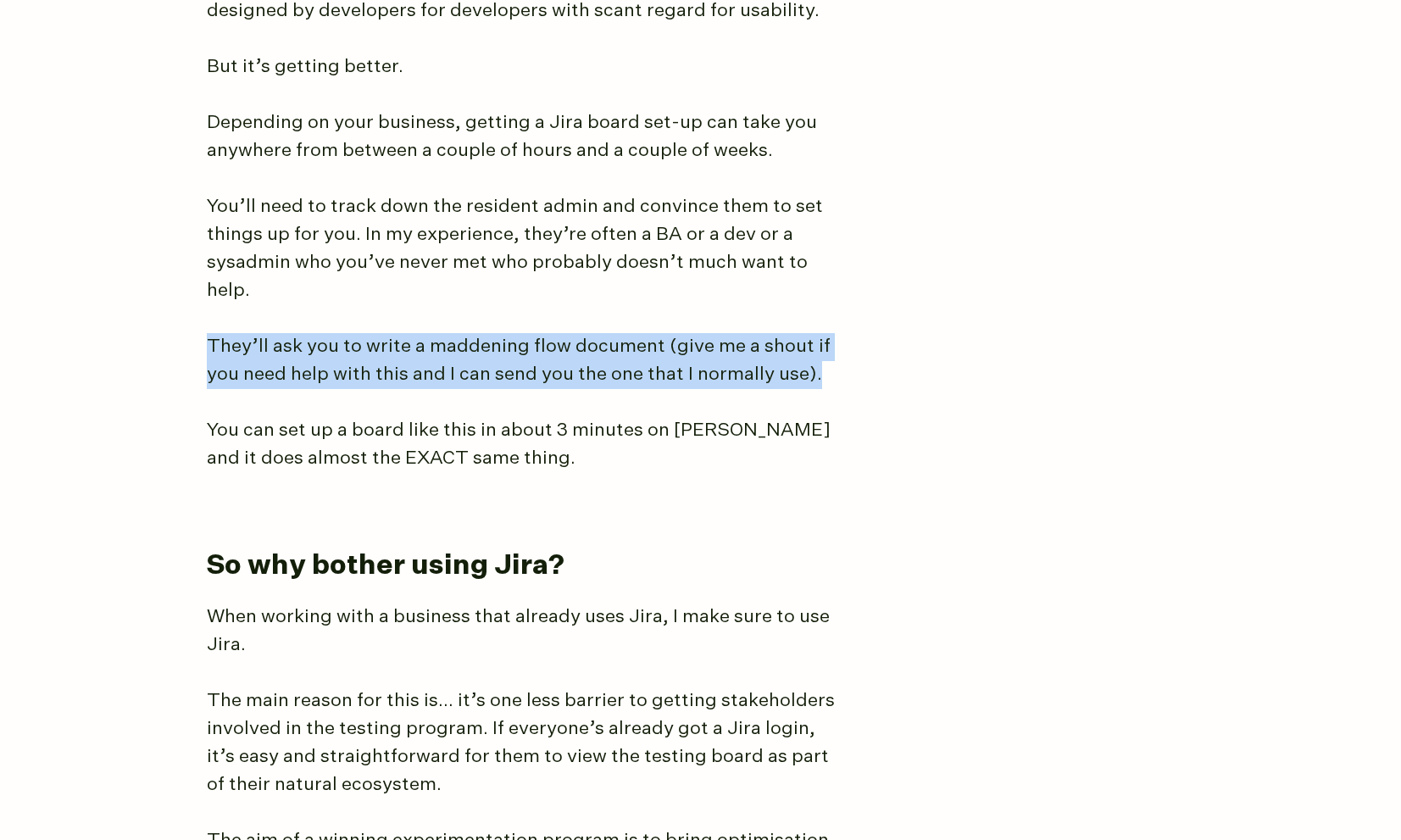
drag, startPoint x: 774, startPoint y: 329, endPoint x: 352, endPoint y: 263, distance: 427.1
click at [631, 333] on p "They’ll ask you to write a maddening flow document (give me a shout if you need…" at bounding box center [524, 361] width 635 height 56
drag, startPoint x: 546, startPoint y: 351, endPoint x: 228, endPoint y: 291, distance: 323.6
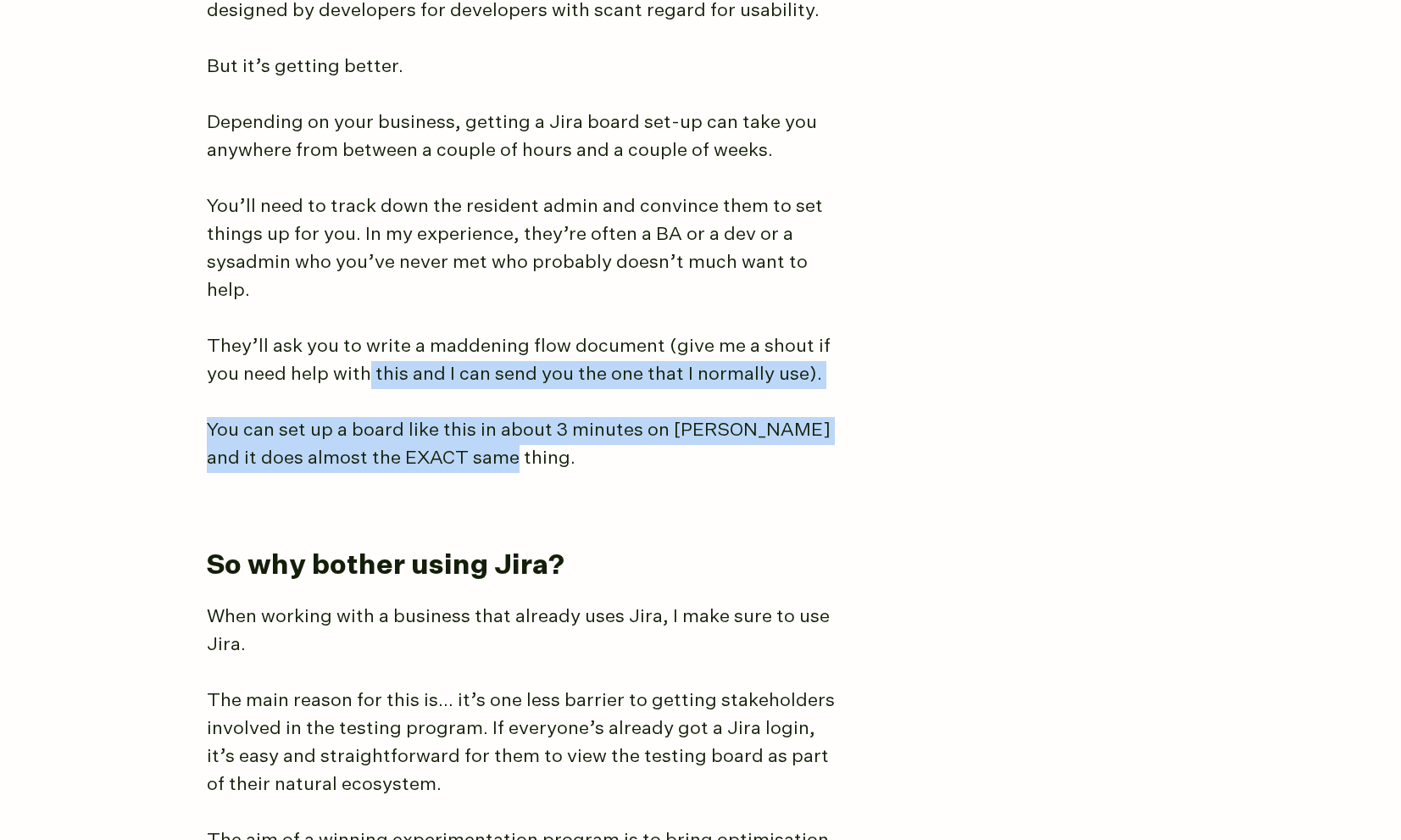
drag, startPoint x: 606, startPoint y: 413, endPoint x: 369, endPoint y: 335, distance: 249.5
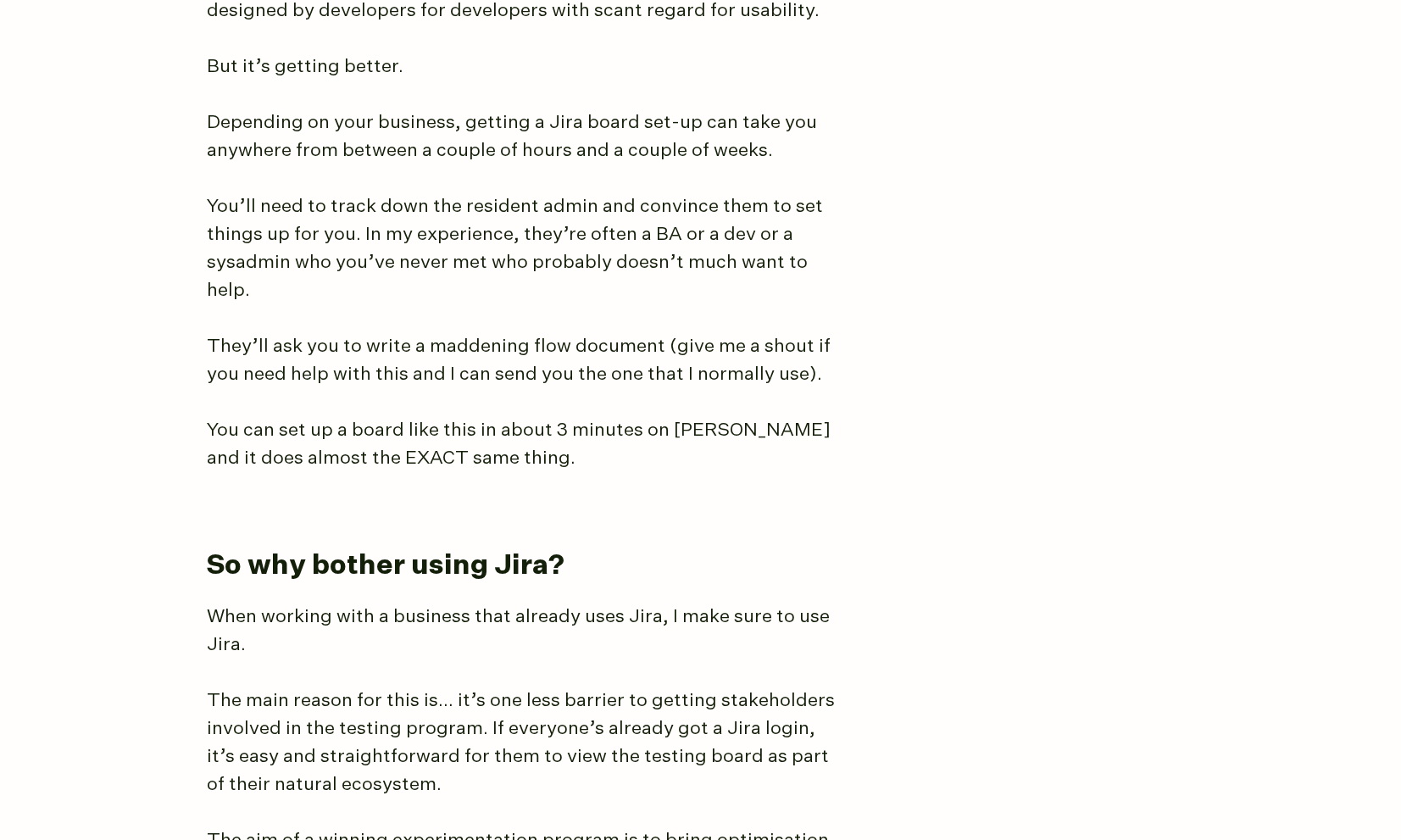
click at [511, 417] on p "You can set up a board like this in about 3 minutes on [PERSON_NAME] and it doe…" at bounding box center [524, 445] width 635 height 56
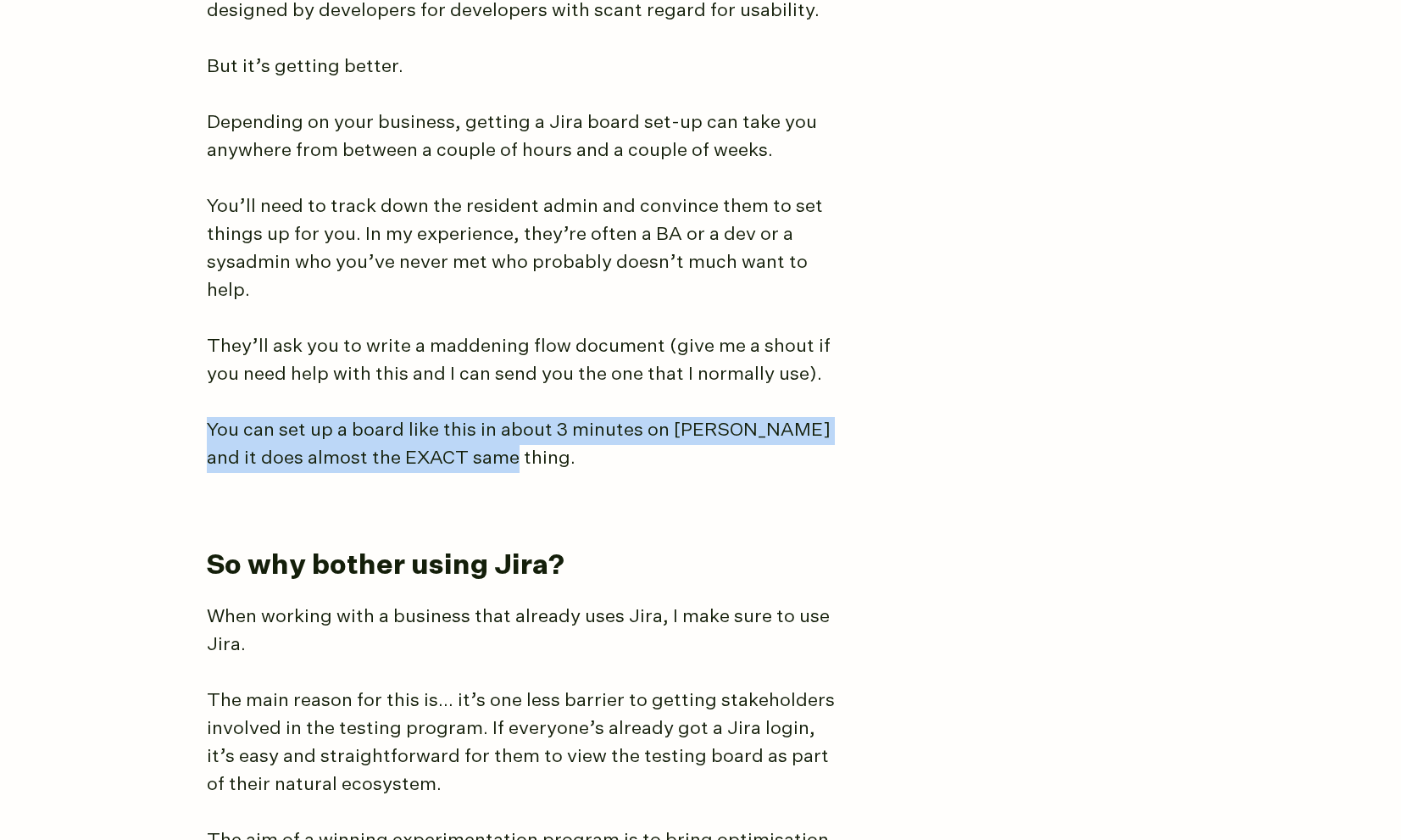
drag, startPoint x: 292, startPoint y: 365, endPoint x: 641, endPoint y: 440, distance: 357.0
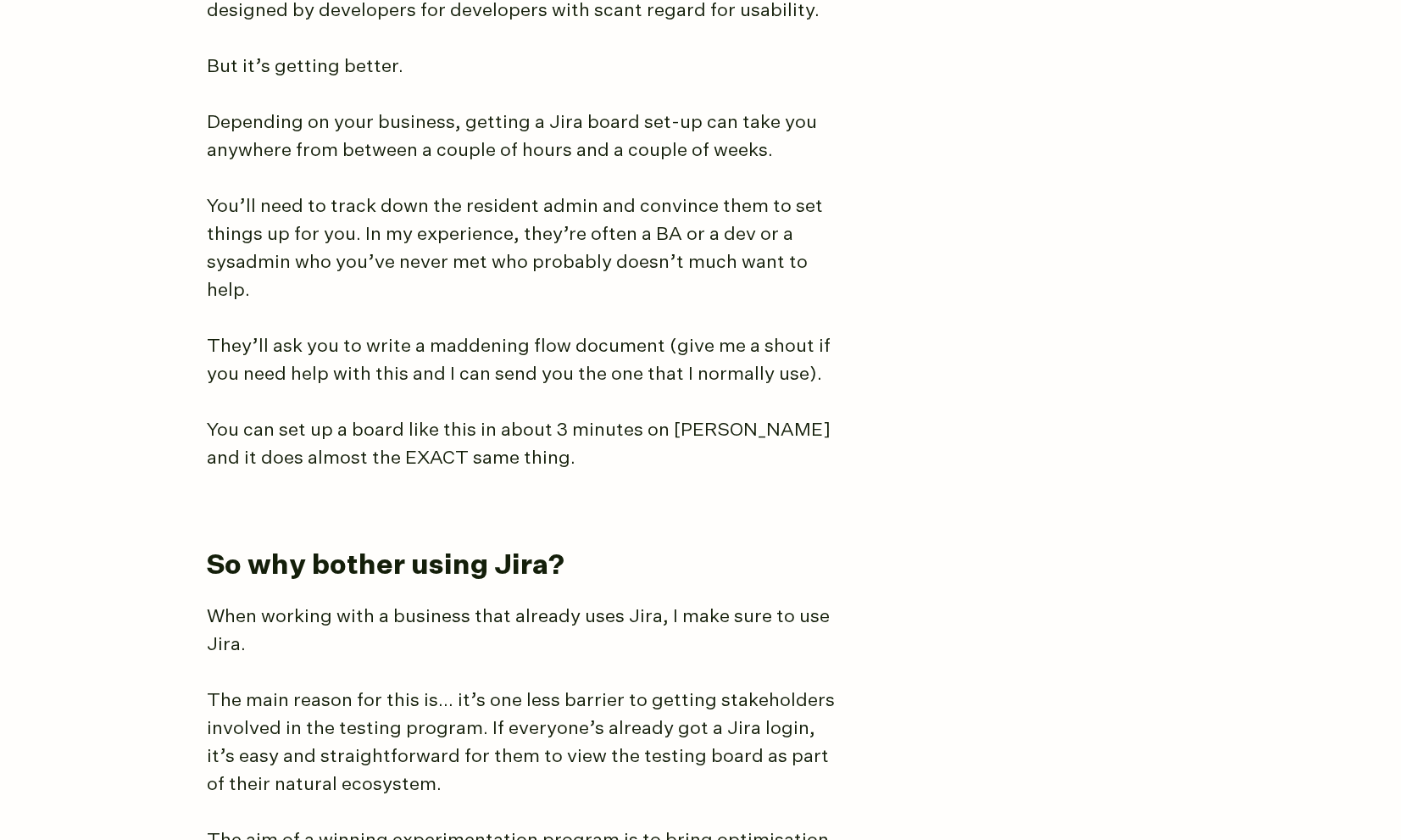
click at [642, 437] on p "You can set up a board like this in about 3 minutes on [PERSON_NAME] and it doe…" at bounding box center [524, 445] width 635 height 56
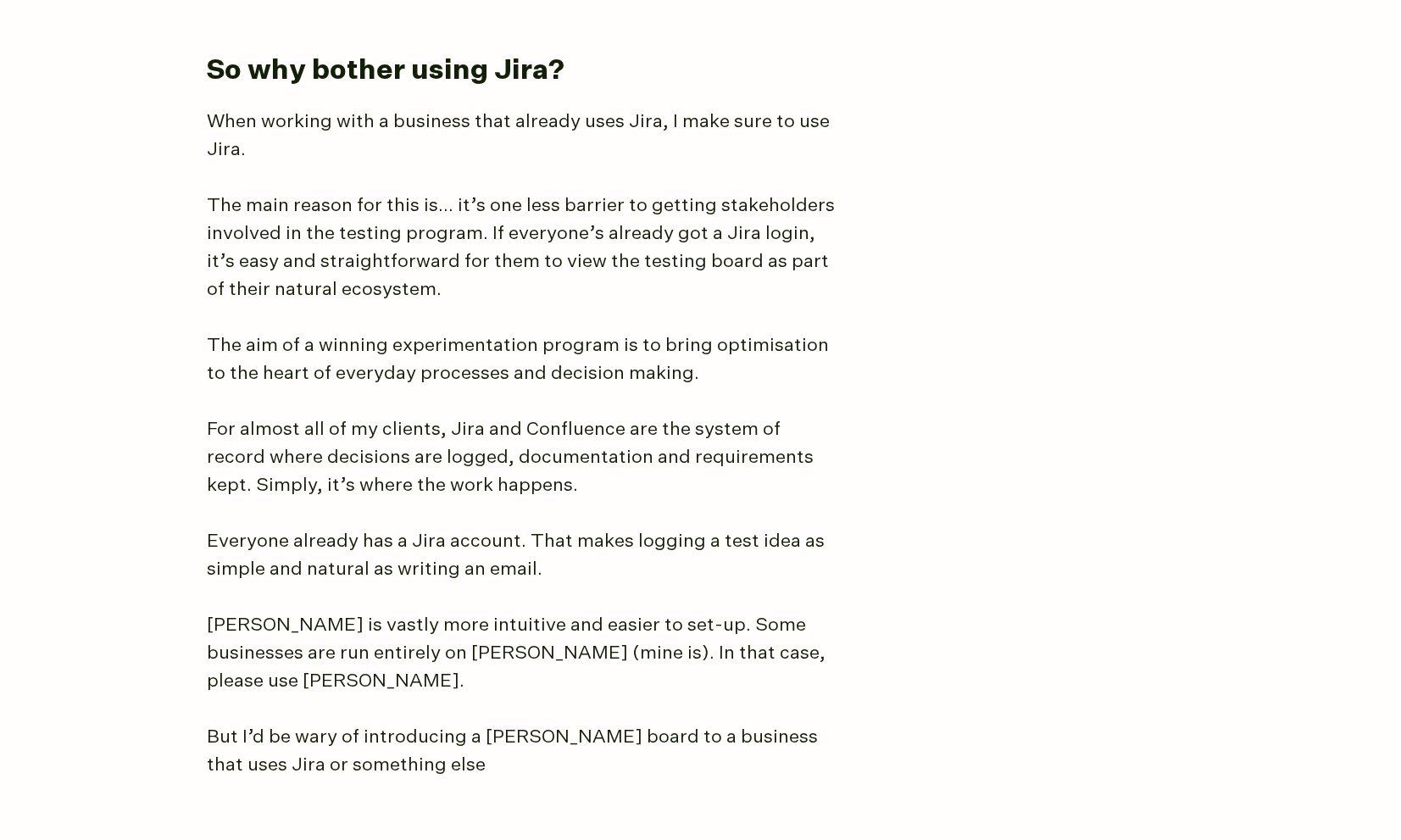
scroll to position [5171, 0]
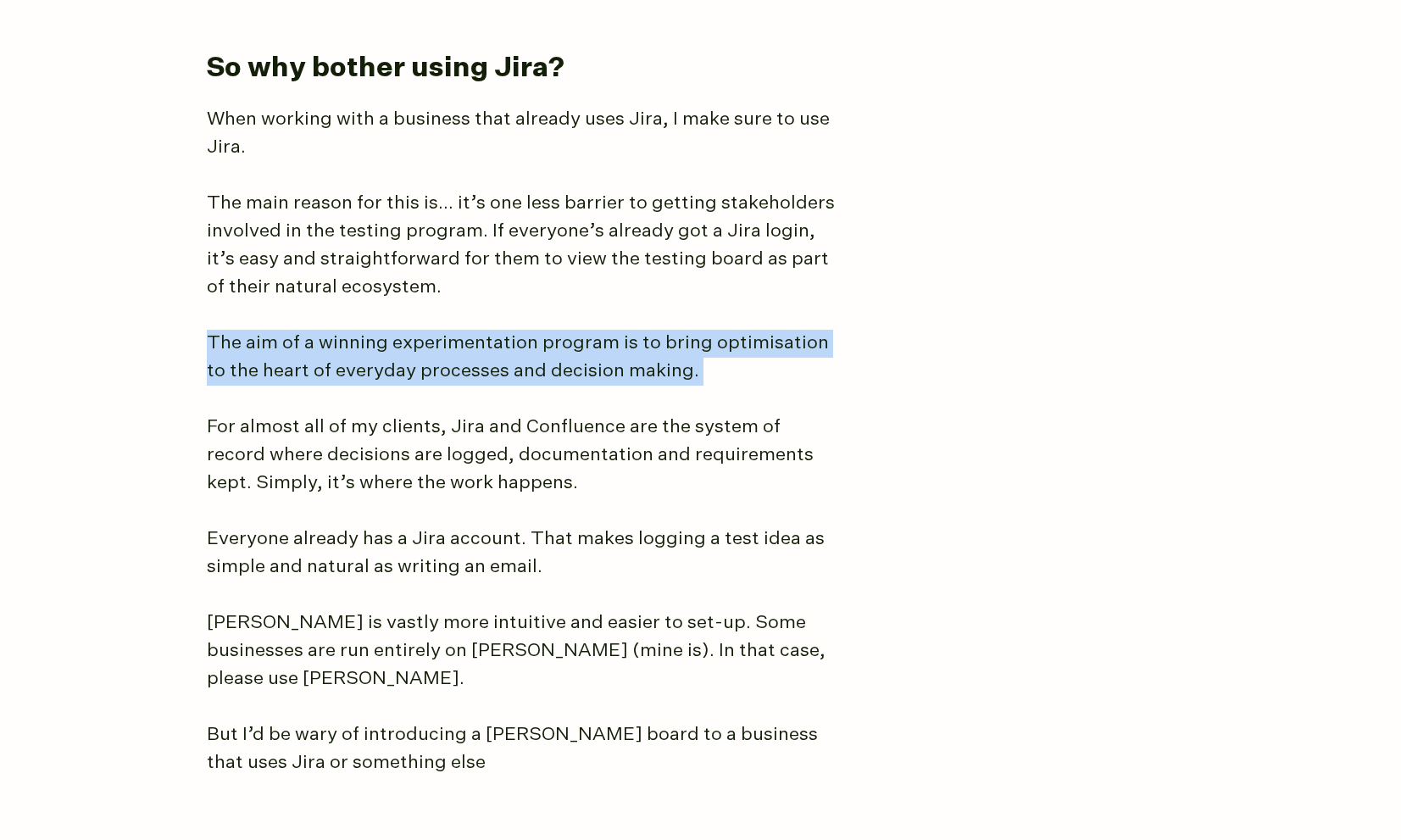
drag, startPoint x: 374, startPoint y: 279, endPoint x: 827, endPoint y: 378, distance: 463.7
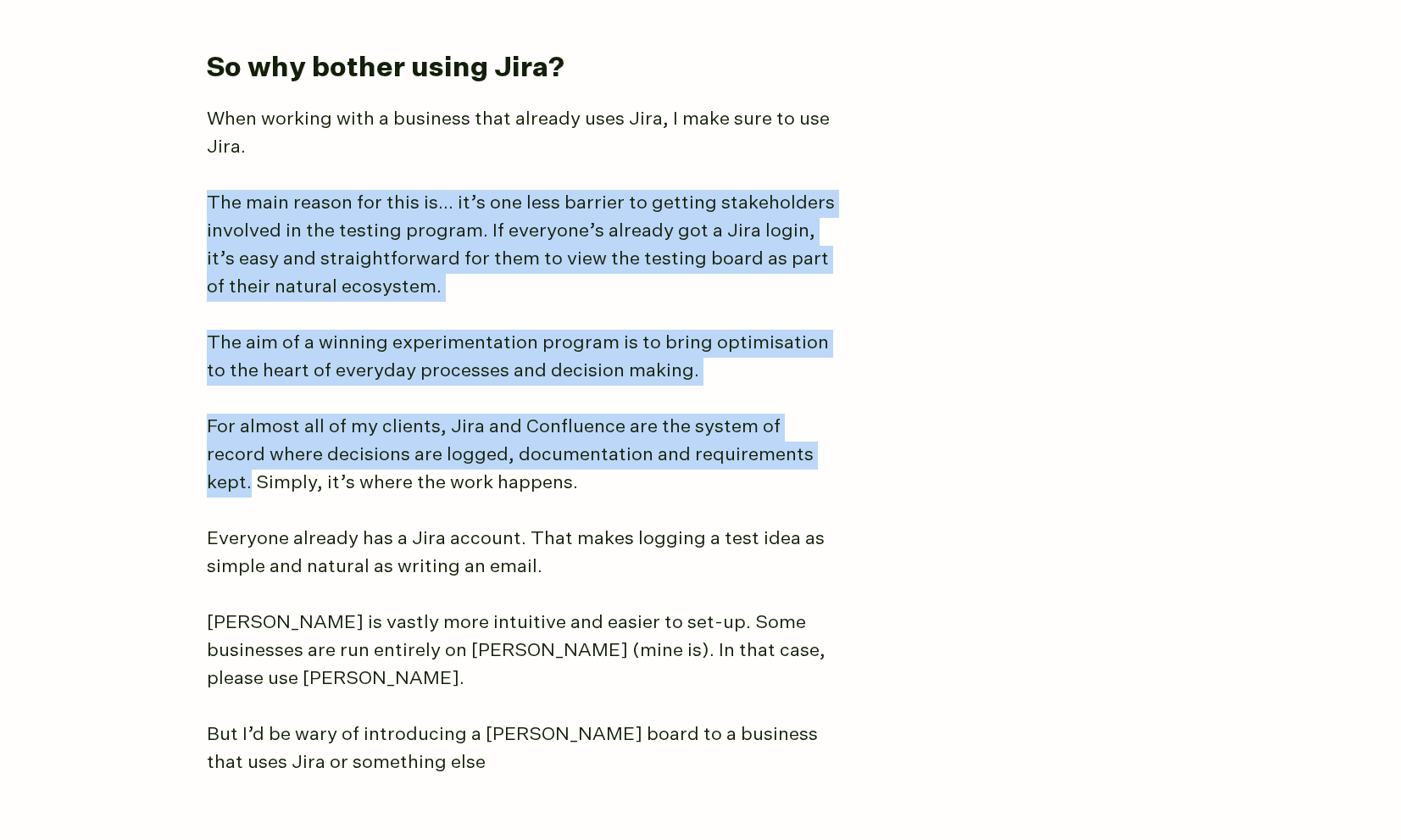
drag, startPoint x: 768, startPoint y: 427, endPoint x: 186, endPoint y: 167, distance: 637.4
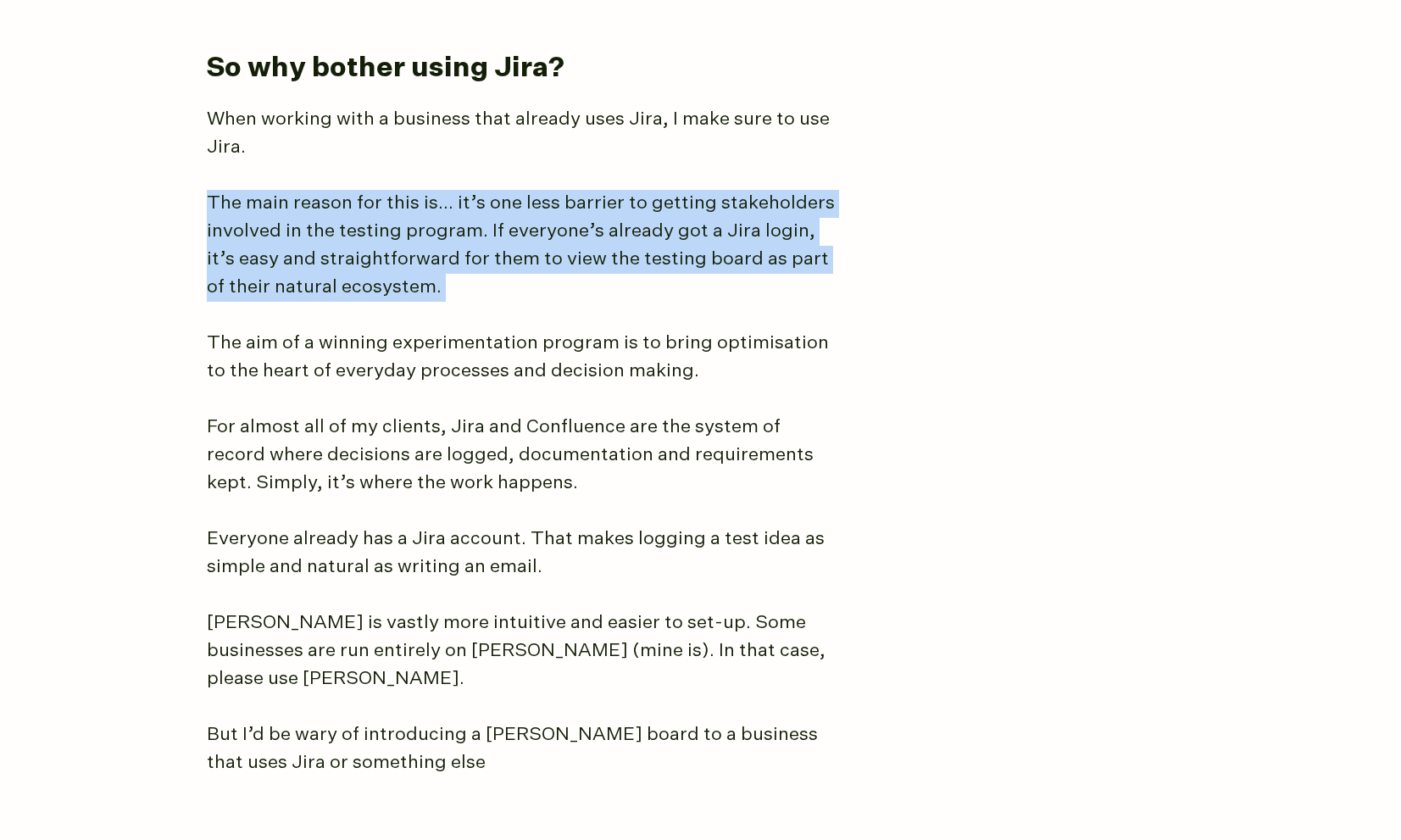
drag, startPoint x: 204, startPoint y: 162, endPoint x: 573, endPoint y: 267, distance: 383.6
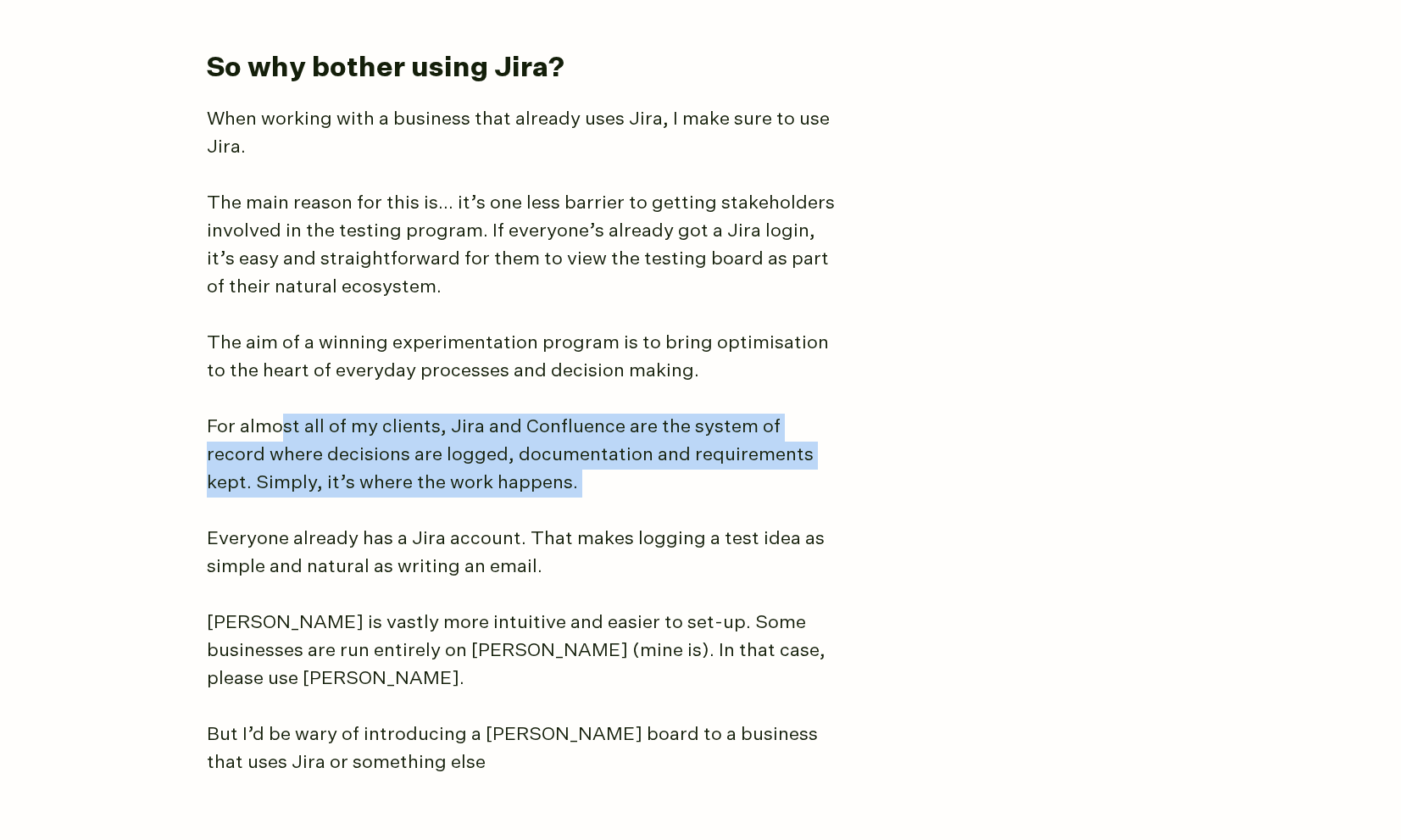
drag, startPoint x: 285, startPoint y: 384, endPoint x: 612, endPoint y: 478, distance: 340.2
drag, startPoint x: 615, startPoint y: 463, endPoint x: 377, endPoint y: 389, distance: 249.2
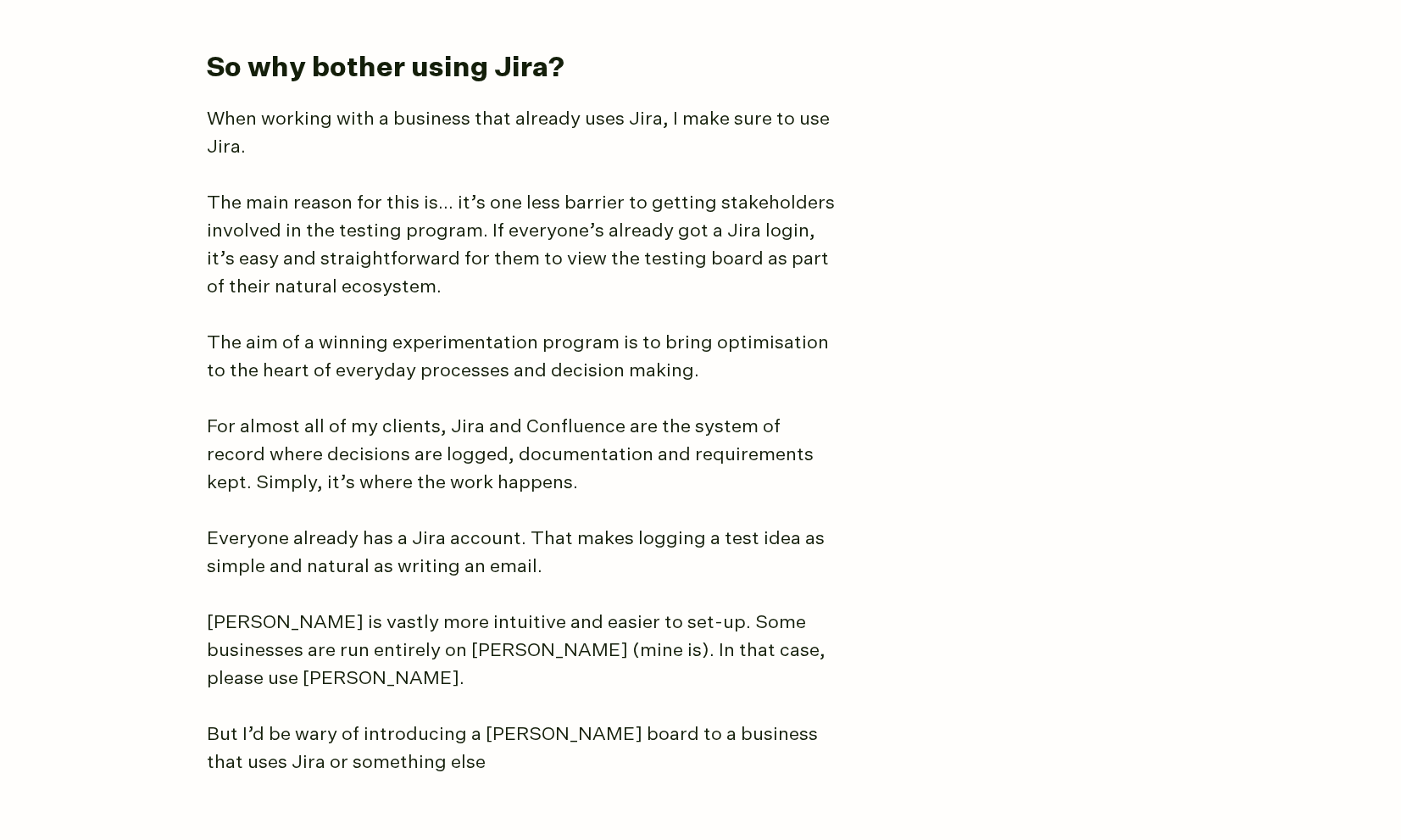
click at [362, 414] on p "For almost all of my clients, Jira and Confluence are the system of record wher…" at bounding box center [524, 455] width 635 height 84
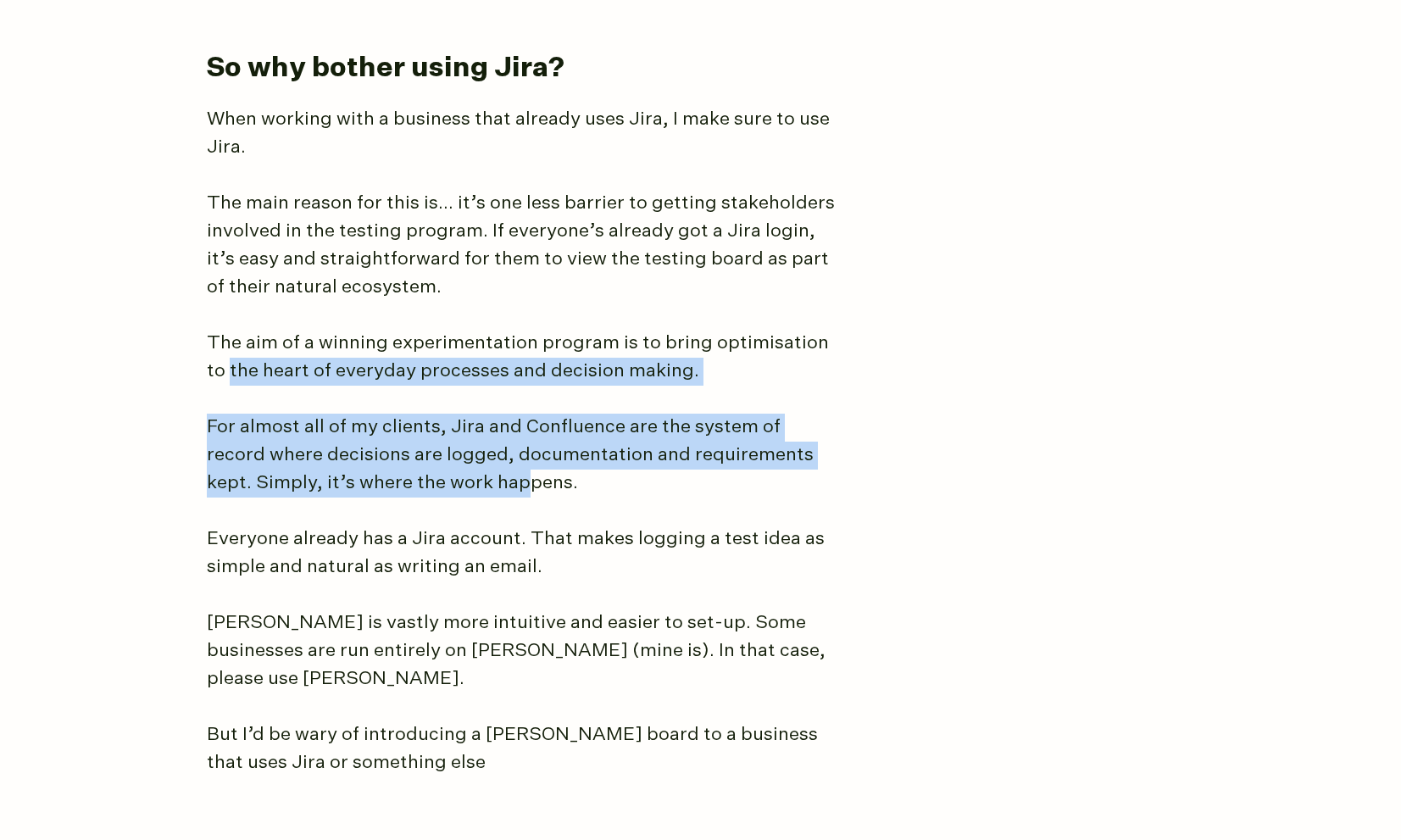
drag, startPoint x: 198, startPoint y: 353, endPoint x: 473, endPoint y: 437, distance: 287.5
click at [475, 438] on p "For almost all of my clients, Jira and Confluence are the system of record wher…" at bounding box center [524, 455] width 635 height 84
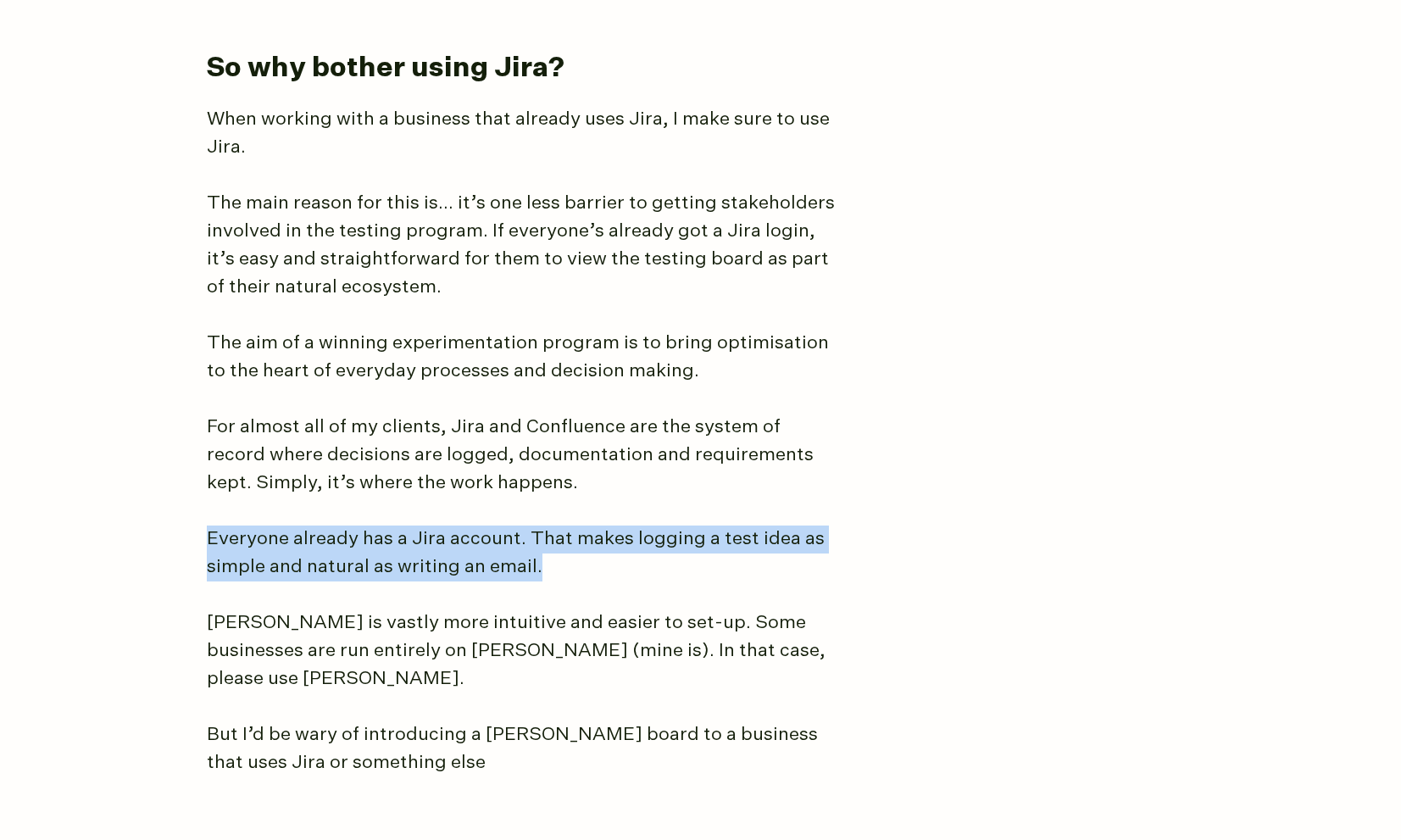
drag, startPoint x: 294, startPoint y: 490, endPoint x: 576, endPoint y: 521, distance: 283.7
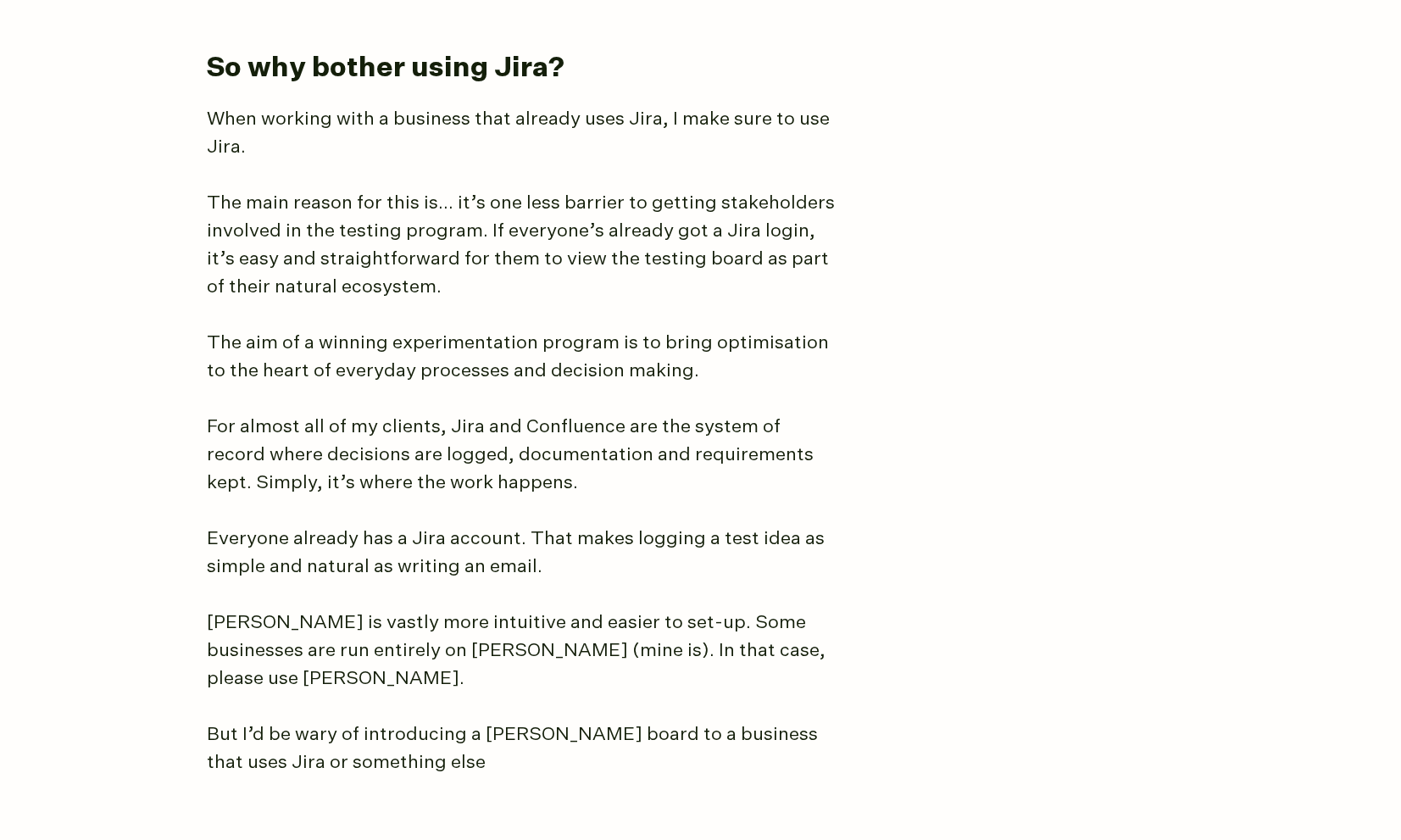
click at [576, 525] on p "Everyone already has a Jira account. That makes logging a test idea as simple a…" at bounding box center [524, 553] width 635 height 56
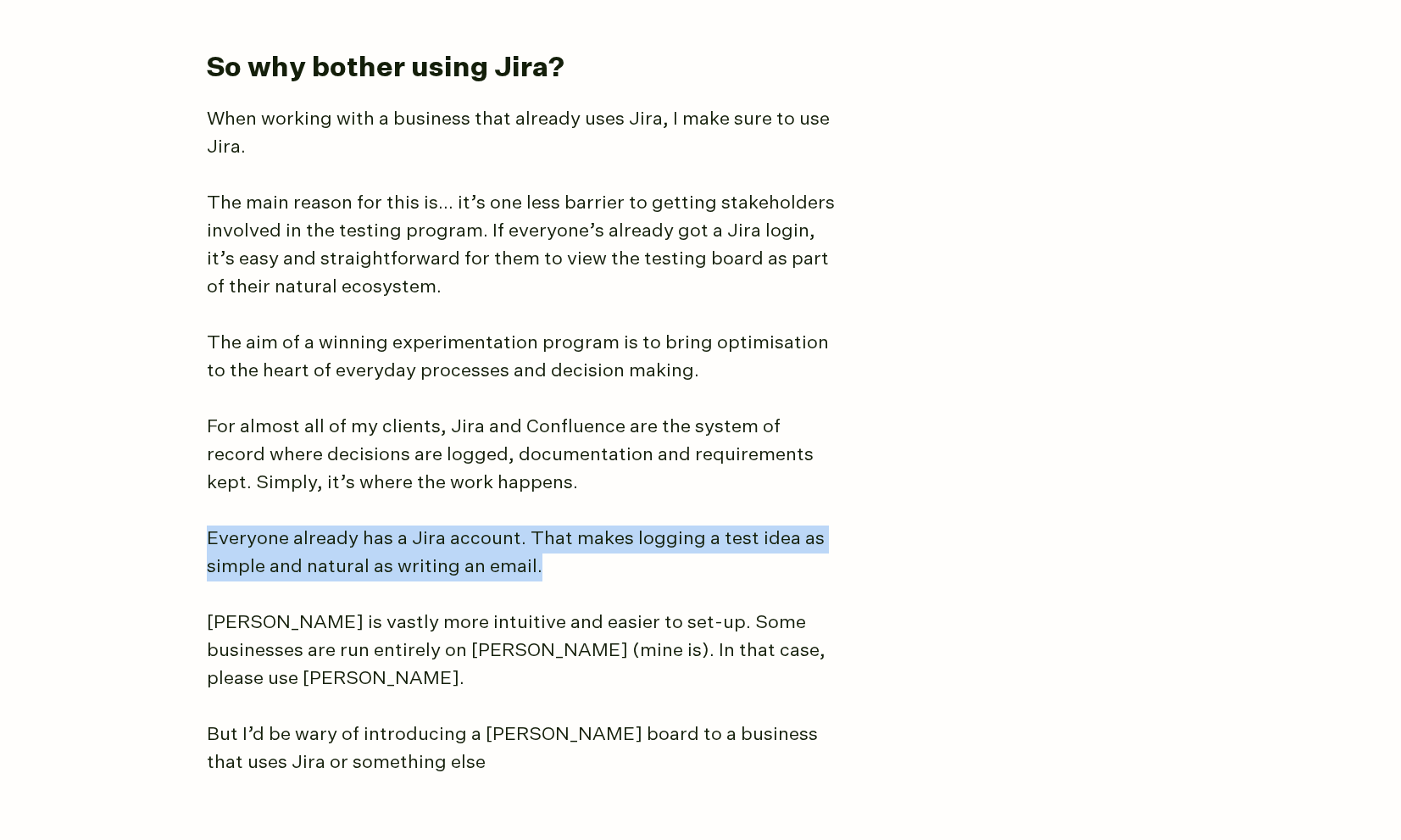
drag, startPoint x: 626, startPoint y: 532, endPoint x: 426, endPoint y: 470, distance: 209.4
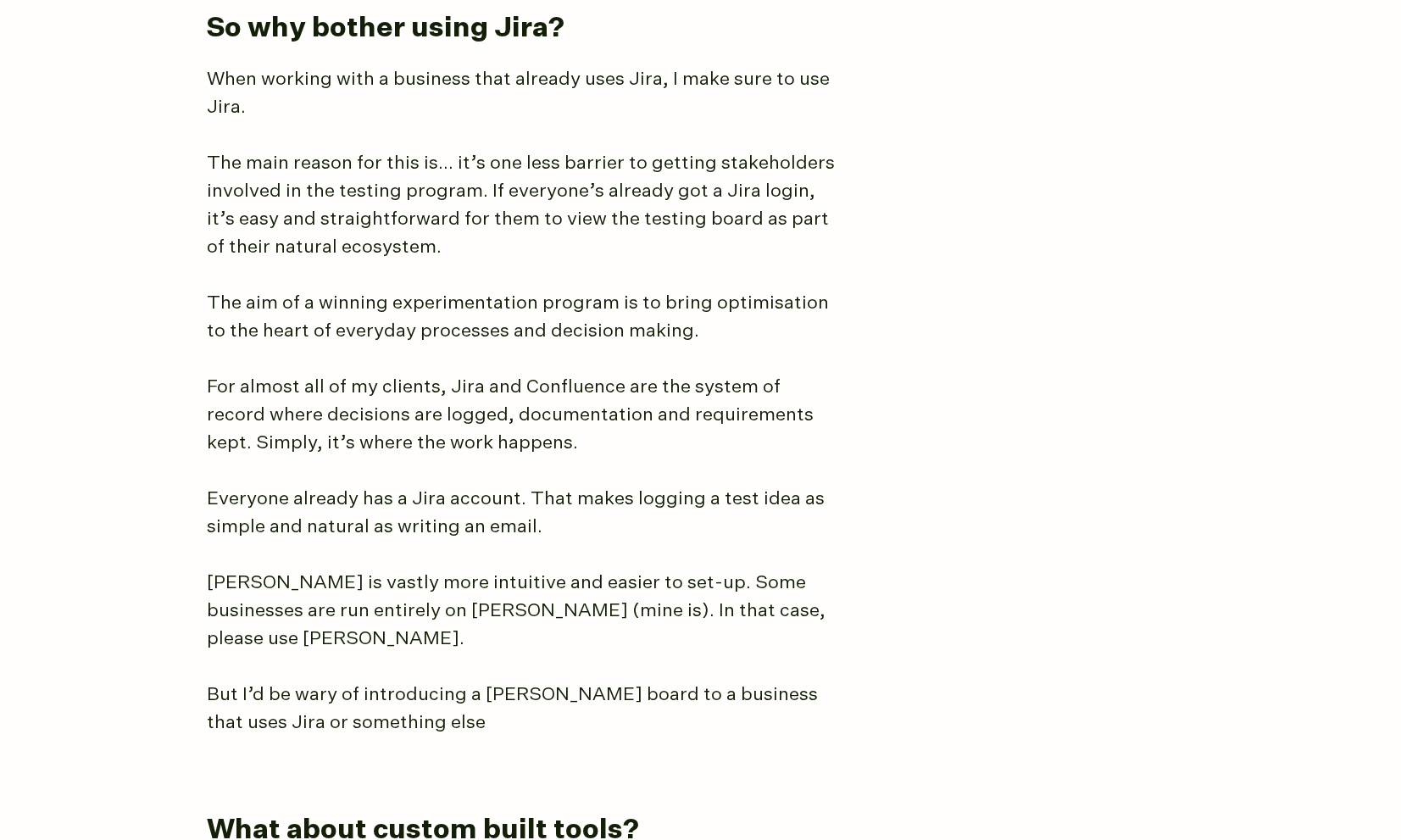
scroll to position [5225, 0]
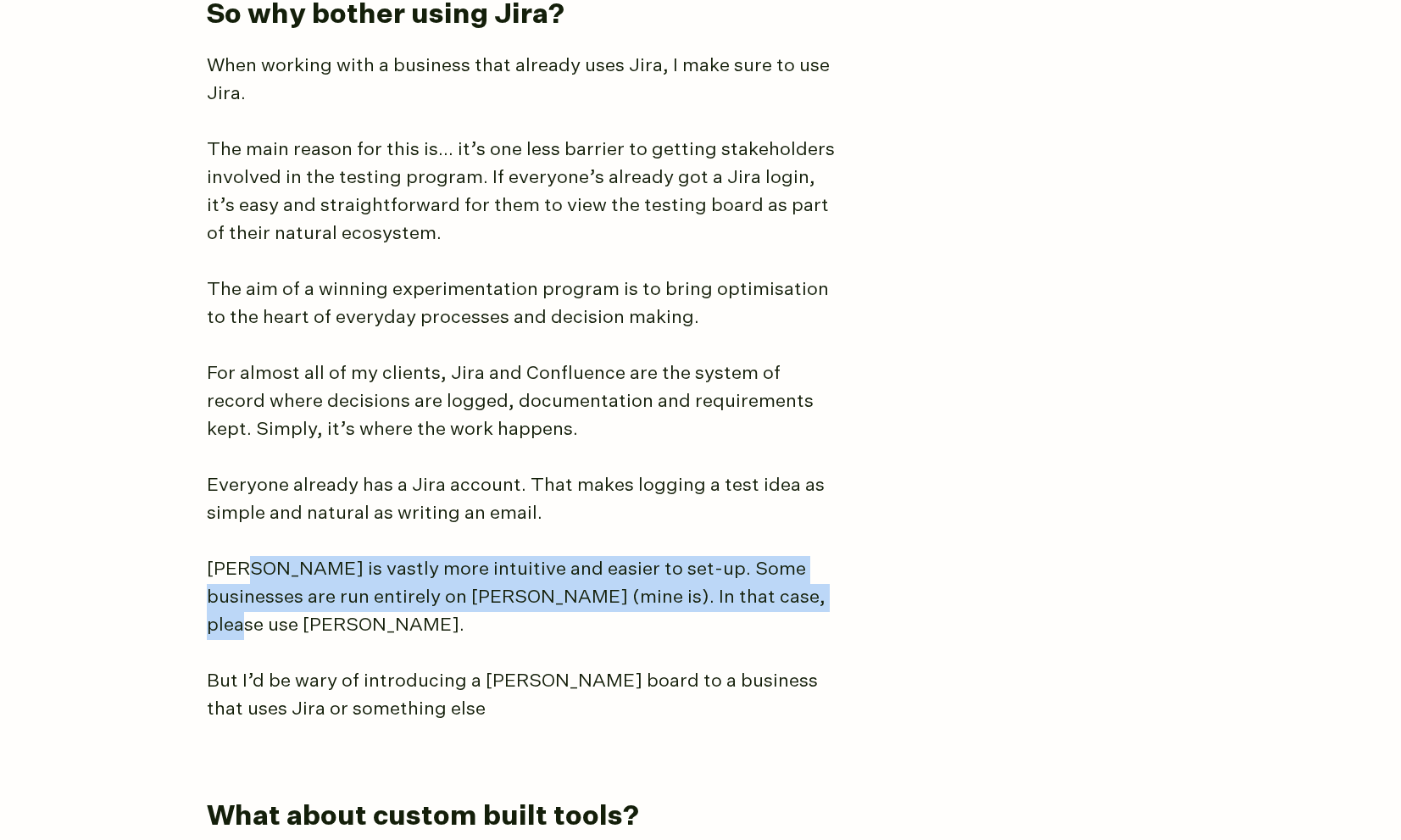
drag, startPoint x: 238, startPoint y: 524, endPoint x: 814, endPoint y: 571, distance: 577.9
click at [813, 572] on p "[PERSON_NAME] is vastly more intuitive and easier to set-up. Some businesses ar…" at bounding box center [524, 598] width 635 height 84
click at [814, 571] on p "[PERSON_NAME] is vastly more intuitive and easier to set-up. Some businesses ar…" at bounding box center [524, 598] width 635 height 84
drag, startPoint x: 852, startPoint y: 573, endPoint x: 382, endPoint y: 507, distance: 474.6
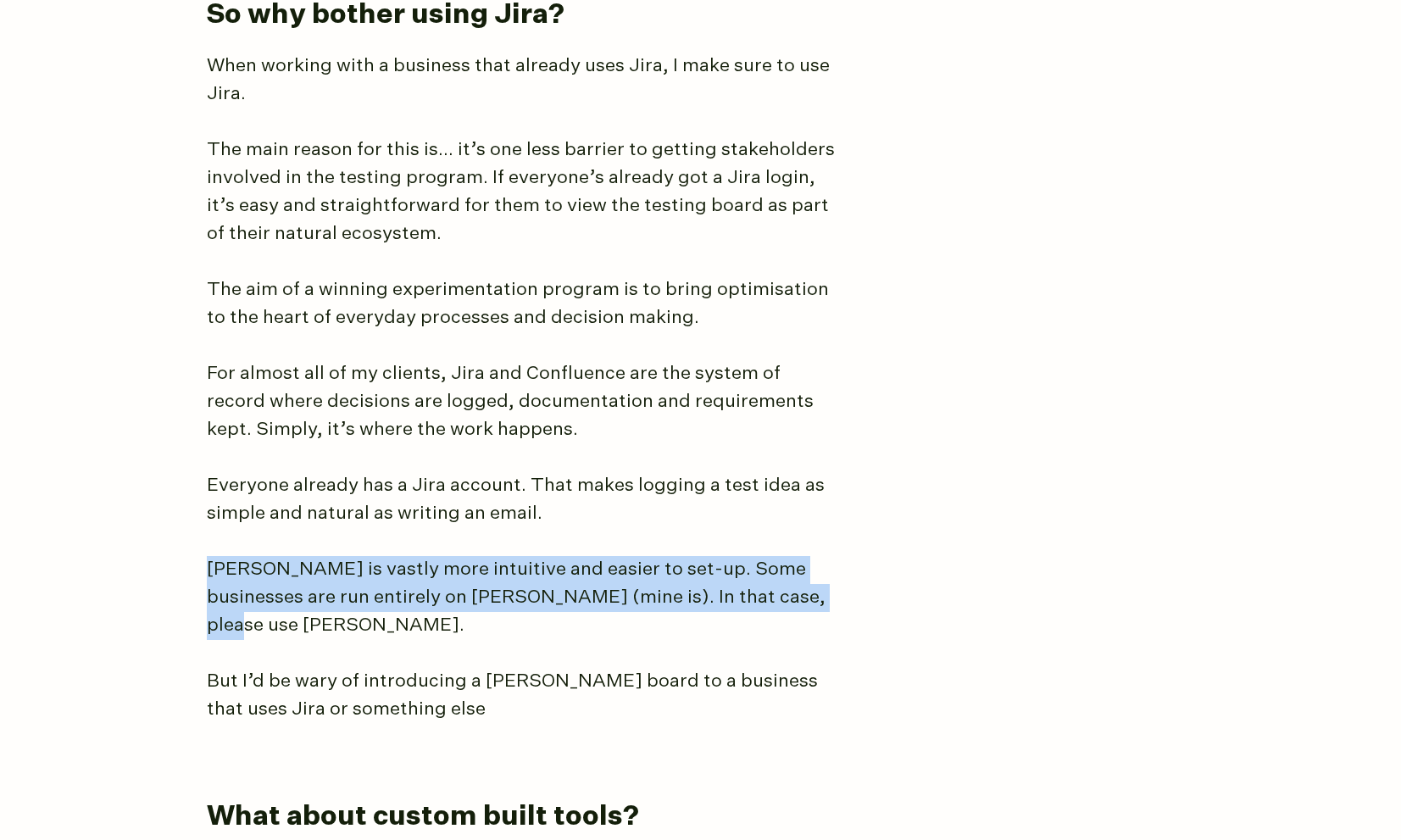
click at [740, 559] on p "[PERSON_NAME] is vastly more intuitive and easier to set-up. Some businesses ar…" at bounding box center [524, 598] width 635 height 84
drag, startPoint x: 666, startPoint y: 572, endPoint x: 404, endPoint y: 529, distance: 265.5
click at [402, 556] on p "[PERSON_NAME] is vastly more intuitive and easier to set-up. Some businesses ar…" at bounding box center [524, 598] width 635 height 84
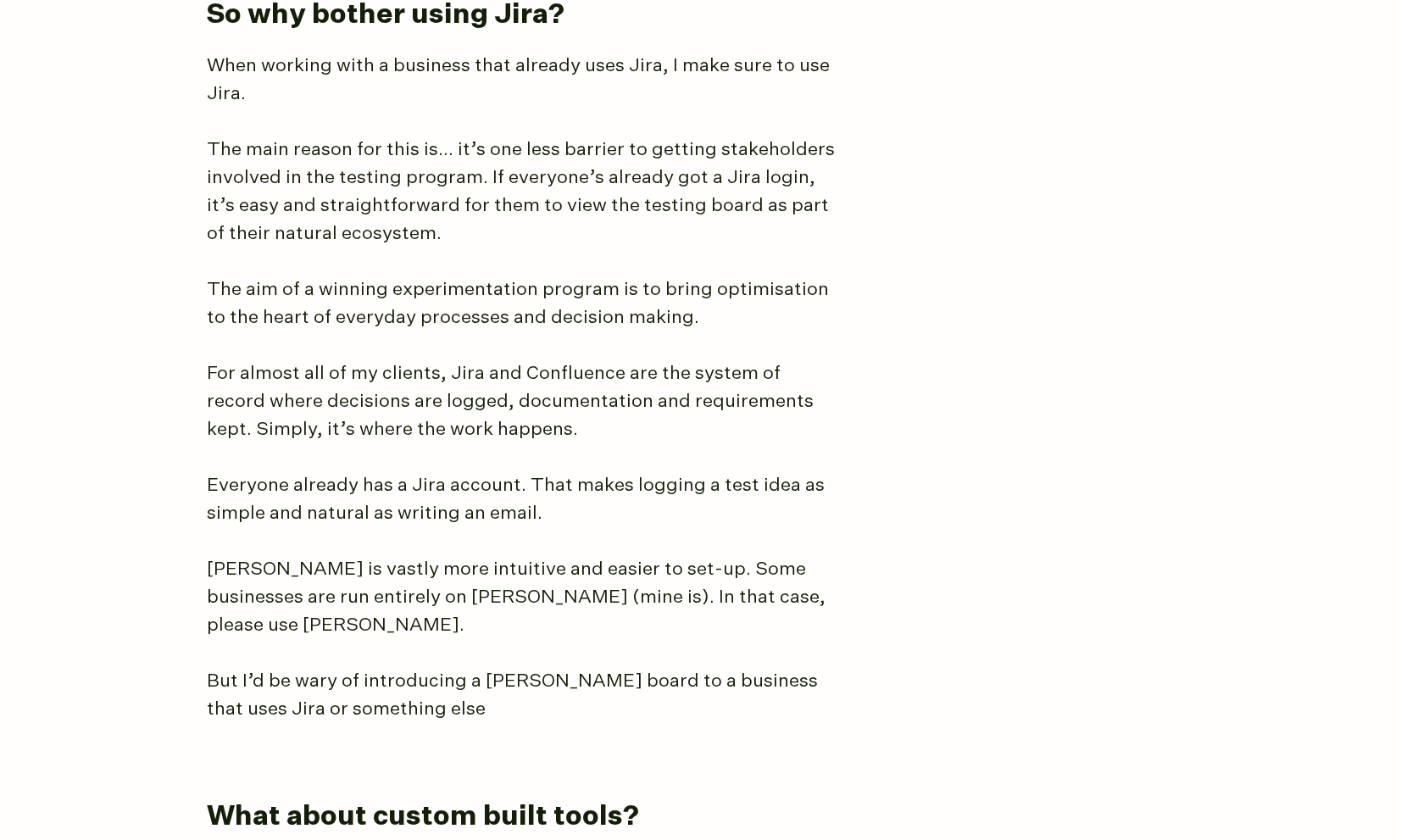
click at [424, 556] on p "[PERSON_NAME] is vastly more intuitive and easier to set-up. Some businesses ar…" at bounding box center [524, 598] width 635 height 84
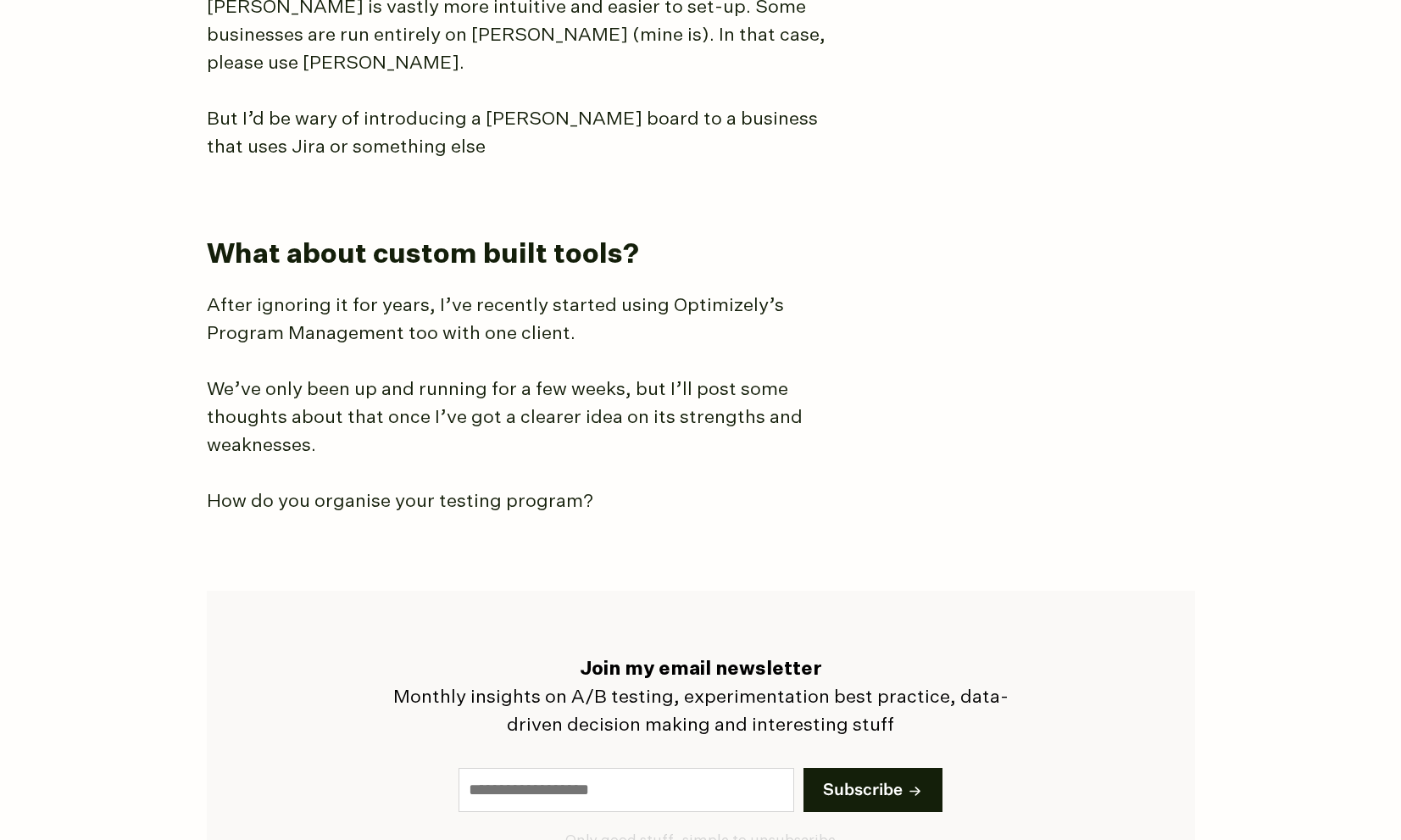
scroll to position [5805, 0]
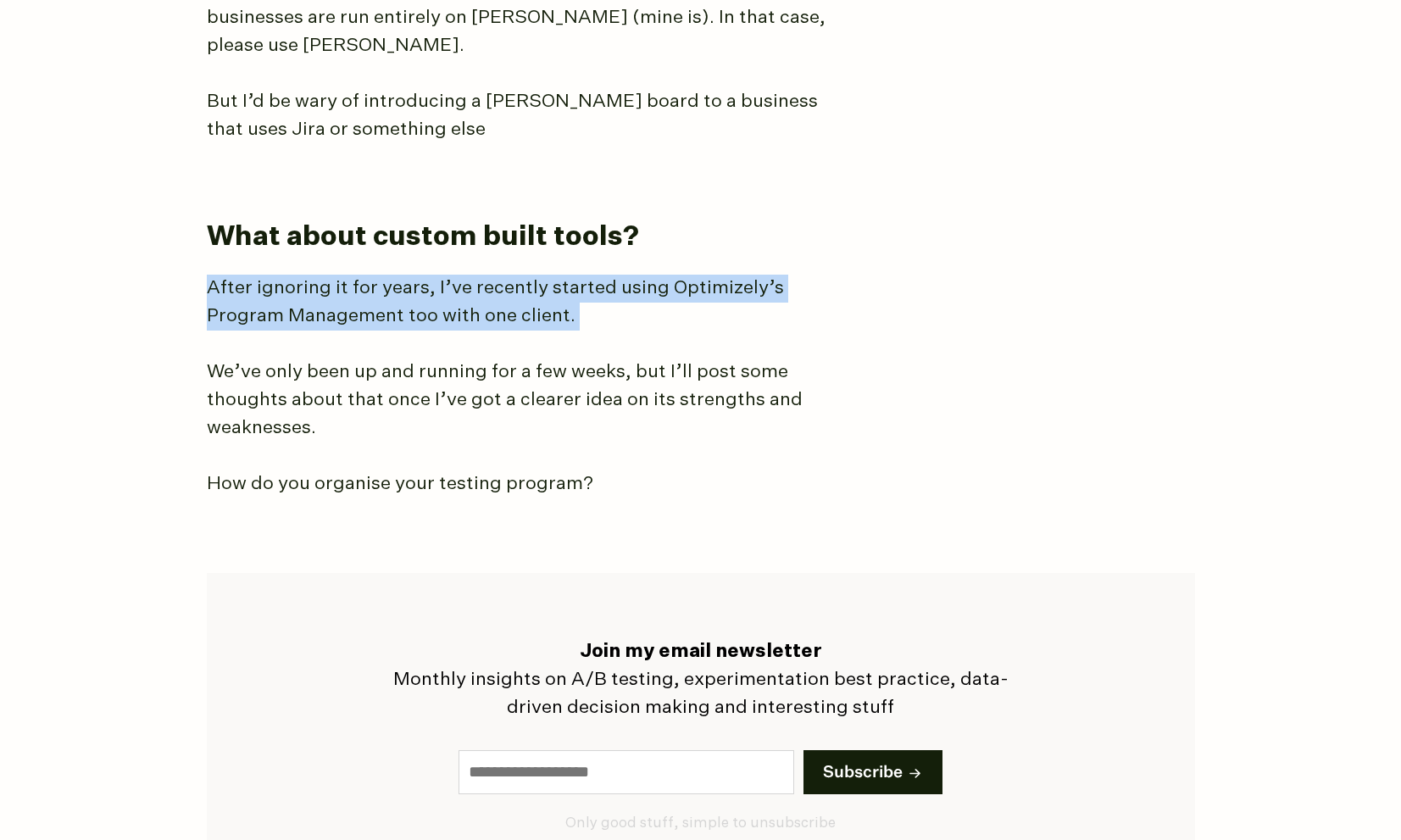
drag, startPoint x: 228, startPoint y: 211, endPoint x: 688, endPoint y: 284, distance: 465.8
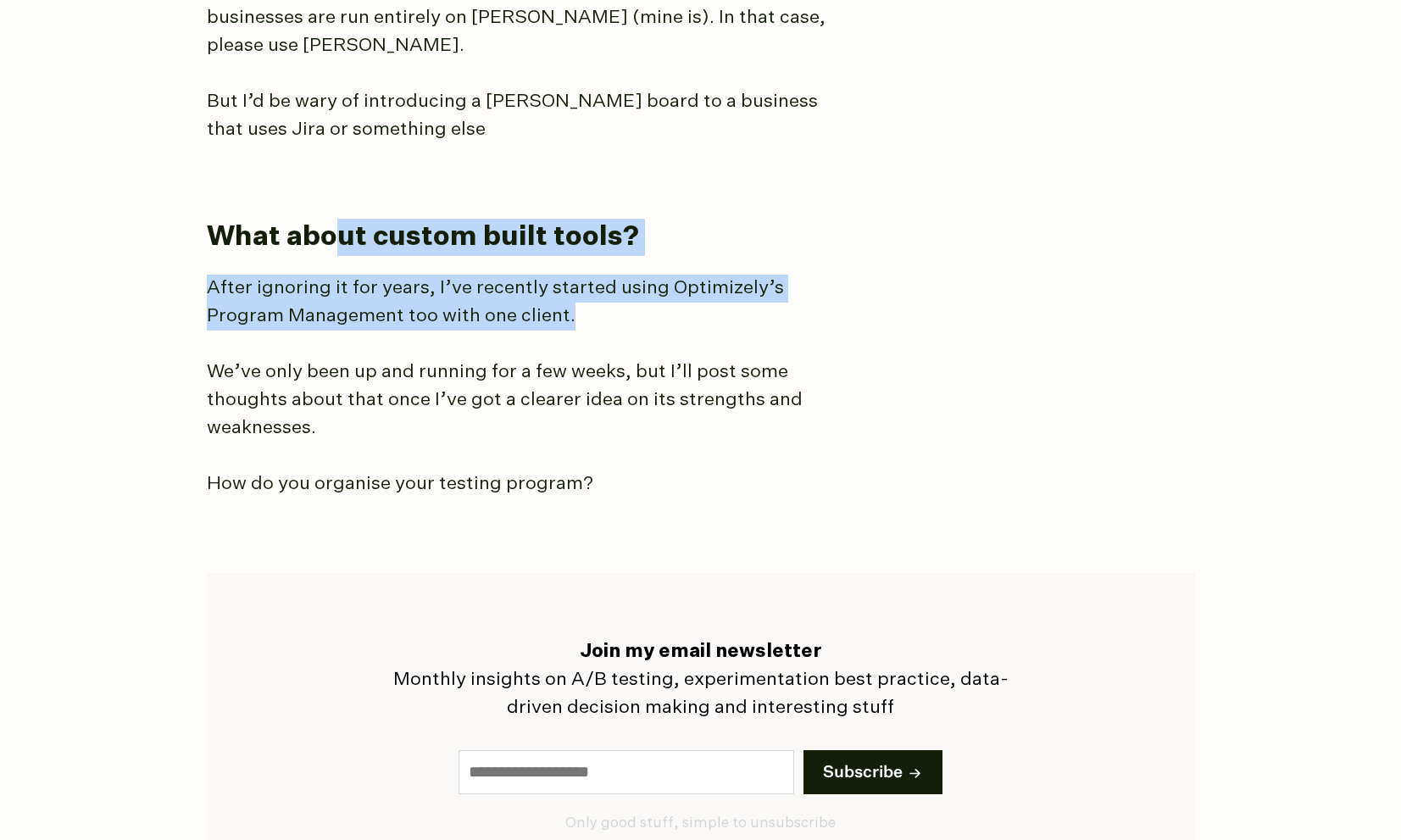
drag, startPoint x: 580, startPoint y: 257, endPoint x: 332, endPoint y: 191, distance: 256.6
click at [378, 274] on p "After ignoring it for years, I’ve recently started using Optimizely’s Program M…" at bounding box center [524, 302] width 635 height 56
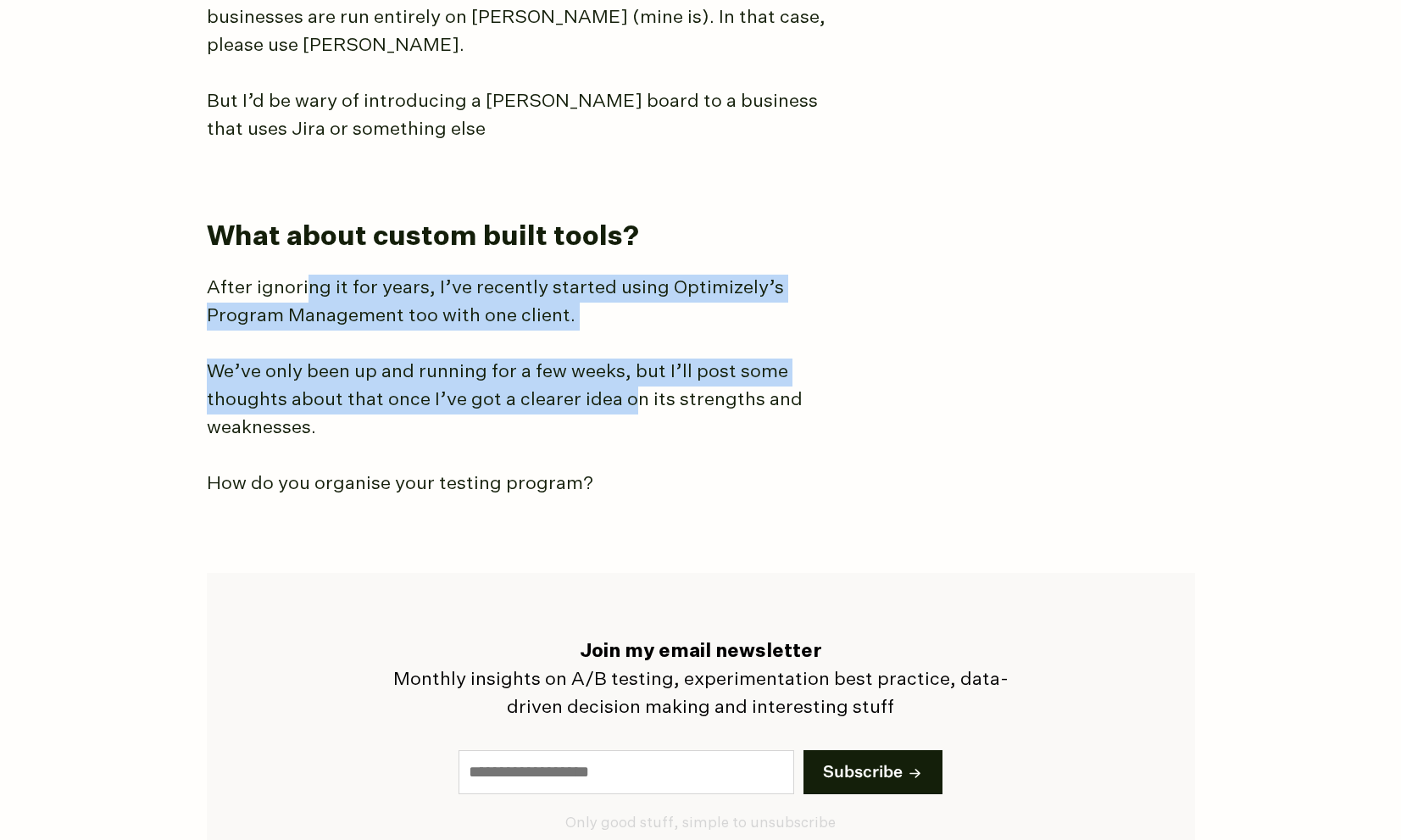
drag, startPoint x: 303, startPoint y: 225, endPoint x: 633, endPoint y: 337, distance: 348.5
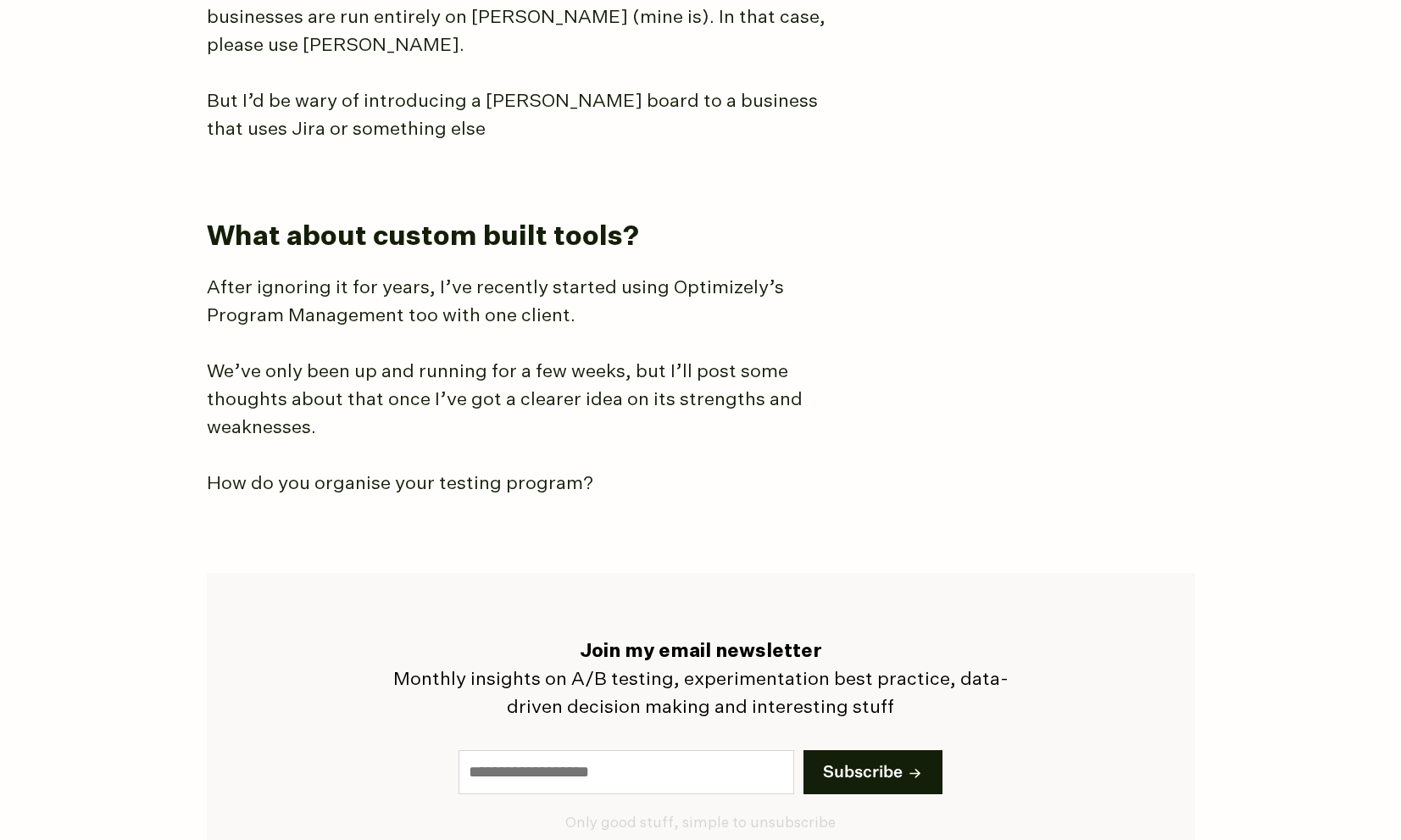
click at [585, 367] on p "We’ve only been up and running for a few weeks, but I’ll post some thoughts abo…" at bounding box center [524, 400] width 635 height 84
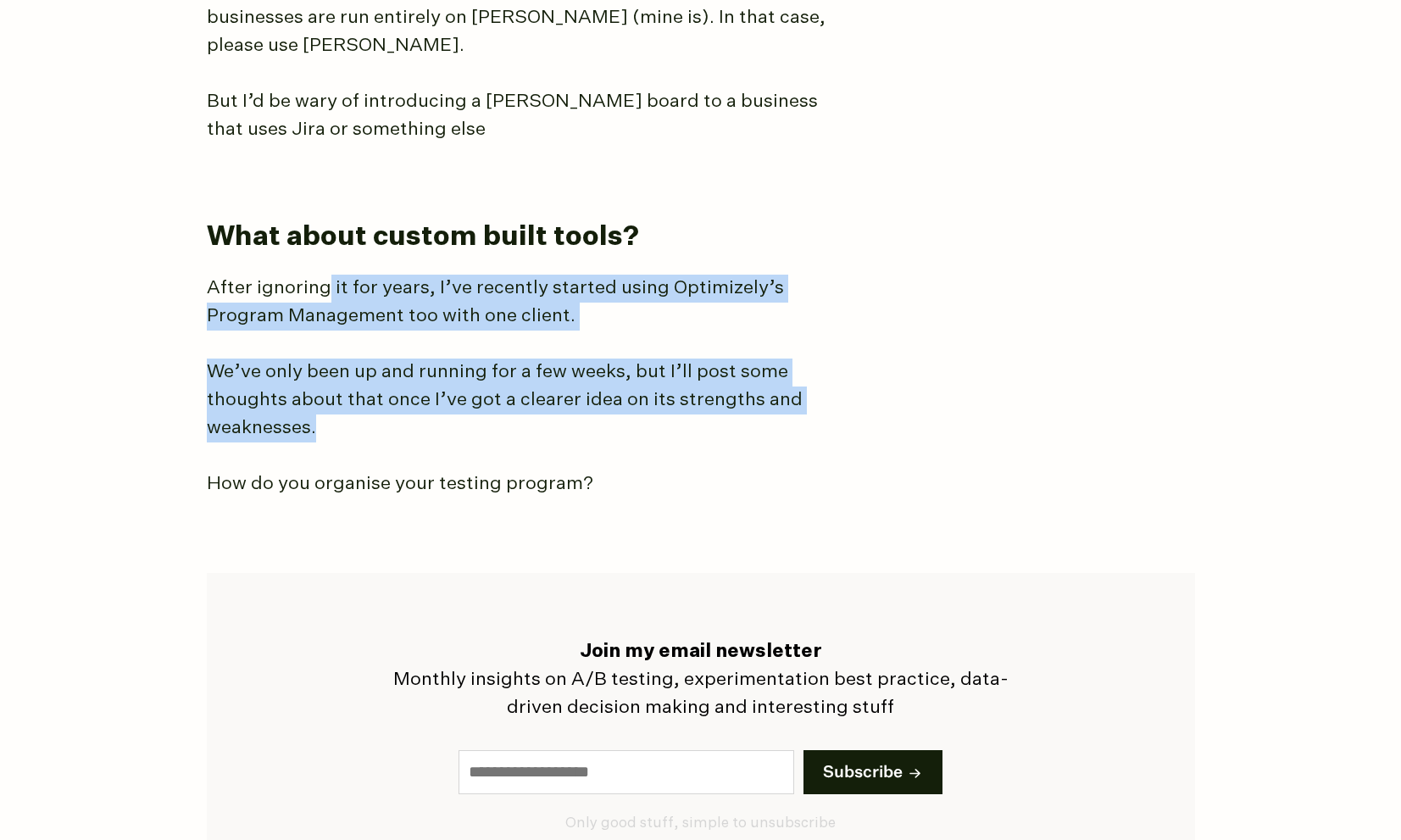
drag, startPoint x: 555, startPoint y: 368, endPoint x: 329, endPoint y: 210, distance: 275.8
click at [496, 358] on p "We’ve only been up and running for a few weeks, but I’ll post some thoughts abo…" at bounding box center [524, 400] width 635 height 84
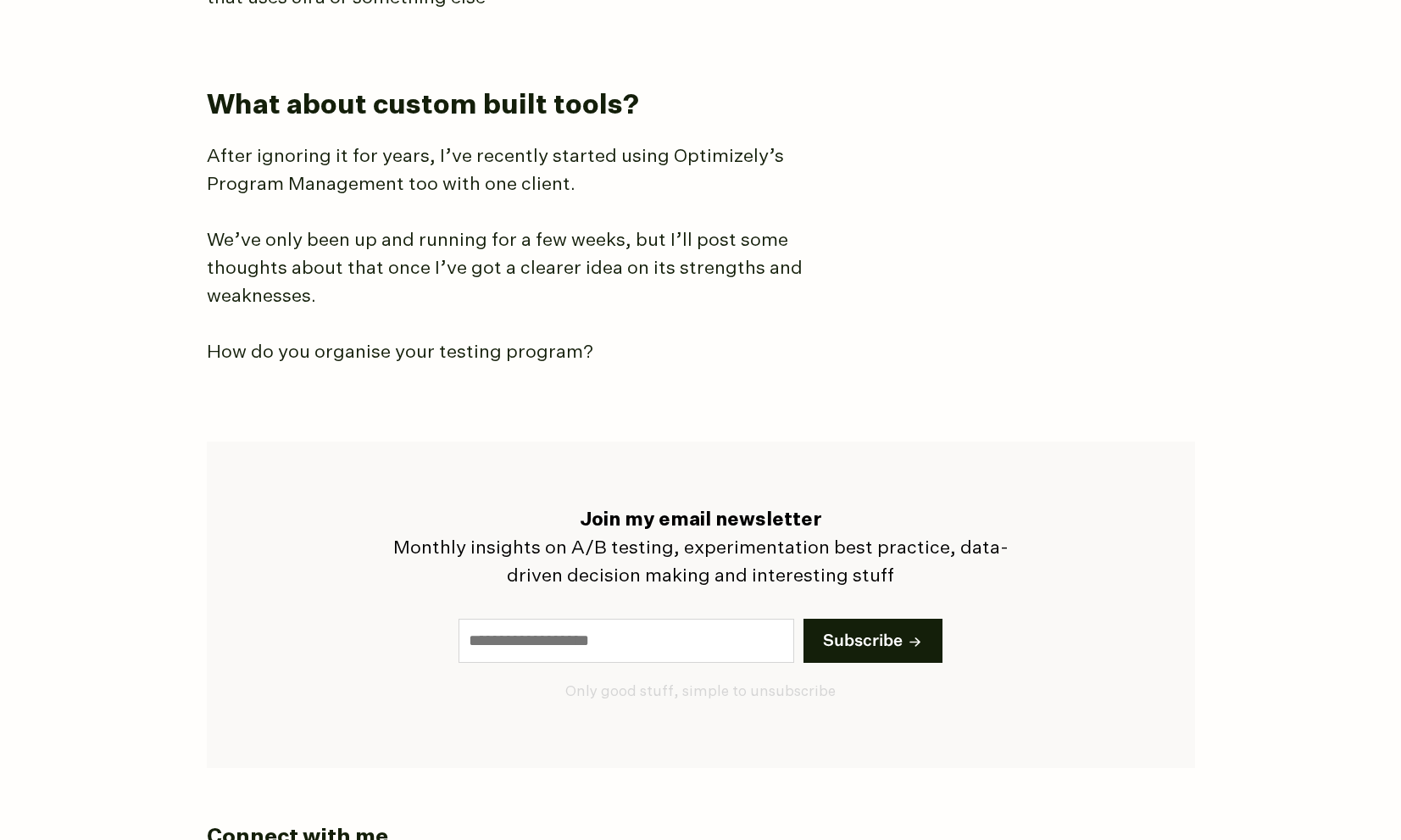
scroll to position [6166, 0]
